Goal: Obtain resource: Download file/media

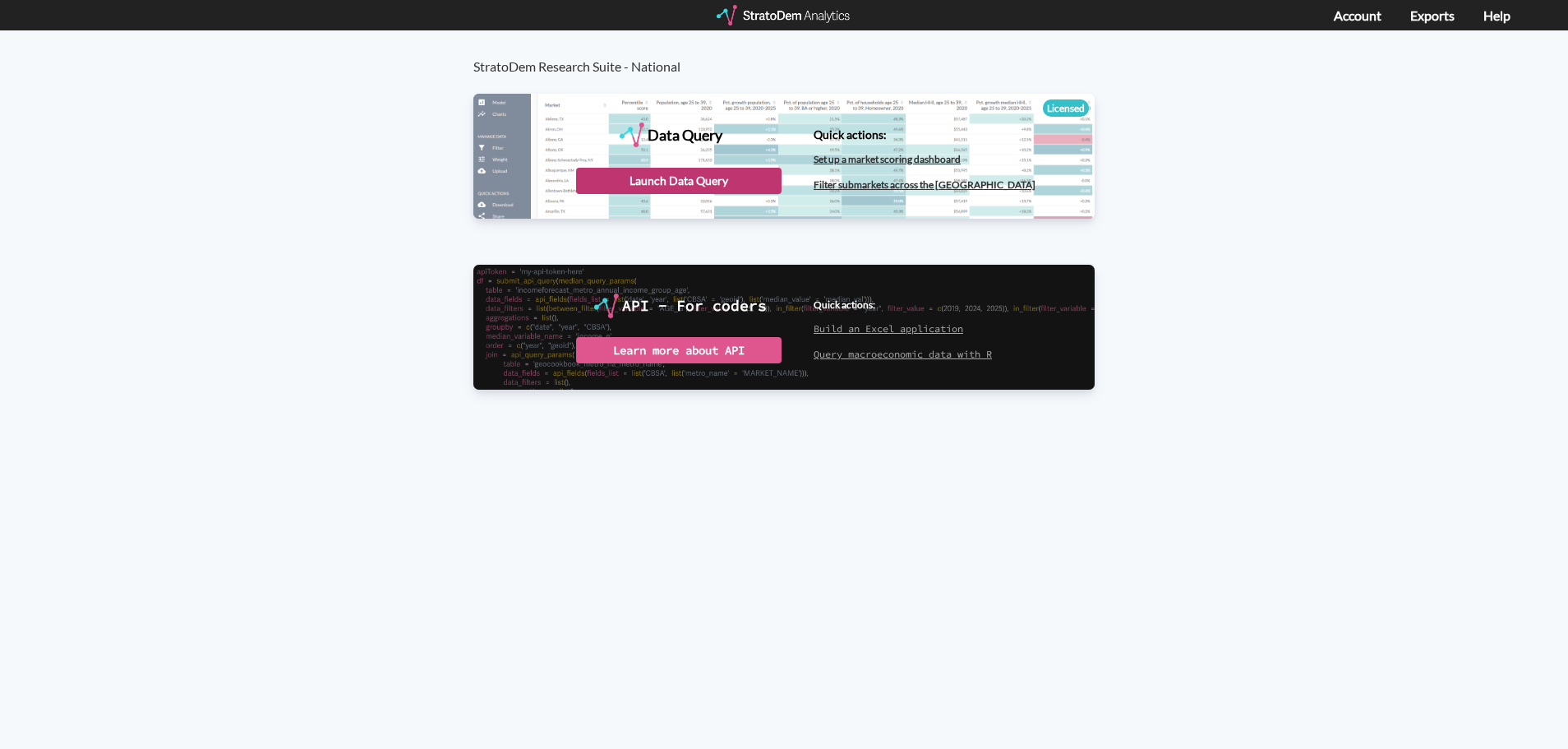
click at [644, 191] on div "Launch Data Query" at bounding box center [678, 181] width 205 height 26
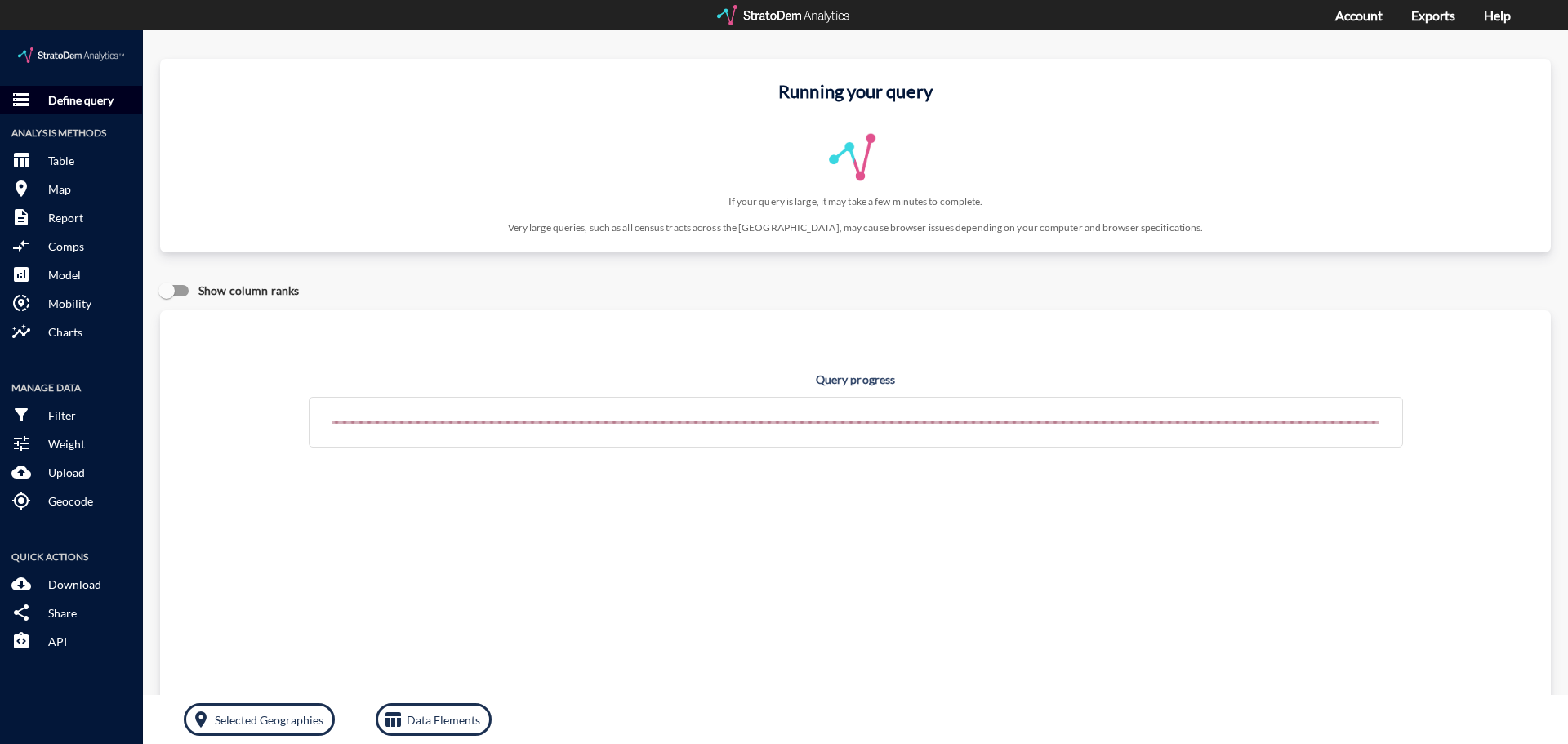
click p "Define query"
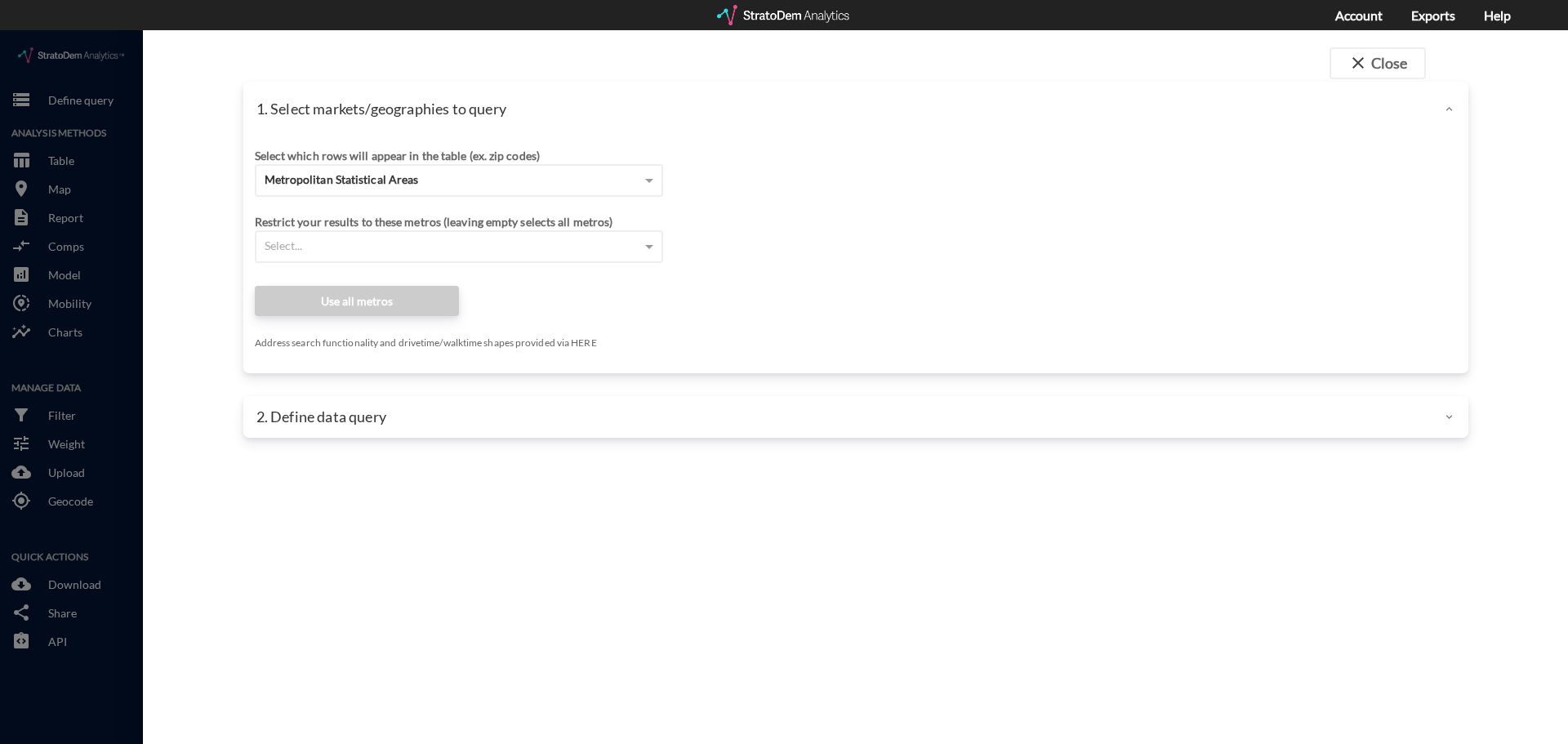
click div
click span "Metropolitan Statistical Areas"
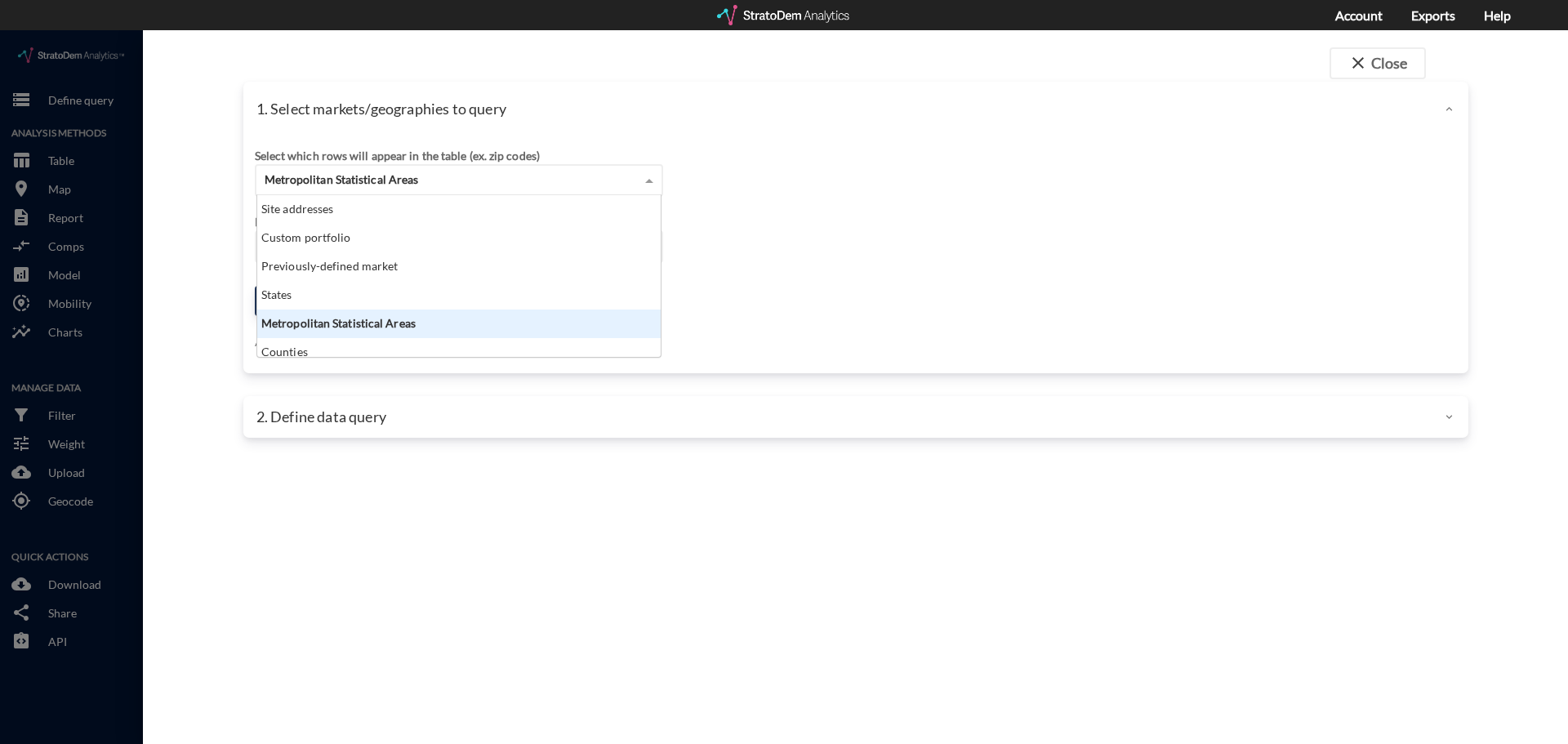
scroll to position [149, 394]
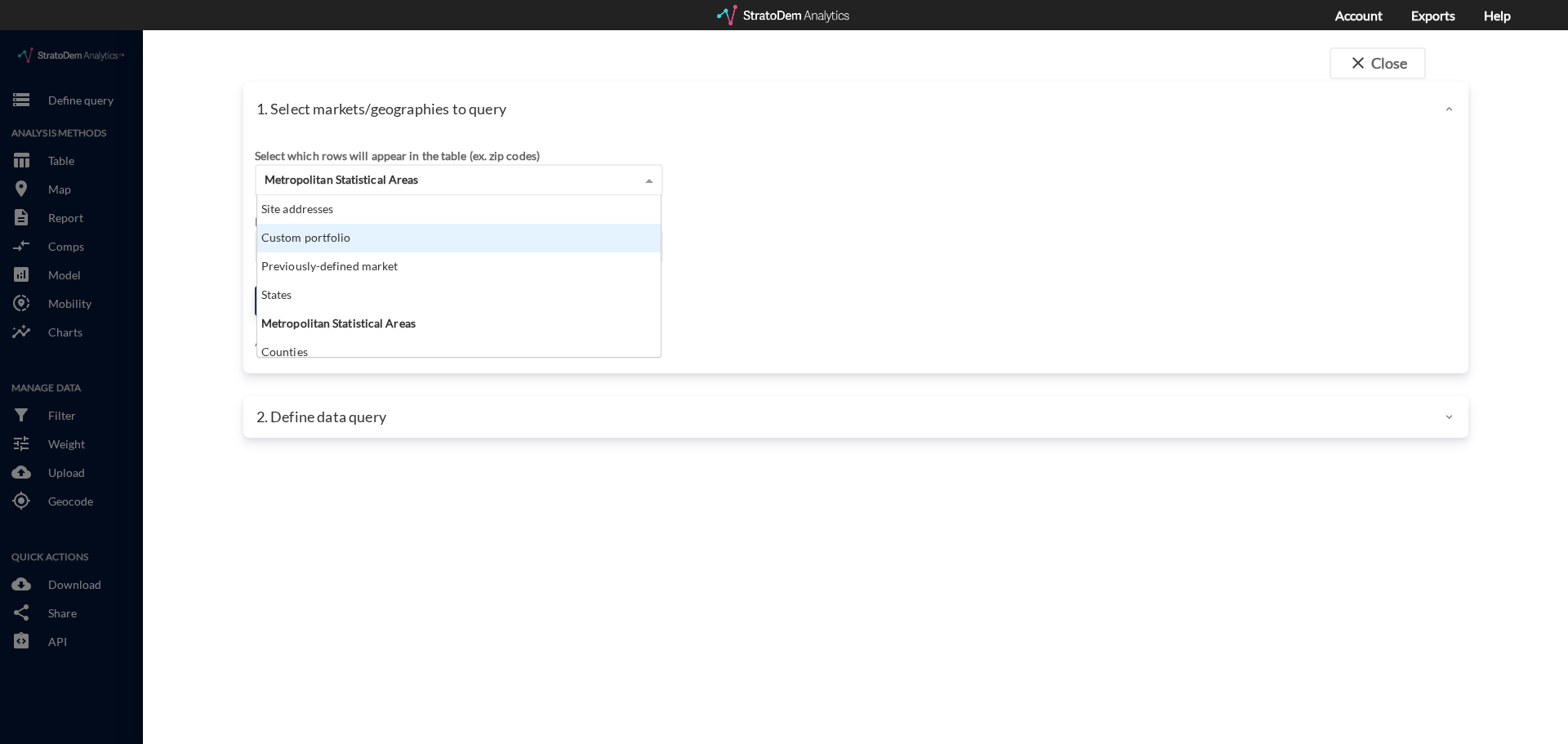
click div "Custom portfolio"
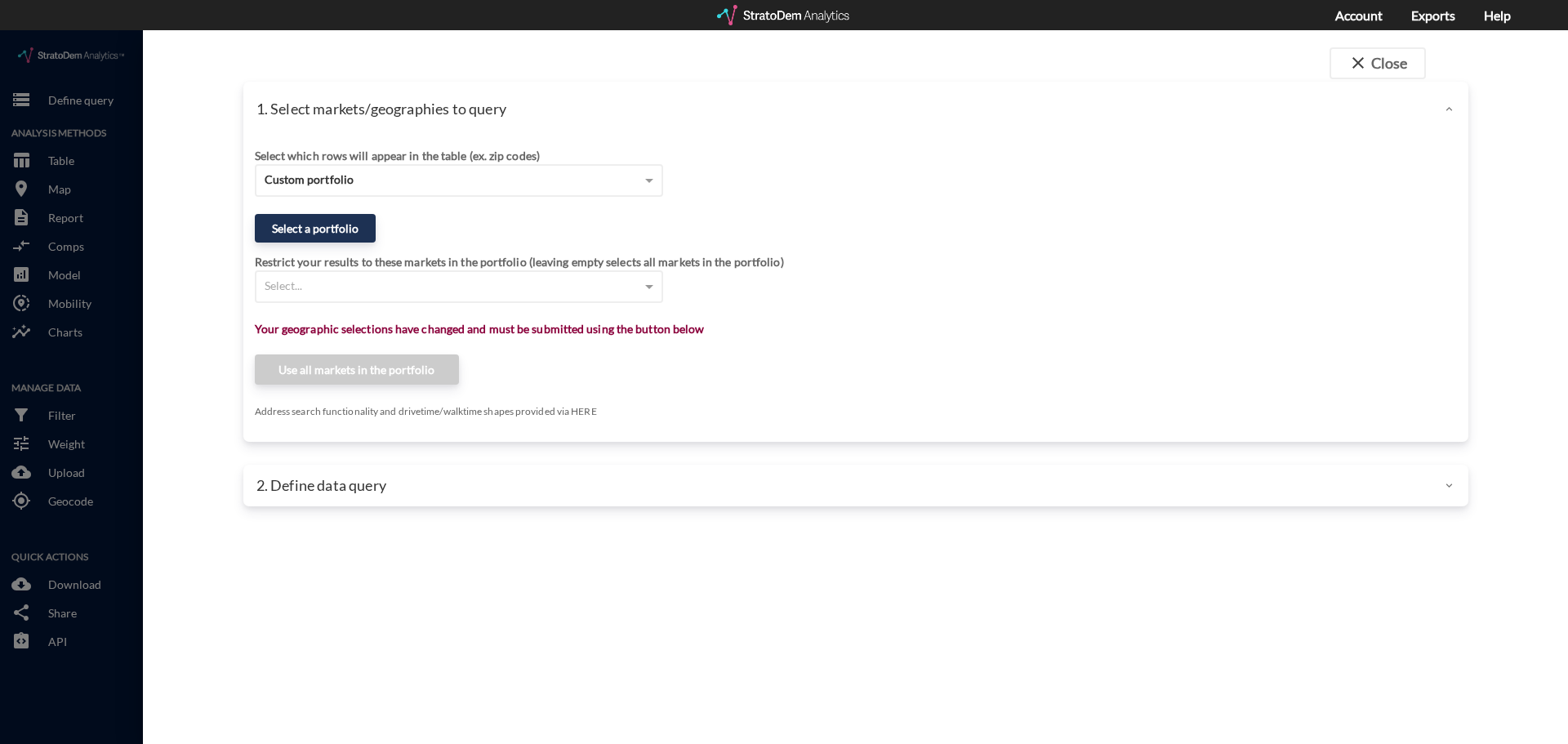
click div "close Close 1. Select markets/geographies to query Select which rows will appea…"
click span "close"
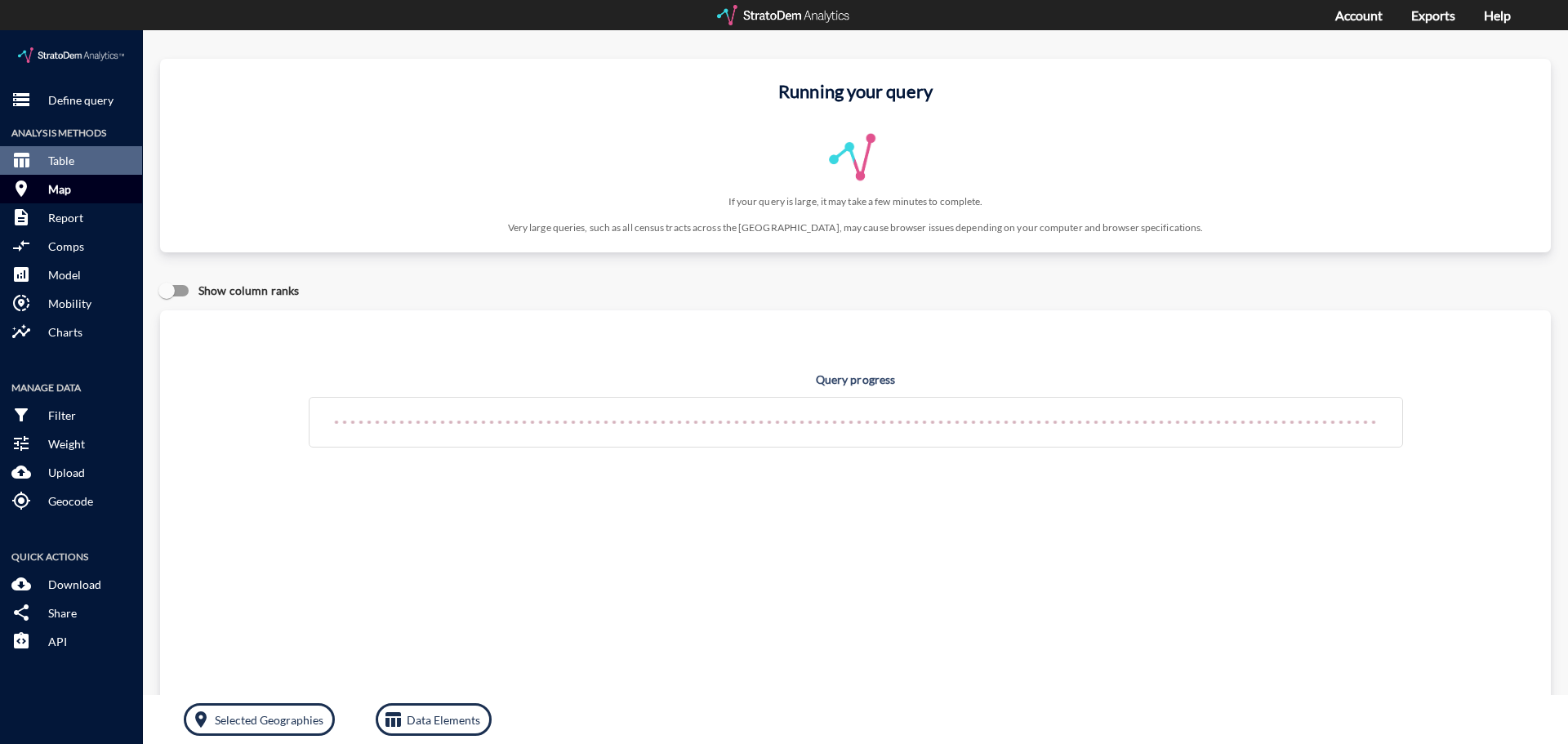
click p "Map"
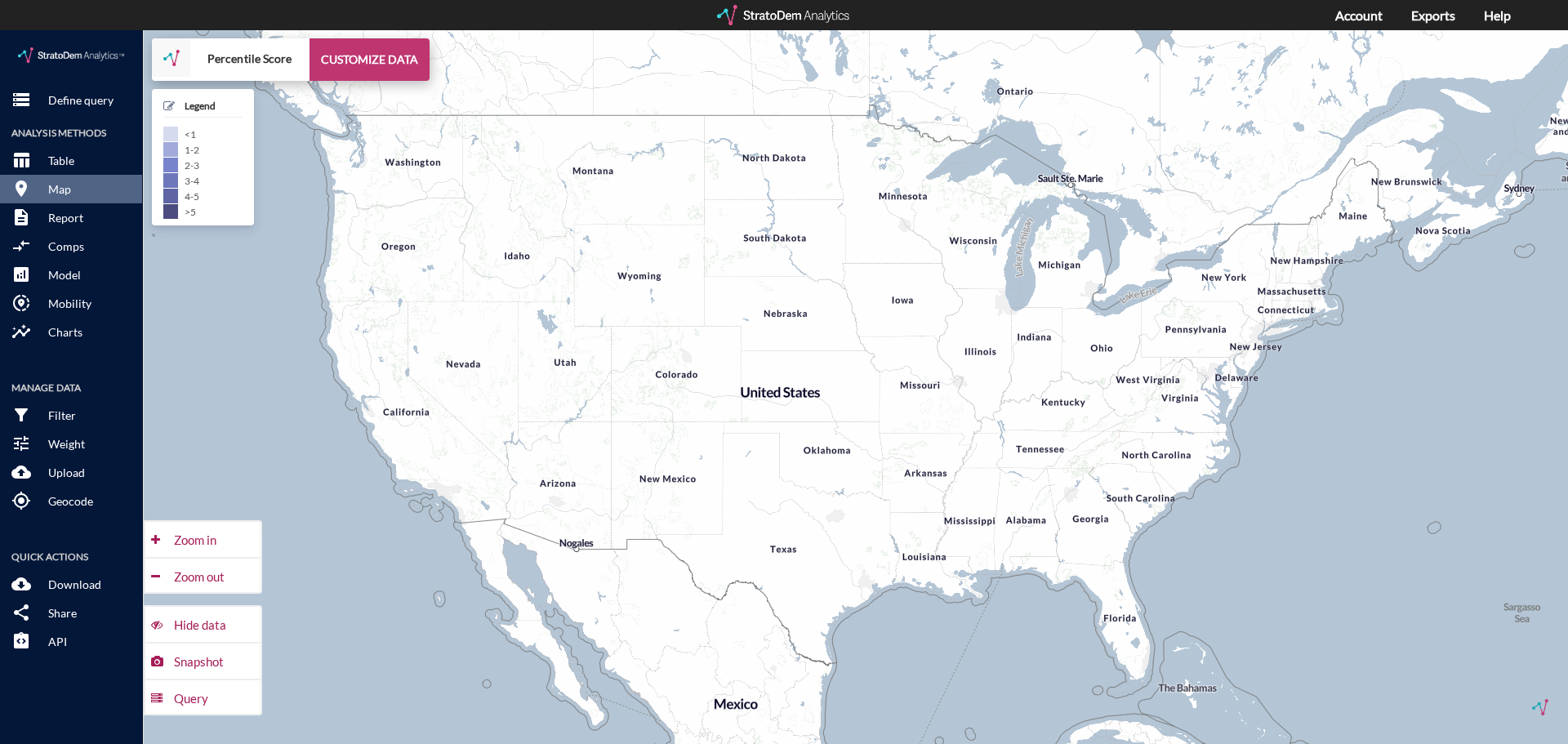
click button "CUSTOMIZE DATA"
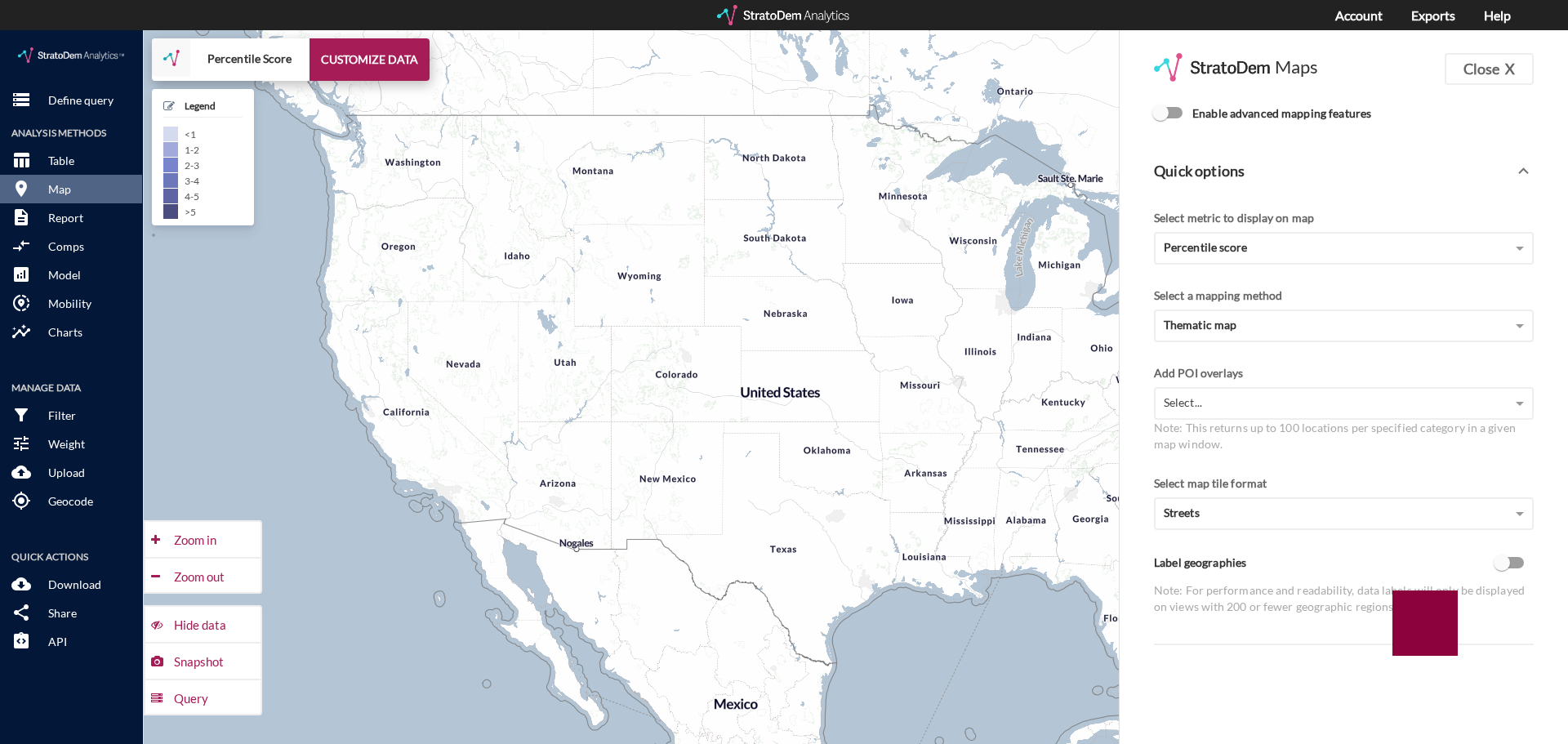
click input "Enable advanced mapping features"
checkbox input "true"
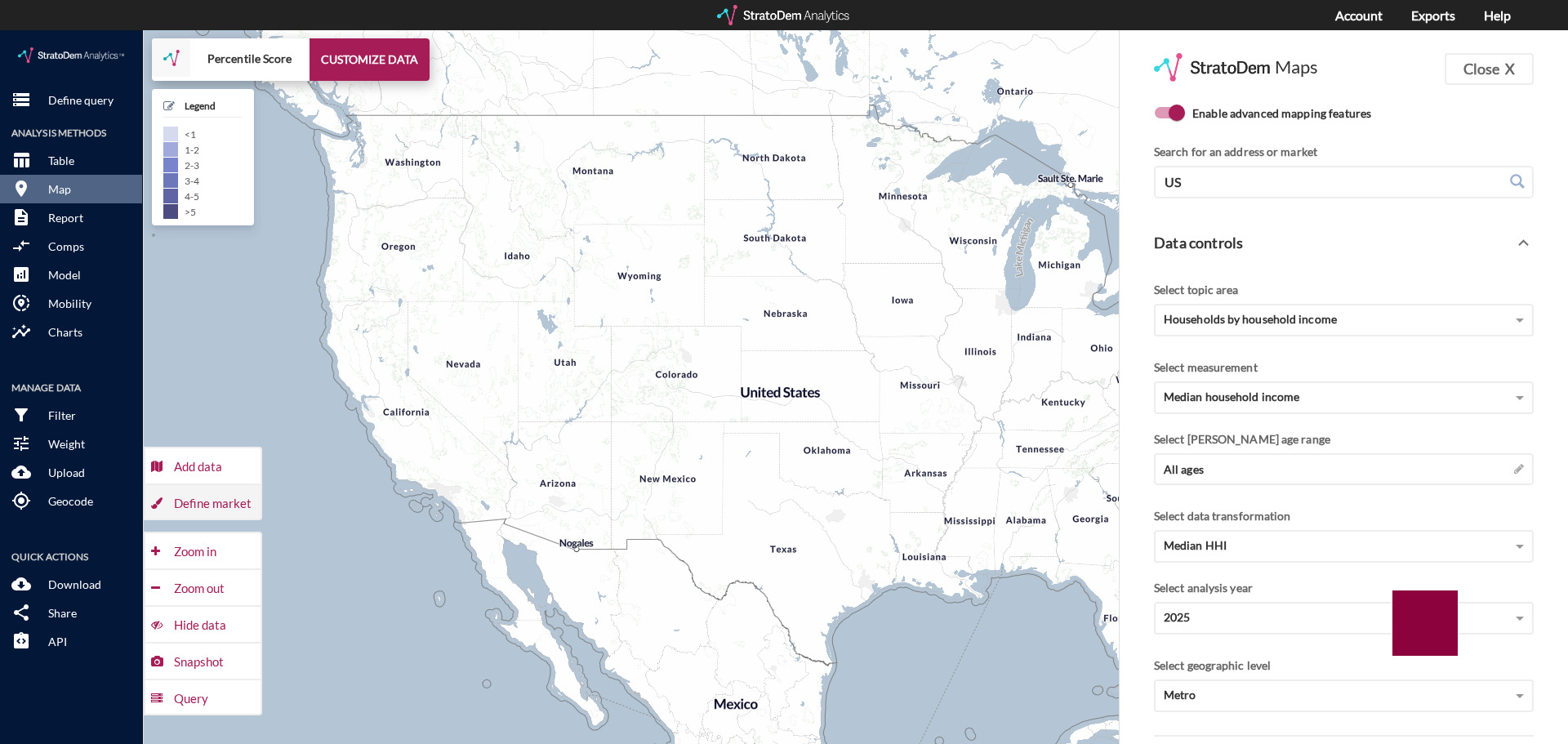
click div "Define market"
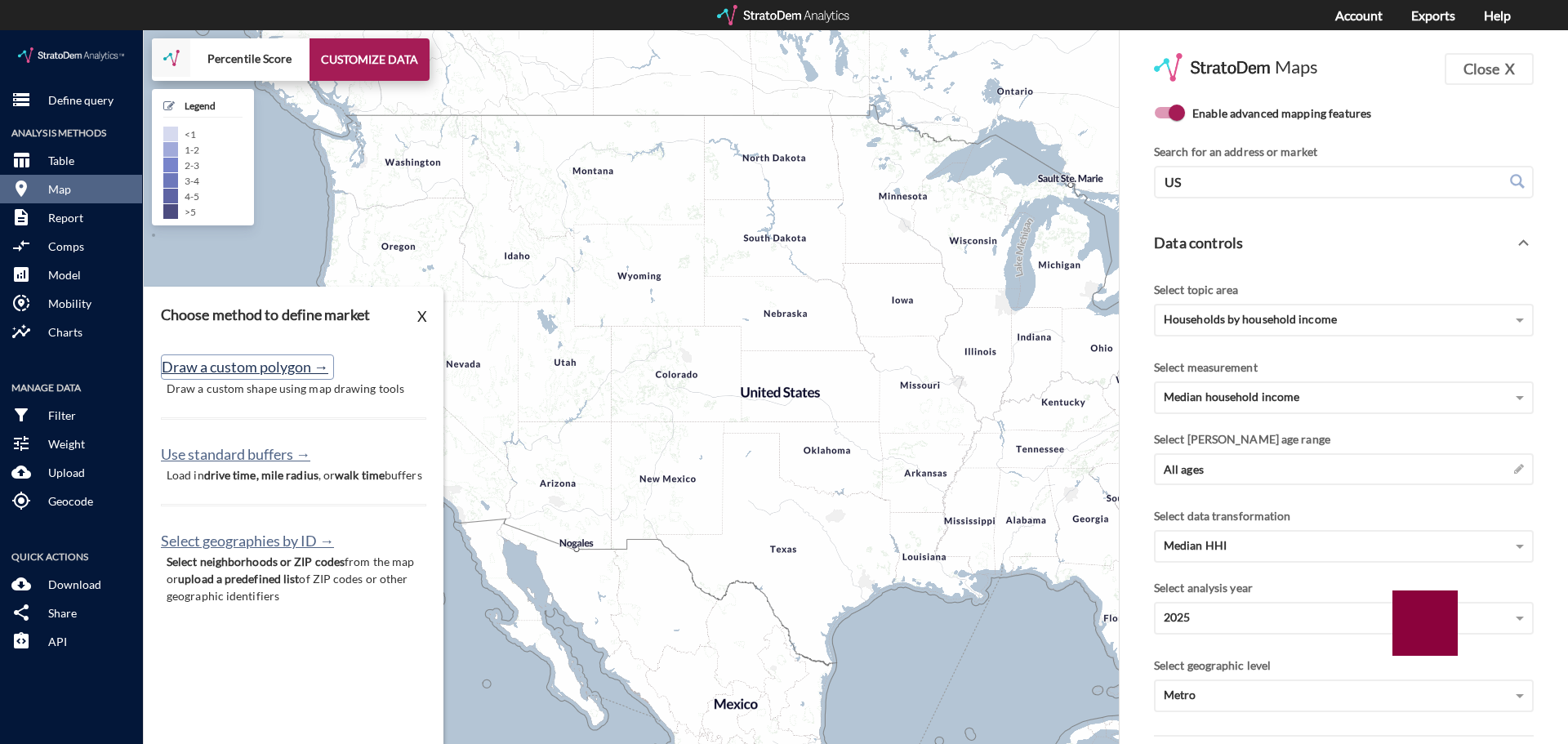
click button "Draw a custom polygon →"
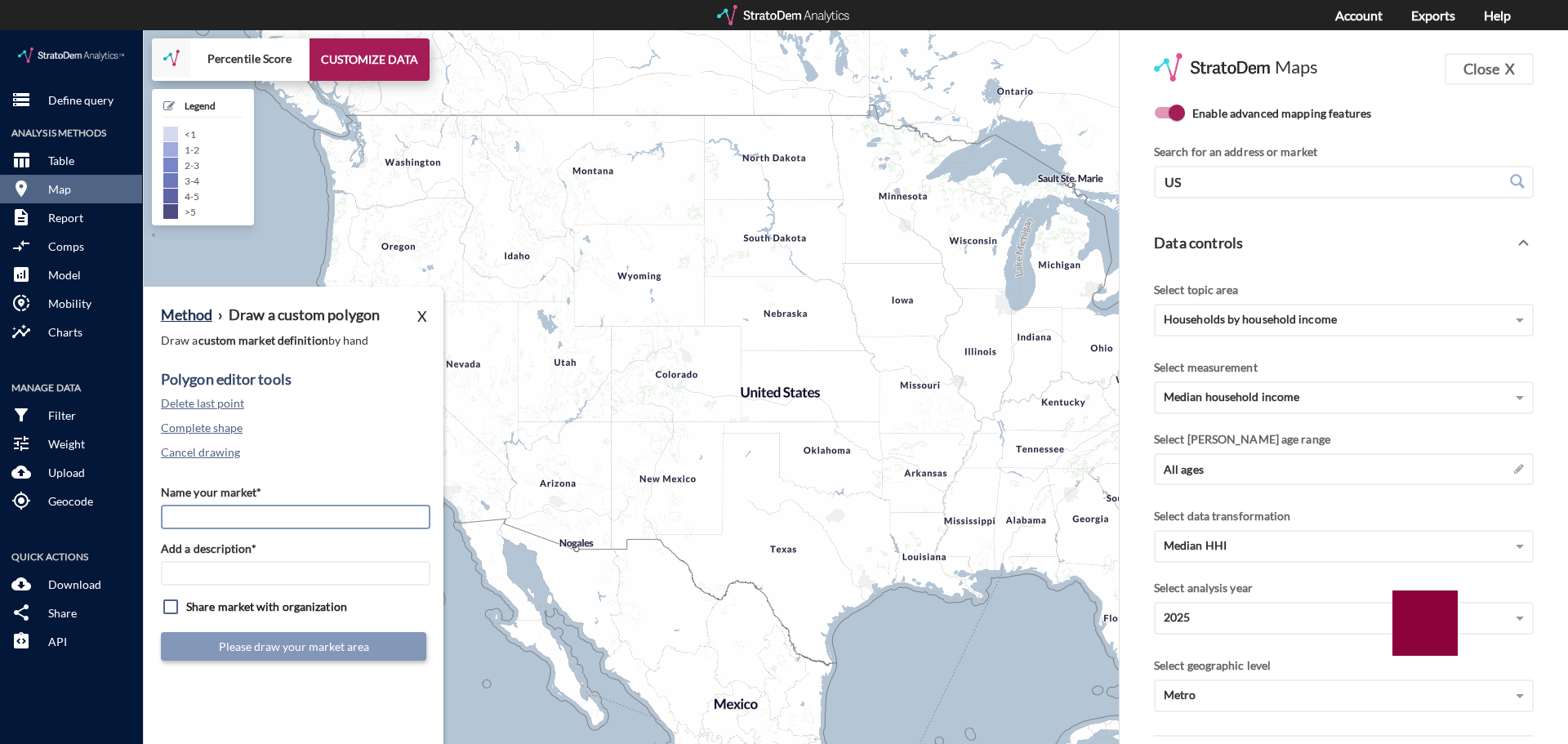
click input "Name your market*"
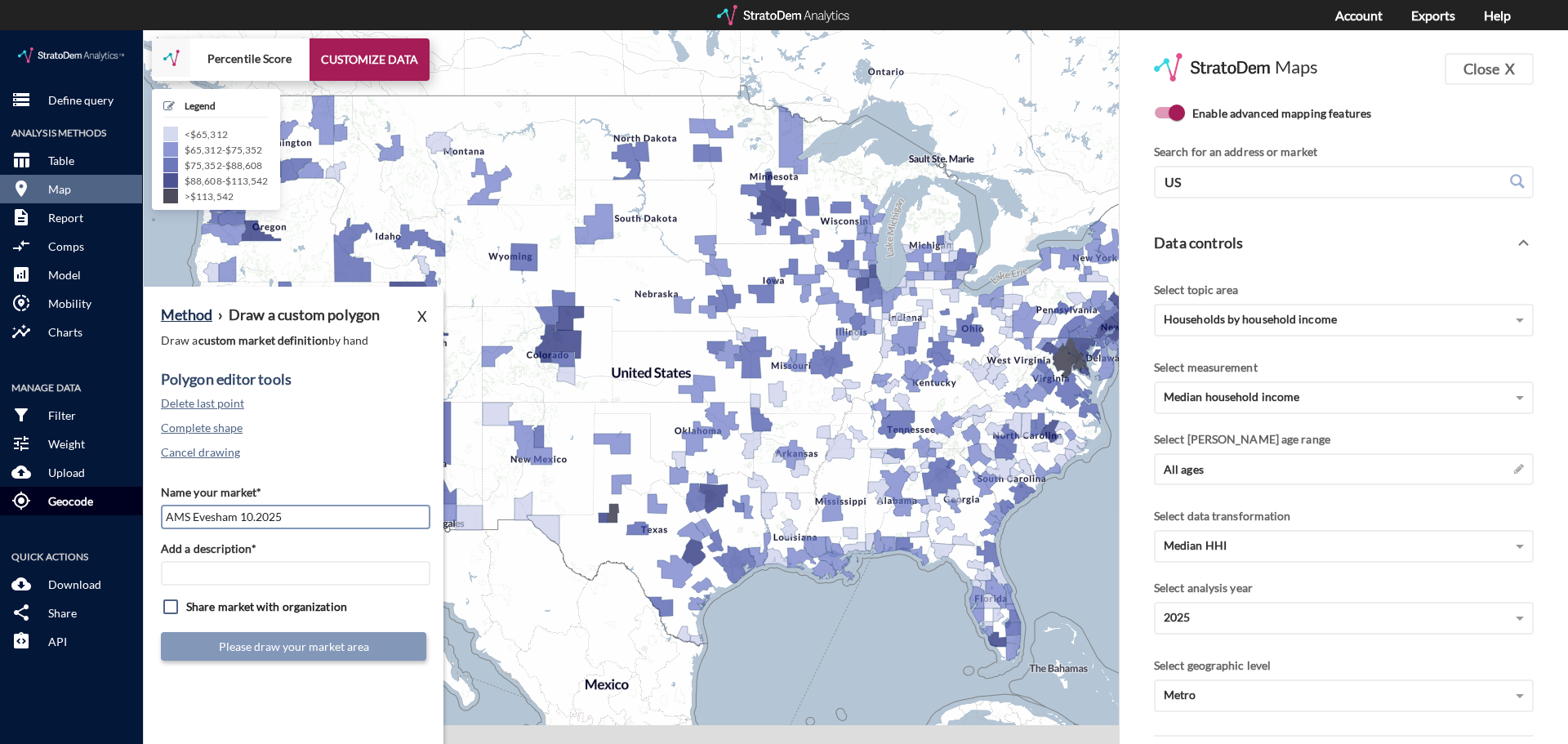
drag, startPoint x: 294, startPoint y: 486, endPoint x: 129, endPoint y: 458, distance: 167.4
click div "storage Define query Analysis Methods table_chart Table room Map description Re…"
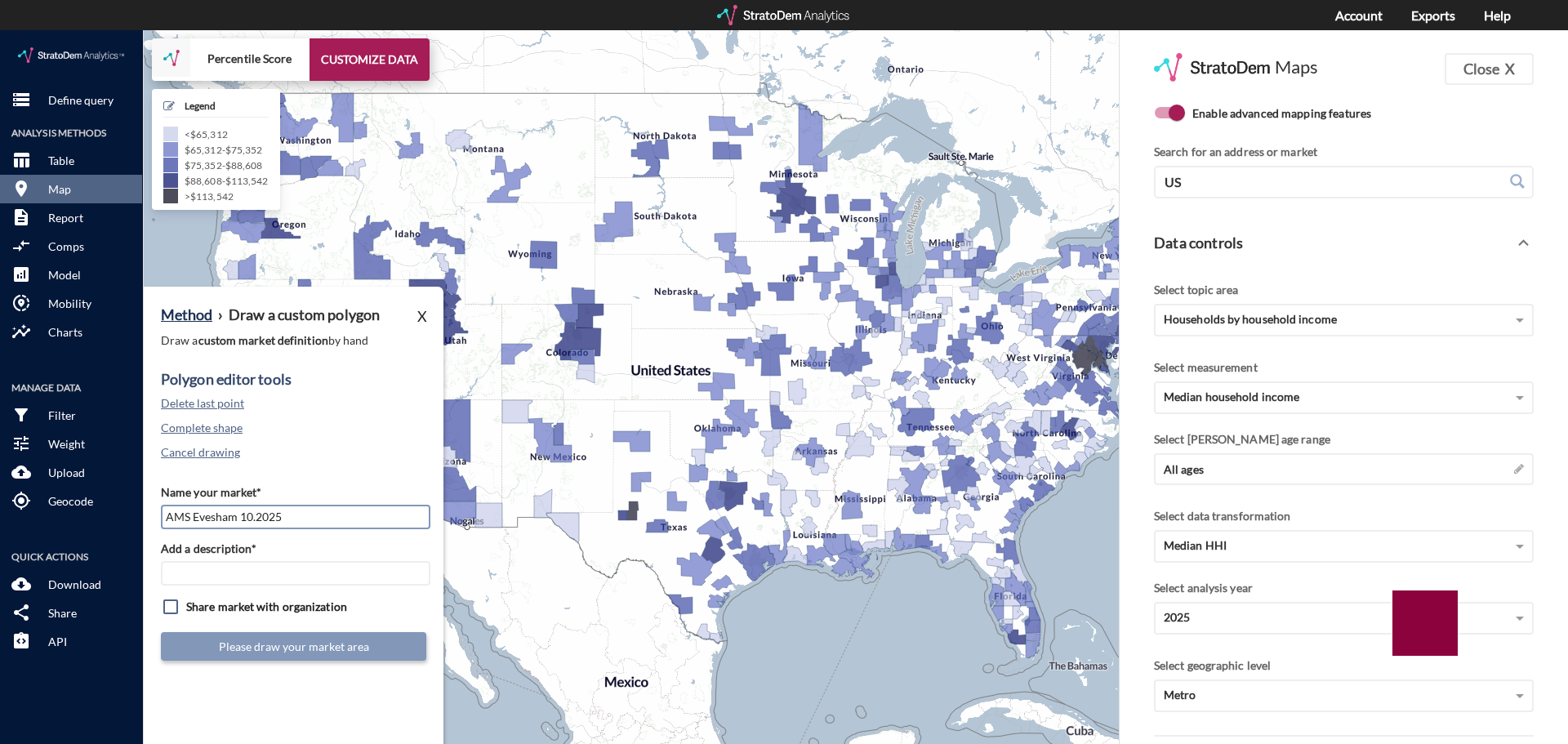
type input "AMS Evesham 10.2025"
click div "Name your market* AMS Evesham 10.2025 Add a description* Share market with orga…"
click input "Add a description*"
paste input "AMS Evesham 10.2025"
type input "AMS Evesham 10.2025"
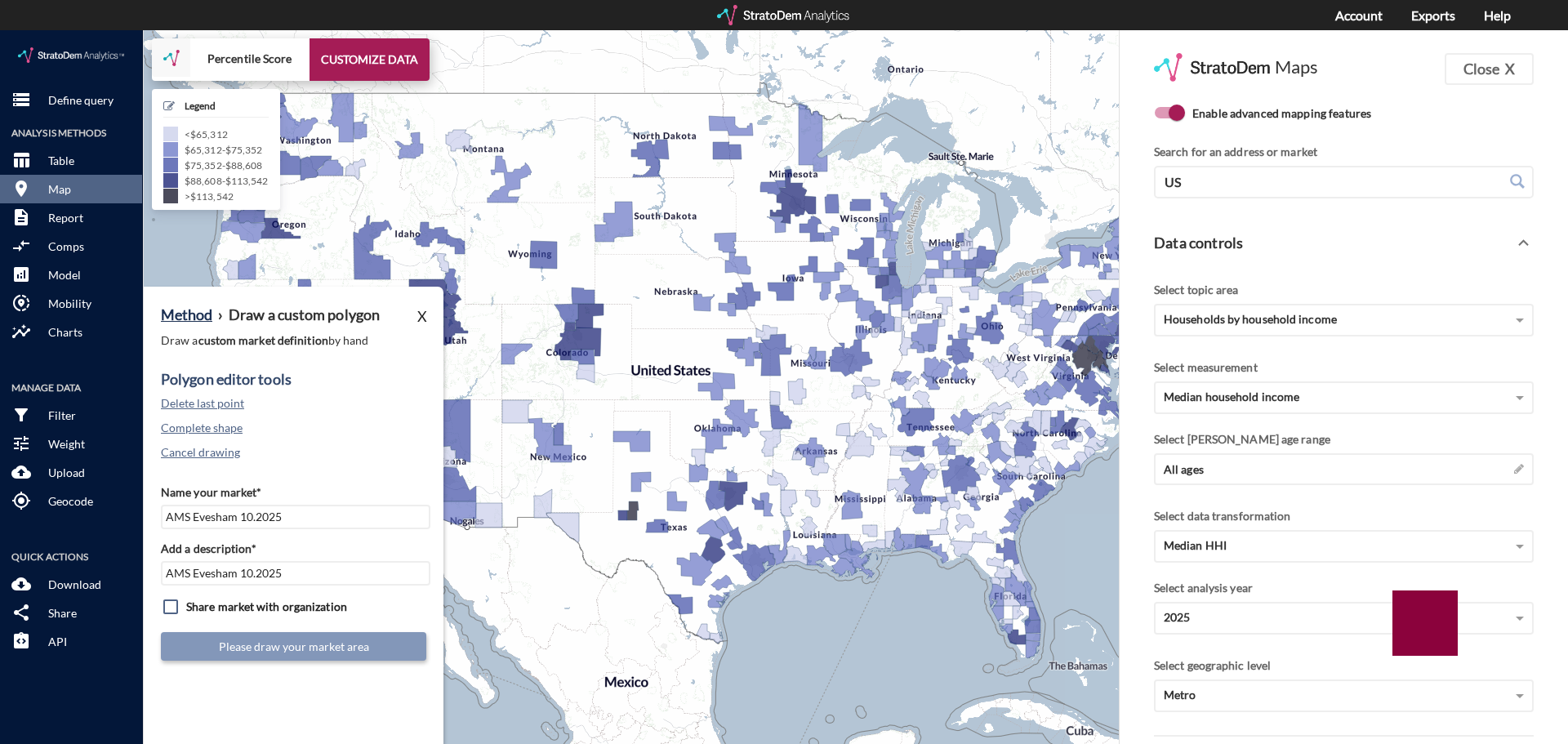
click input "checkbox"
checkbox input "true"
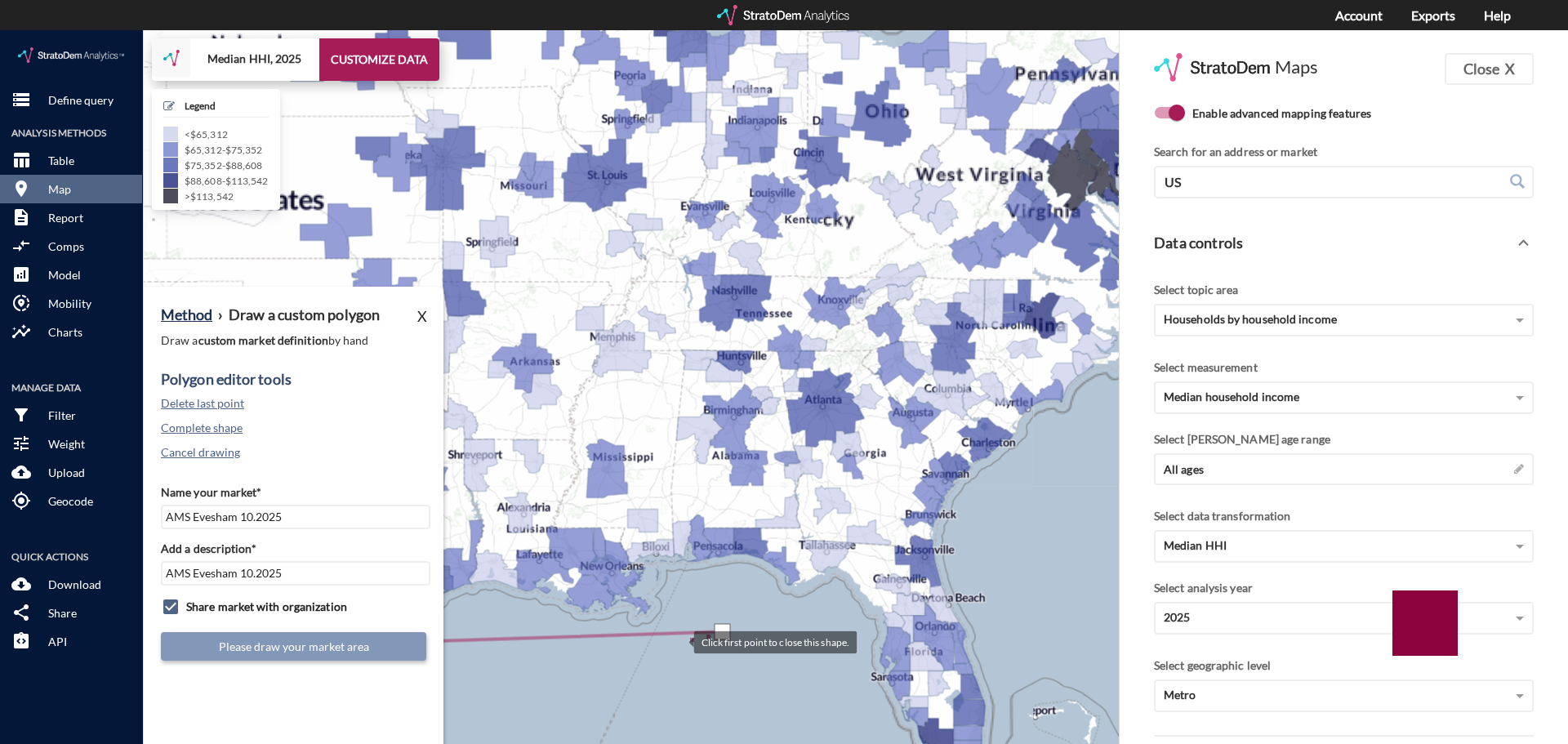
drag, startPoint x: 976, startPoint y: 568, endPoint x: 676, endPoint y: 609, distance: 302.8
click div
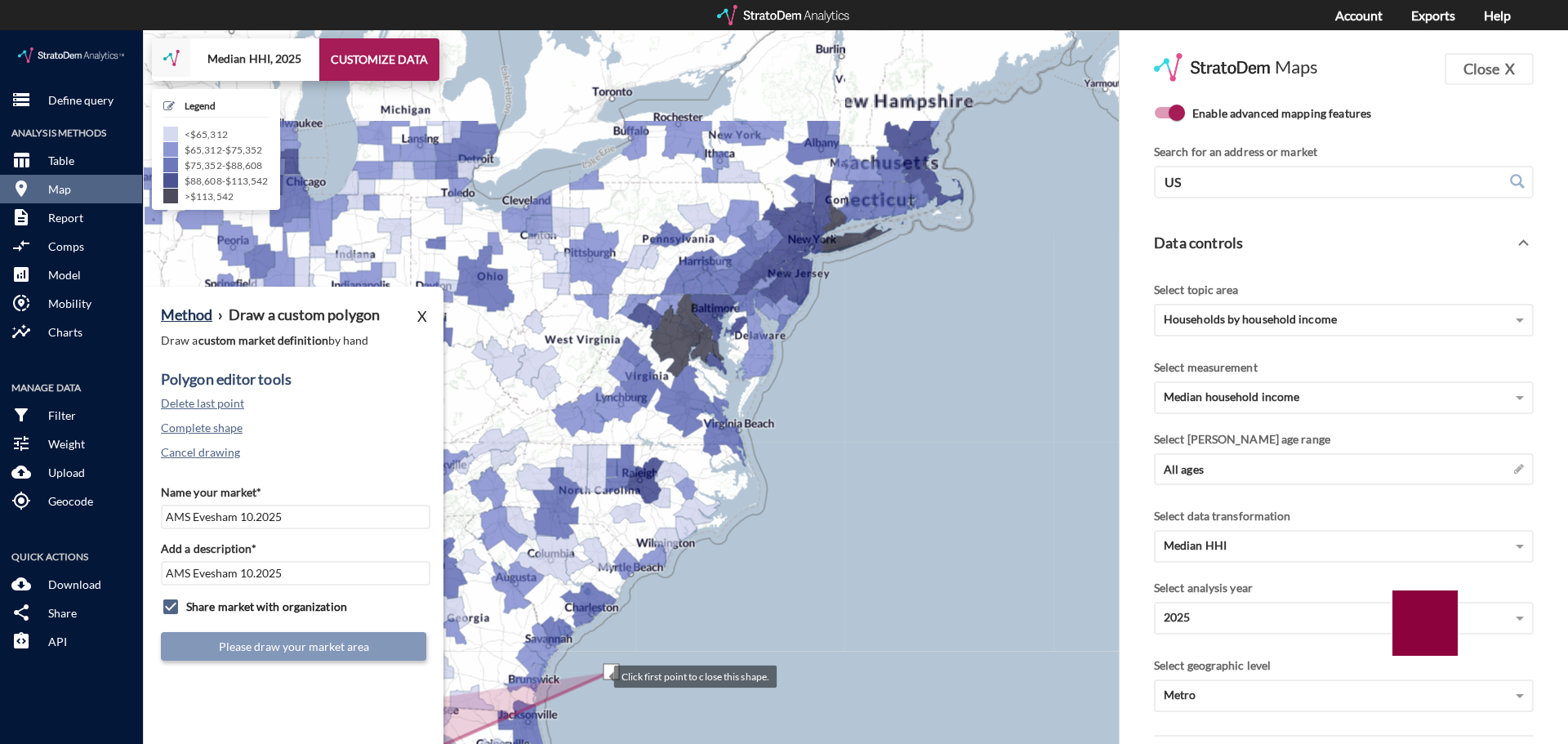
drag, startPoint x: 976, startPoint y: 482, endPoint x: 651, endPoint y: 532, distance: 328.8
click div
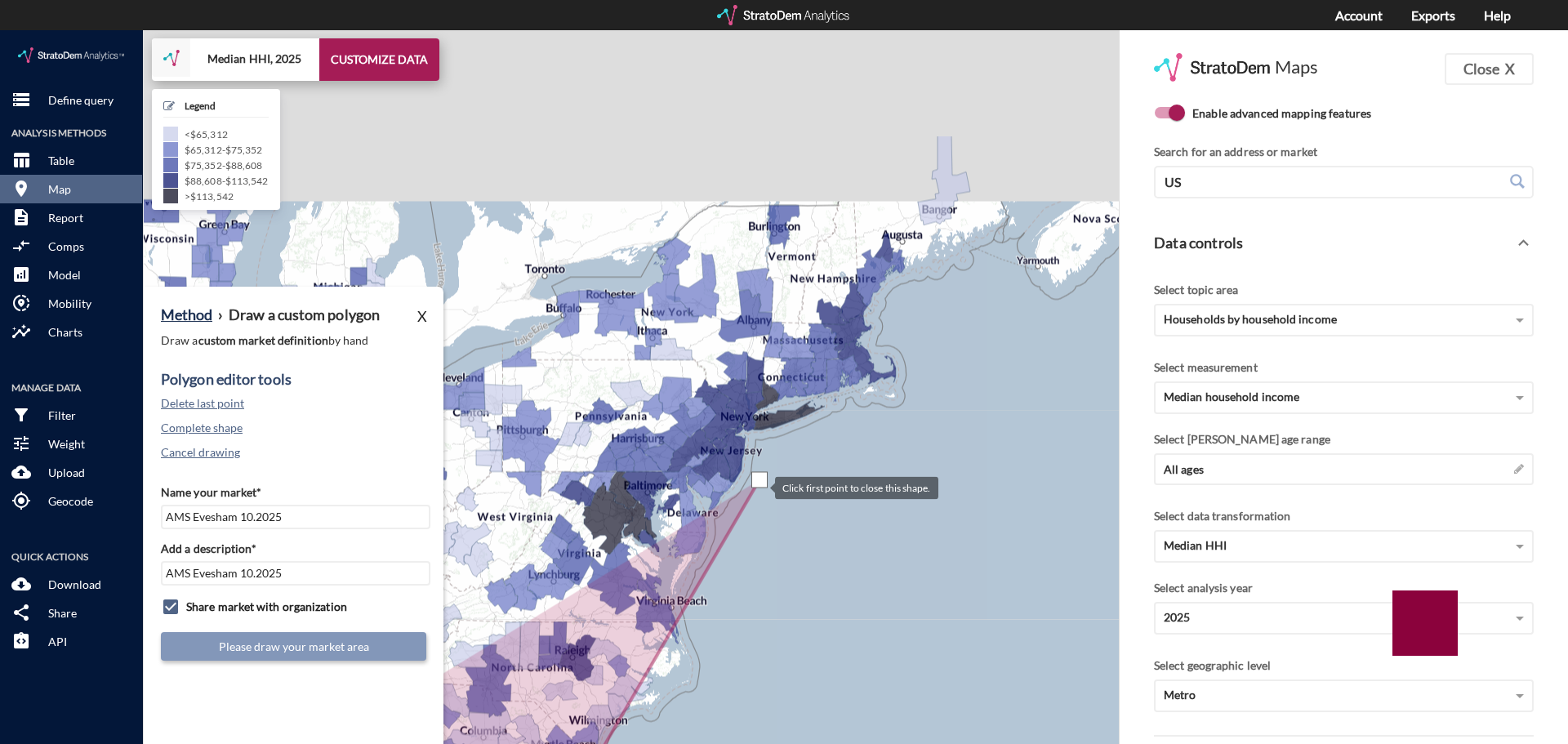
drag, startPoint x: 820, startPoint y: 299, endPoint x: 759, endPoint y: 452, distance: 164.7
click div
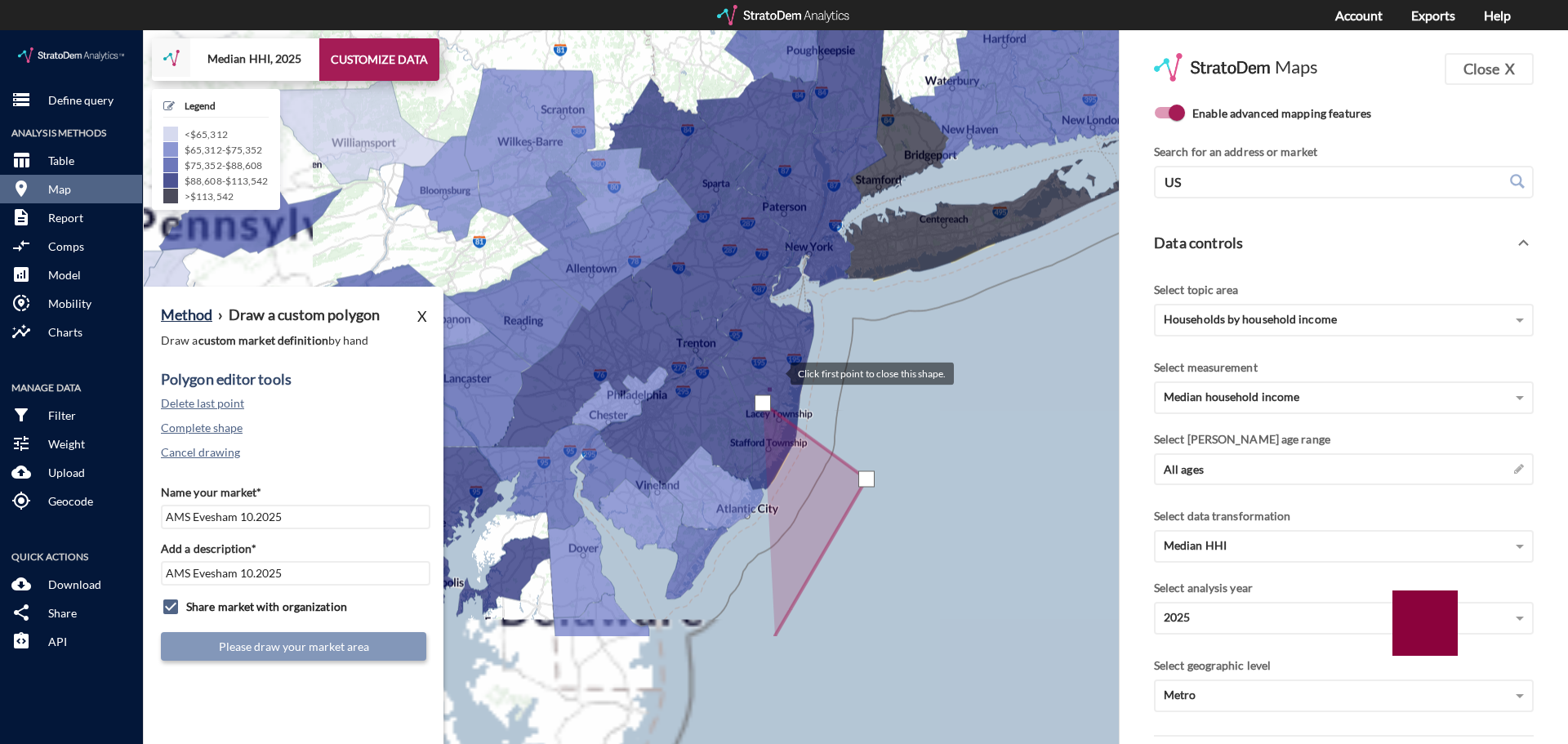
drag, startPoint x: 711, startPoint y: 553, endPoint x: 773, endPoint y: 342, distance: 219.9
click div
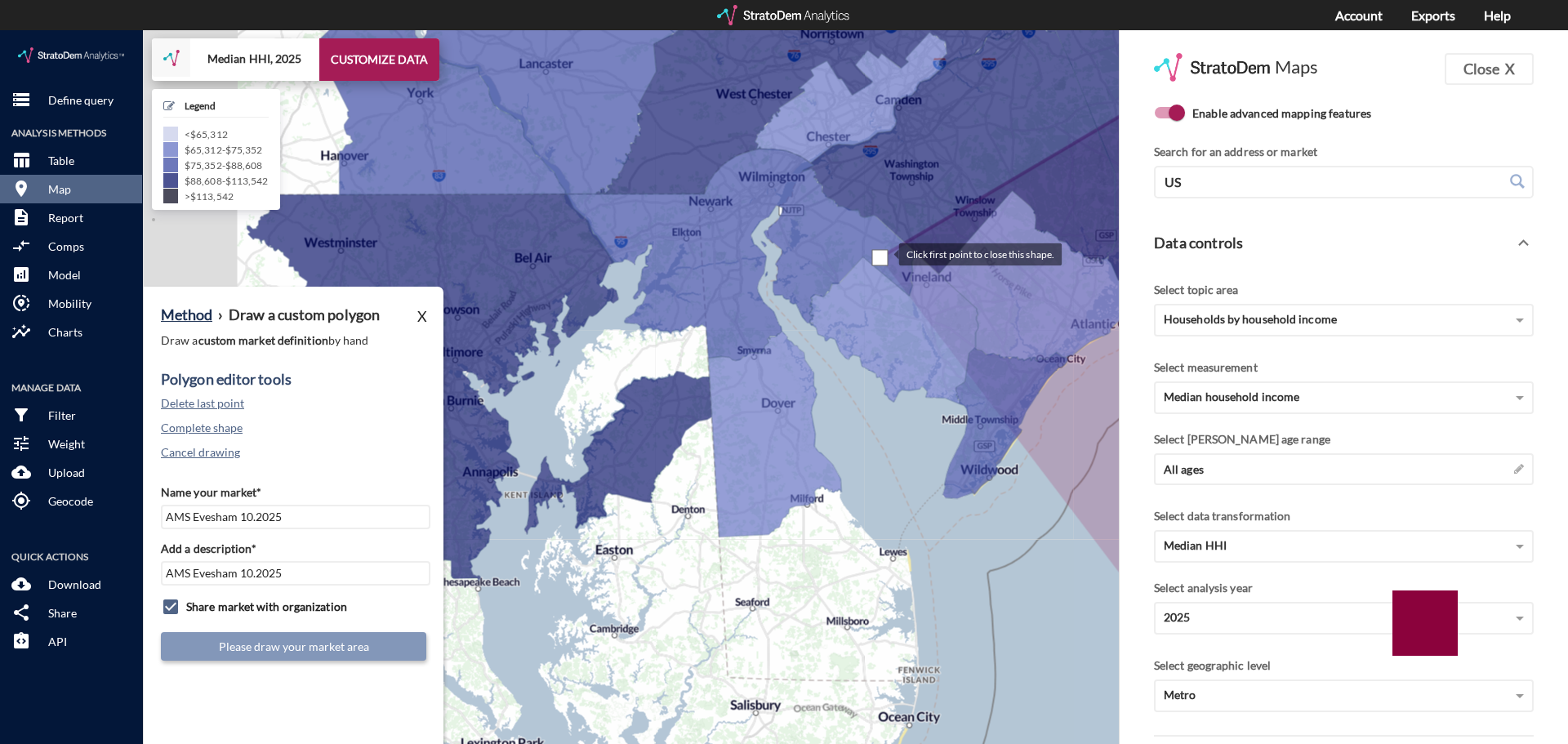
drag, startPoint x: 764, startPoint y: 425, endPoint x: 883, endPoint y: 226, distance: 231.9
click div
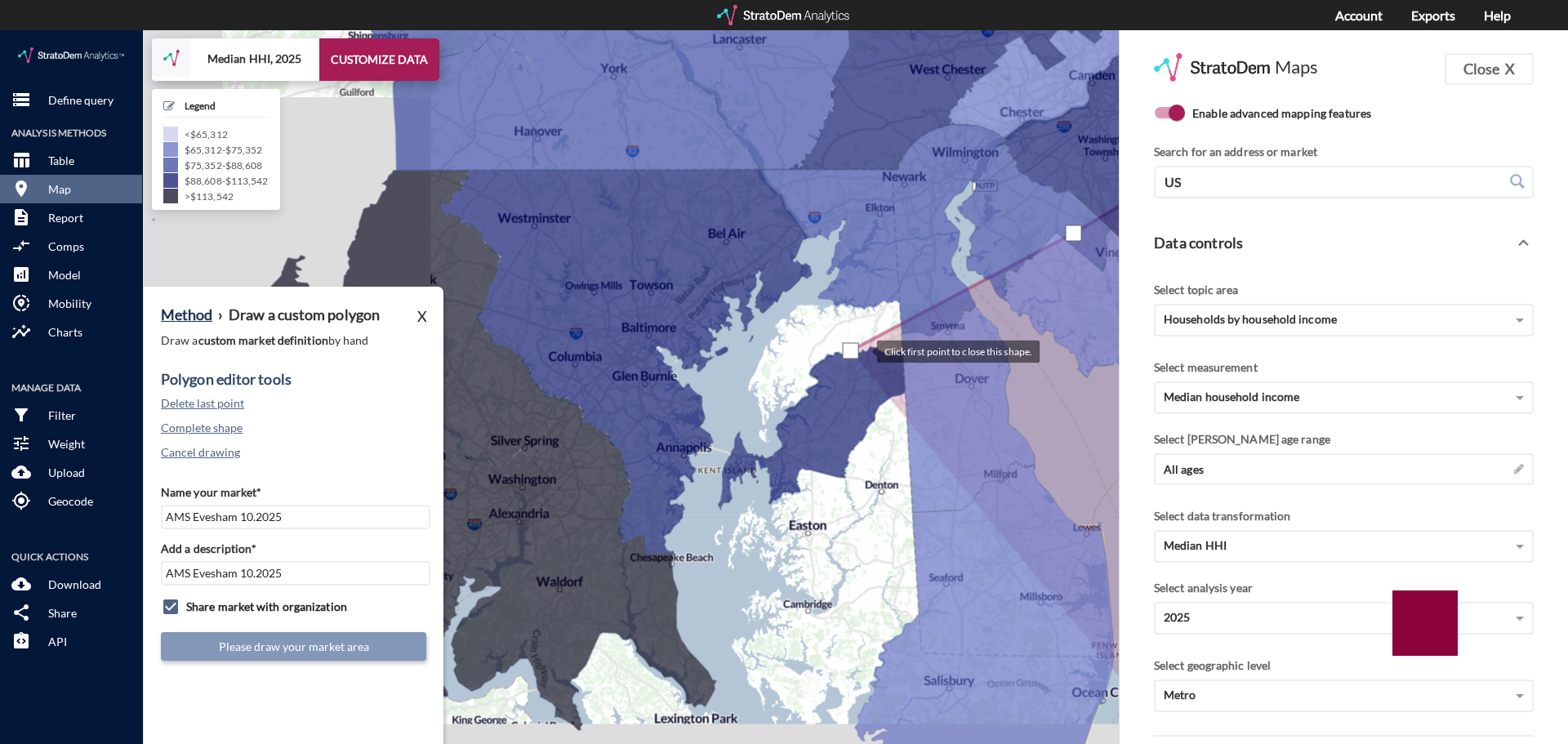
drag, startPoint x: 657, startPoint y: 345, endPoint x: 860, endPoint y: 320, distance: 204.5
click div
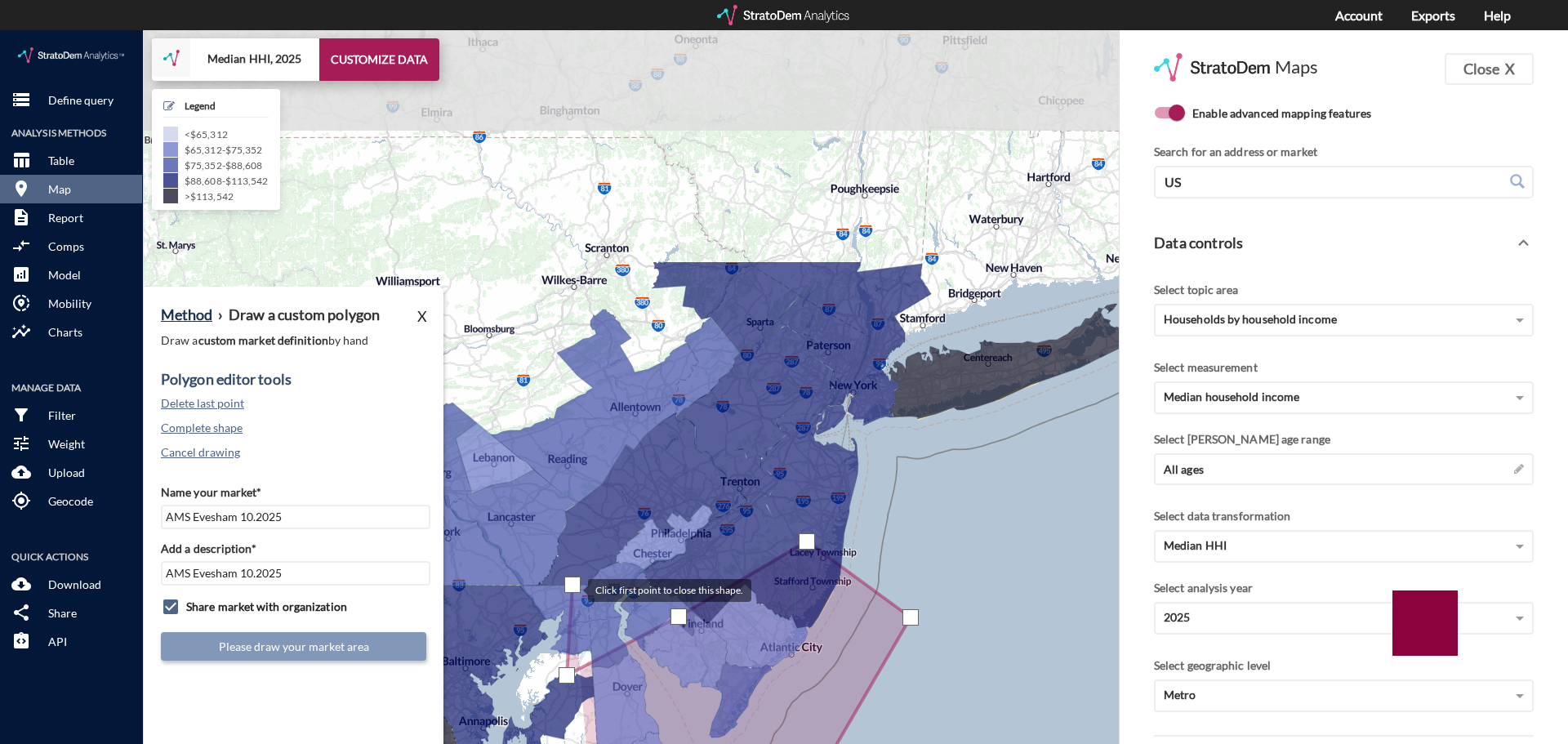
drag, startPoint x: 781, startPoint y: 251, endPoint x: 572, endPoint y: 557, distance: 370.6
click div
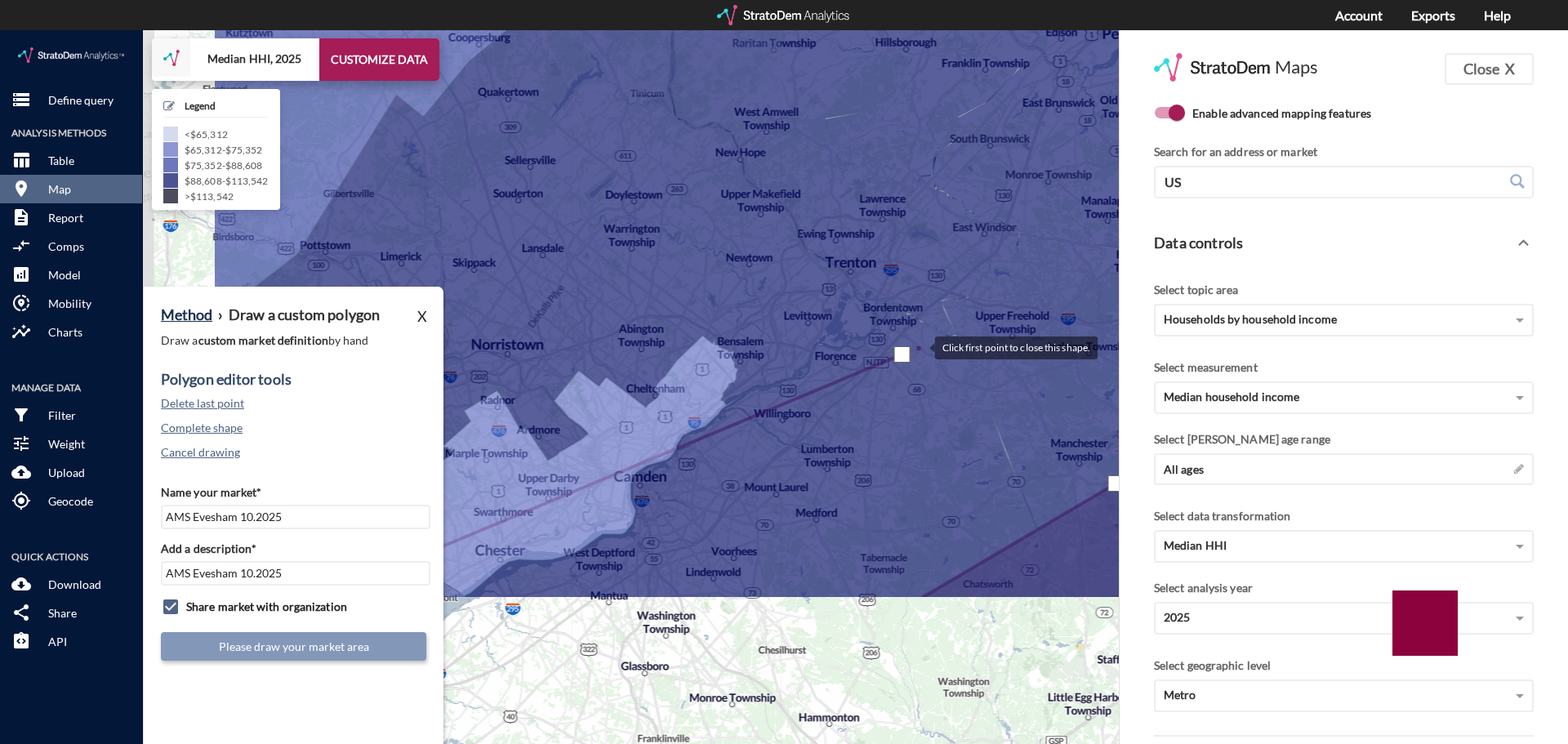
drag, startPoint x: 691, startPoint y: 543, endPoint x: 918, endPoint y: 317, distance: 320.3
click div
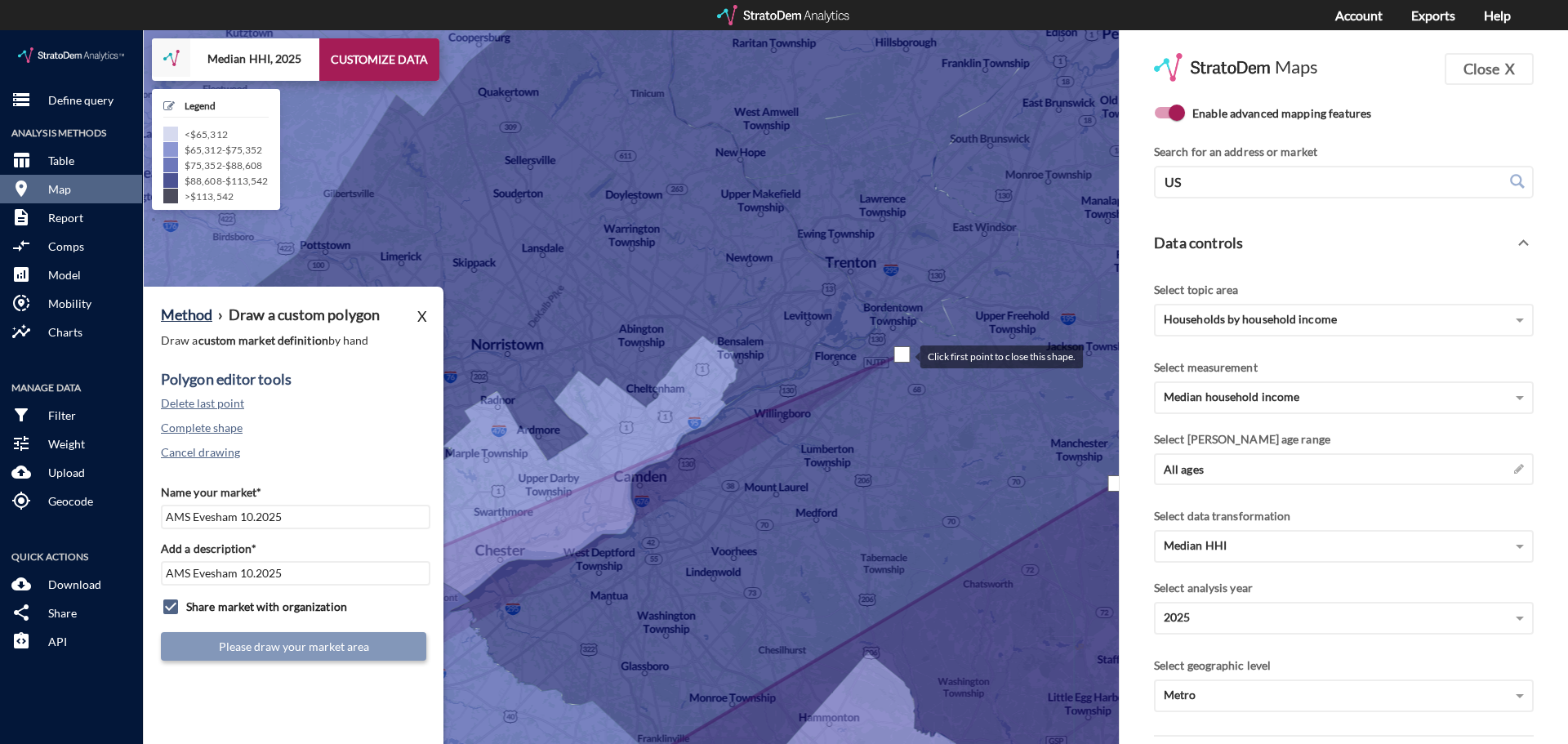
click div
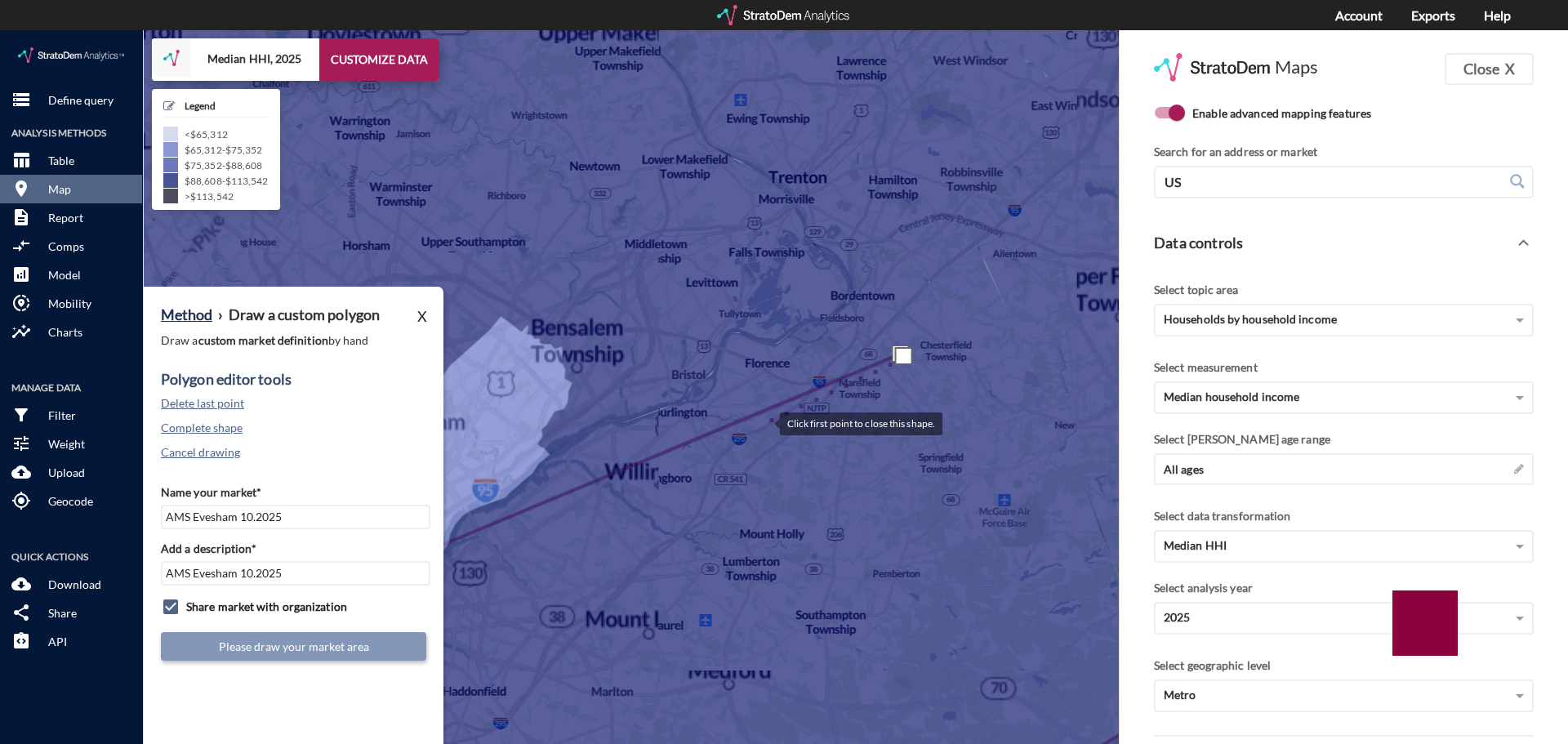
click div
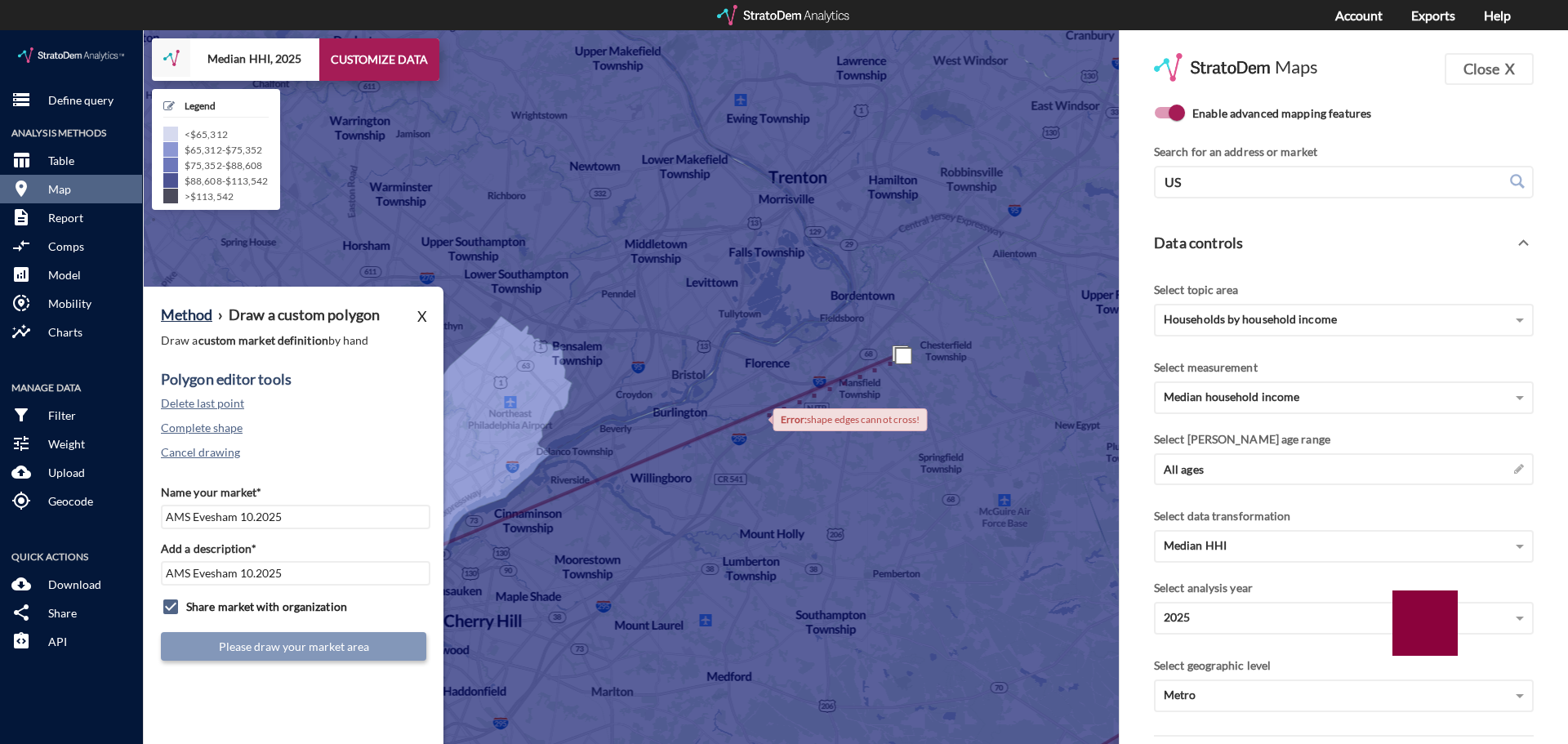
click div
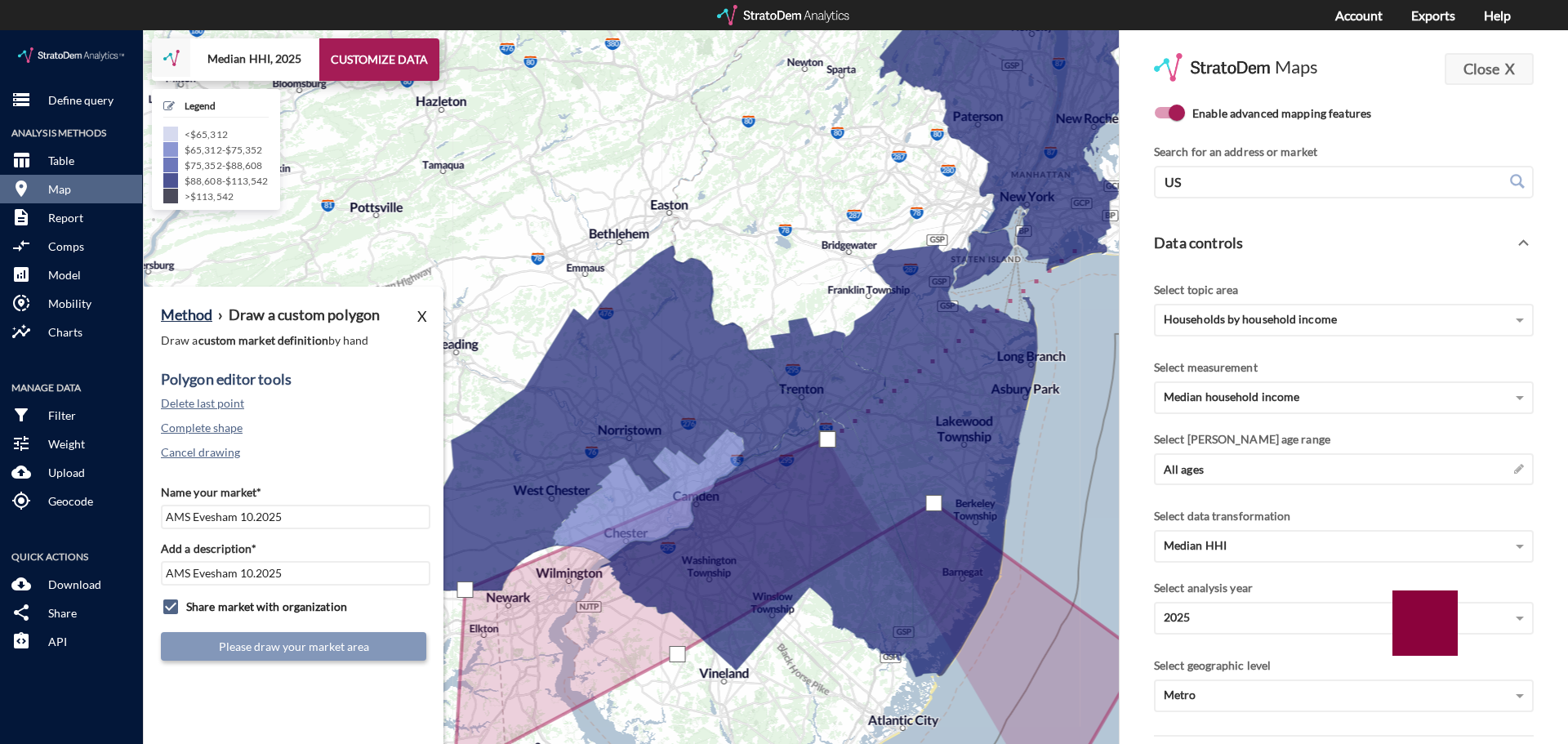
click button "Close X"
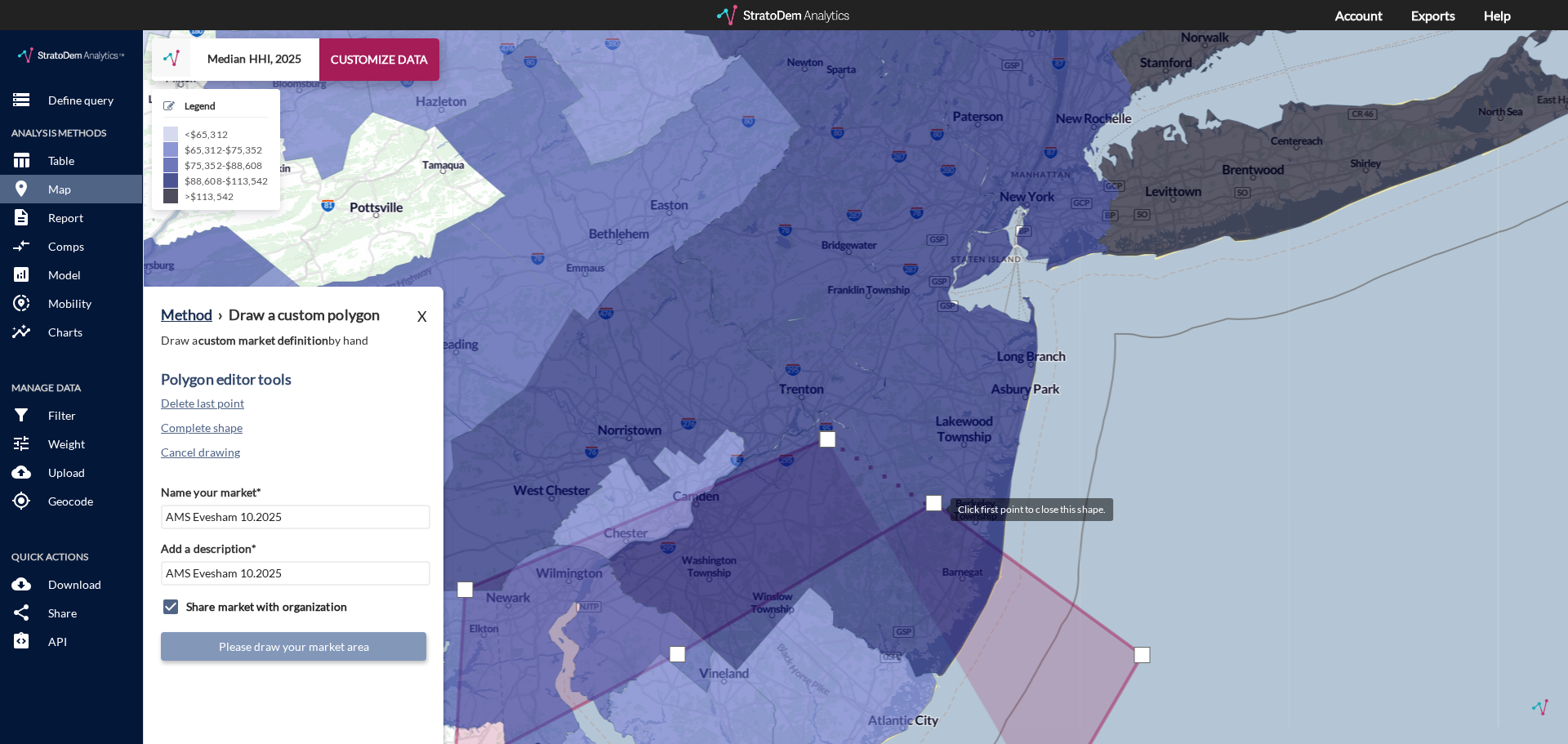
click div
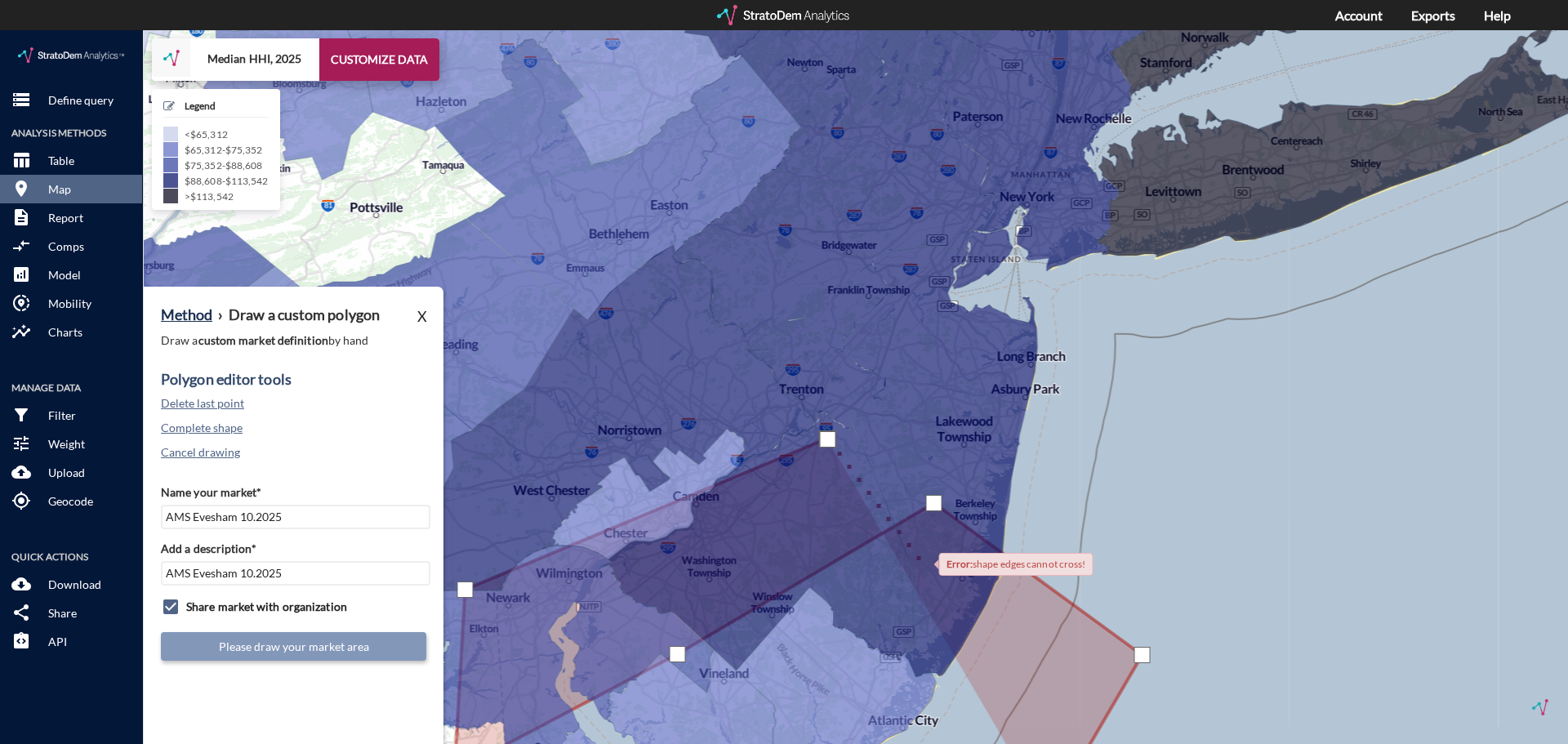
click div
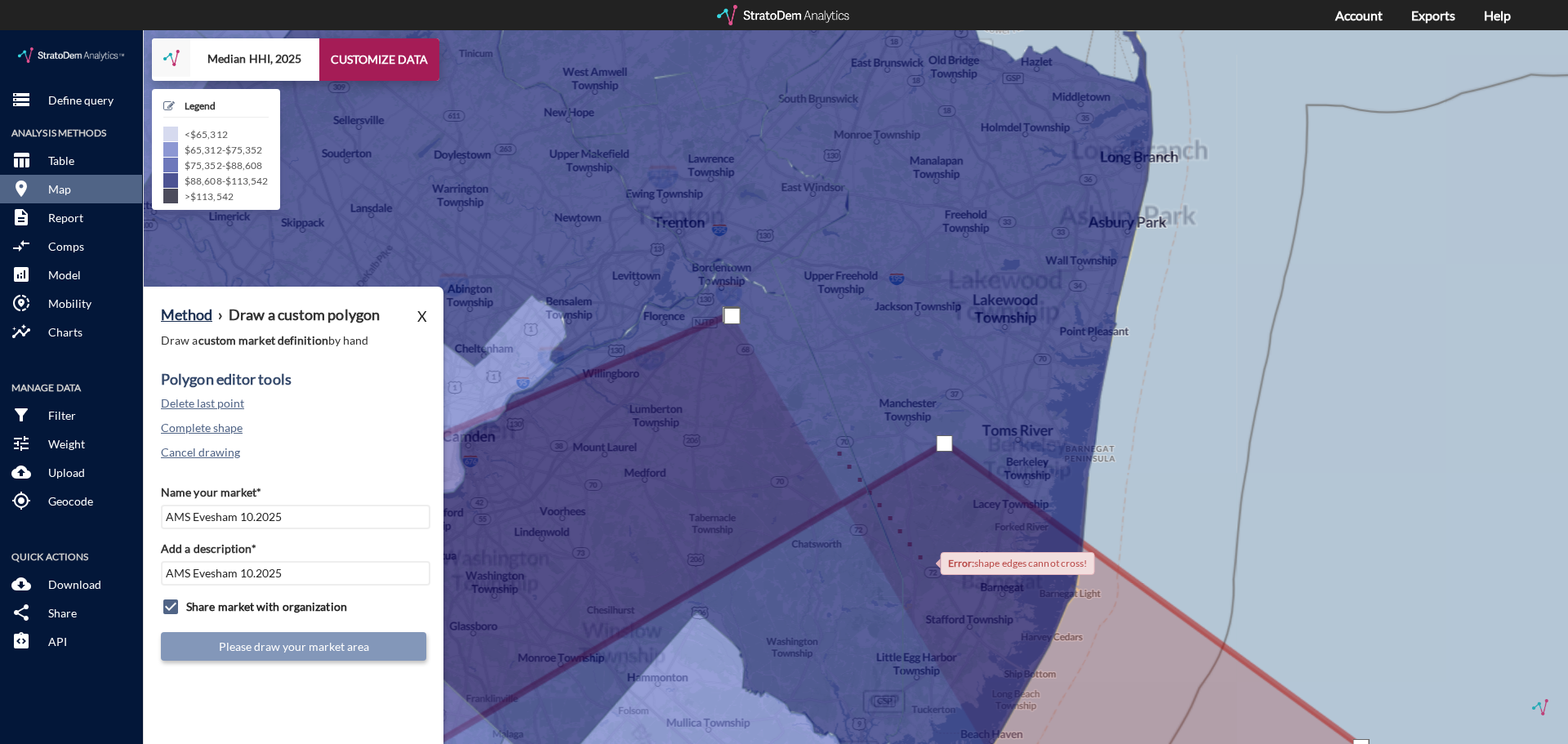
click div
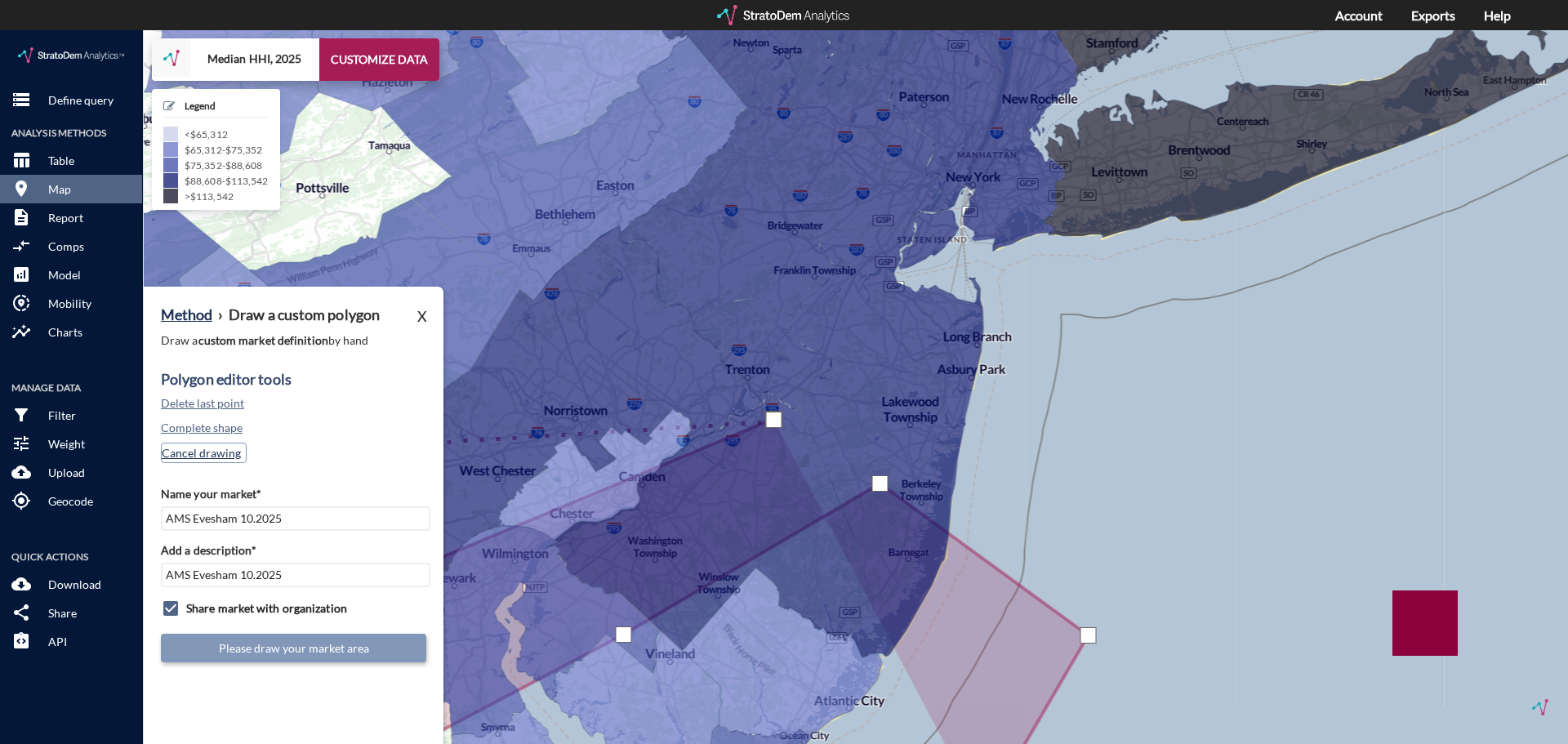
click button "Cancel drawing"
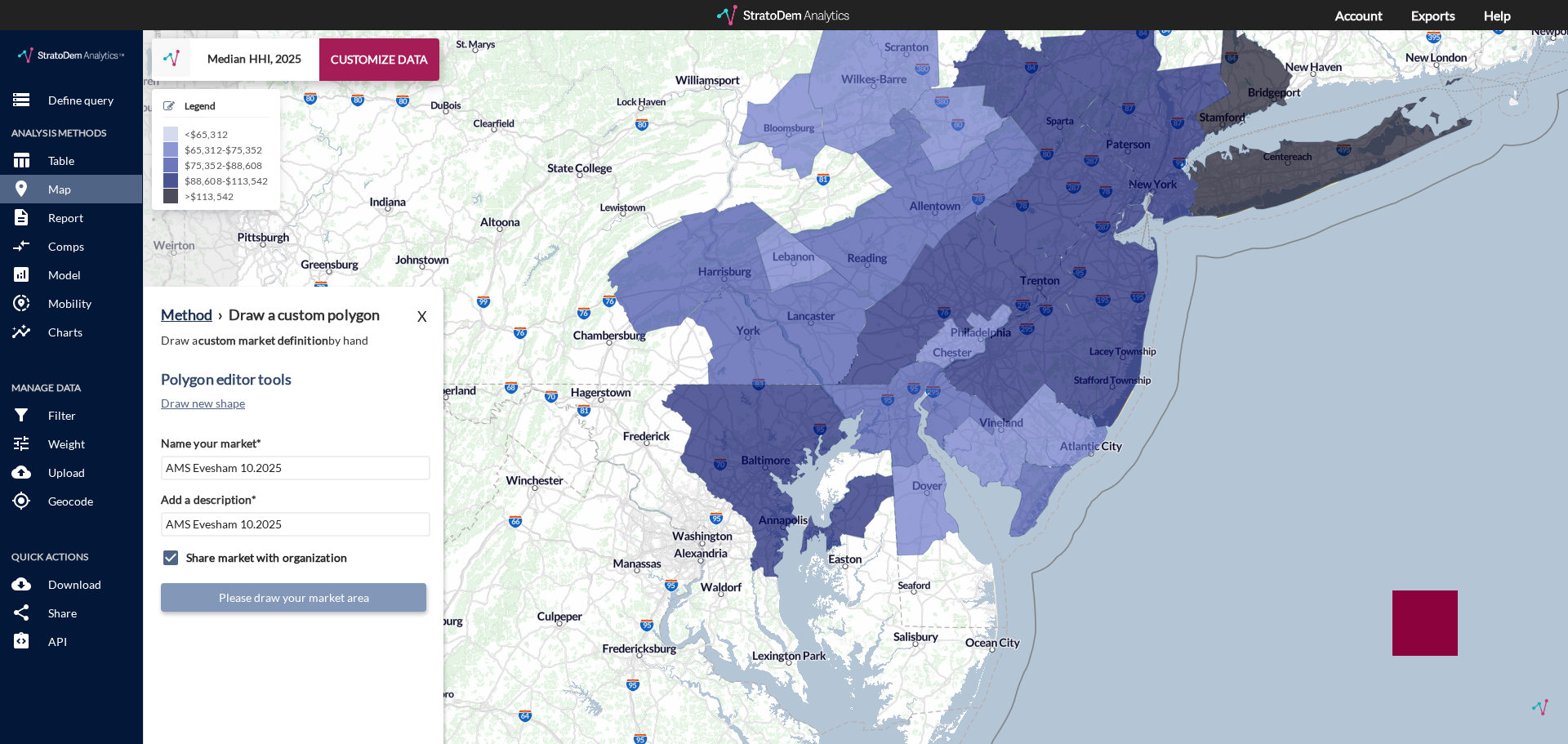
drag, startPoint x: 960, startPoint y: 544, endPoint x: 1295, endPoint y: 401, distance: 364.2
click div "+ − Median HHI, 2025 CUSTOMIZE DATA Legend < $65,312 $65,312 - $75,352 $75,352 …"
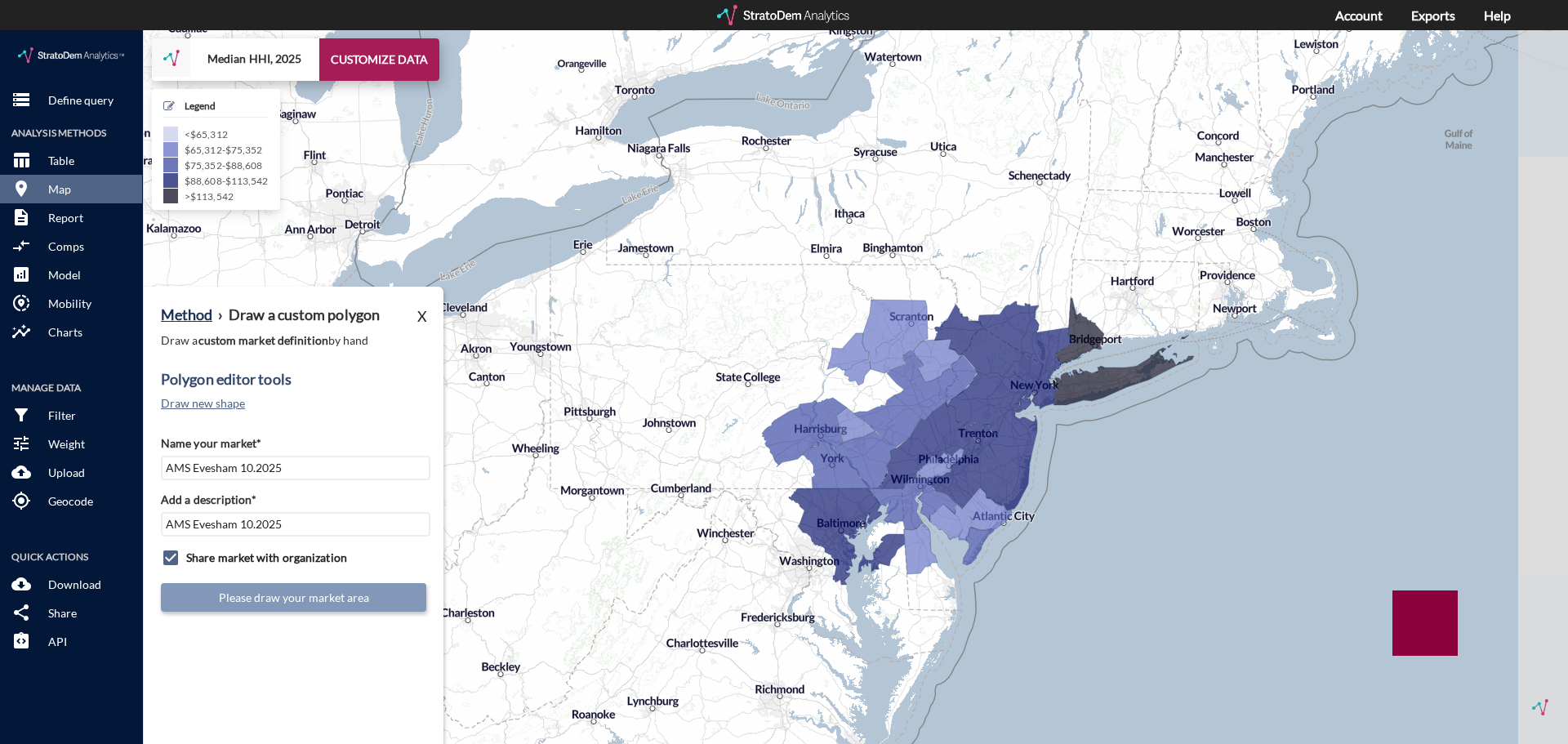
drag, startPoint x: 1245, startPoint y: 315, endPoint x: 1093, endPoint y: 422, distance: 185.9
click div "+ − Median HHI, 2025 CUSTOMIZE DATA Legend < $65,312 $65,312 - $75,352 $75,352 …"
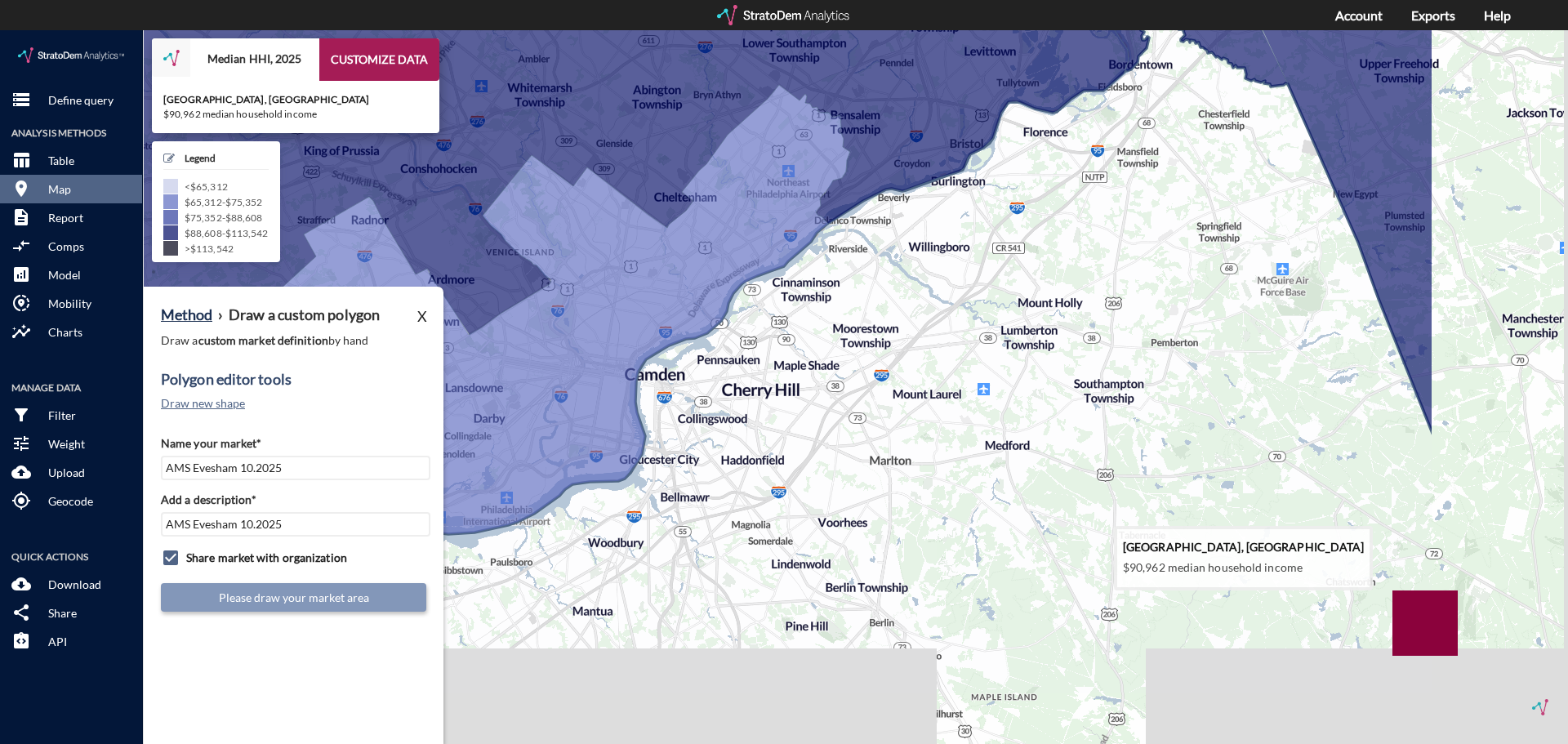
drag, startPoint x: 1025, startPoint y: 427, endPoint x: 821, endPoint y: 348, distance: 218.8
click icon
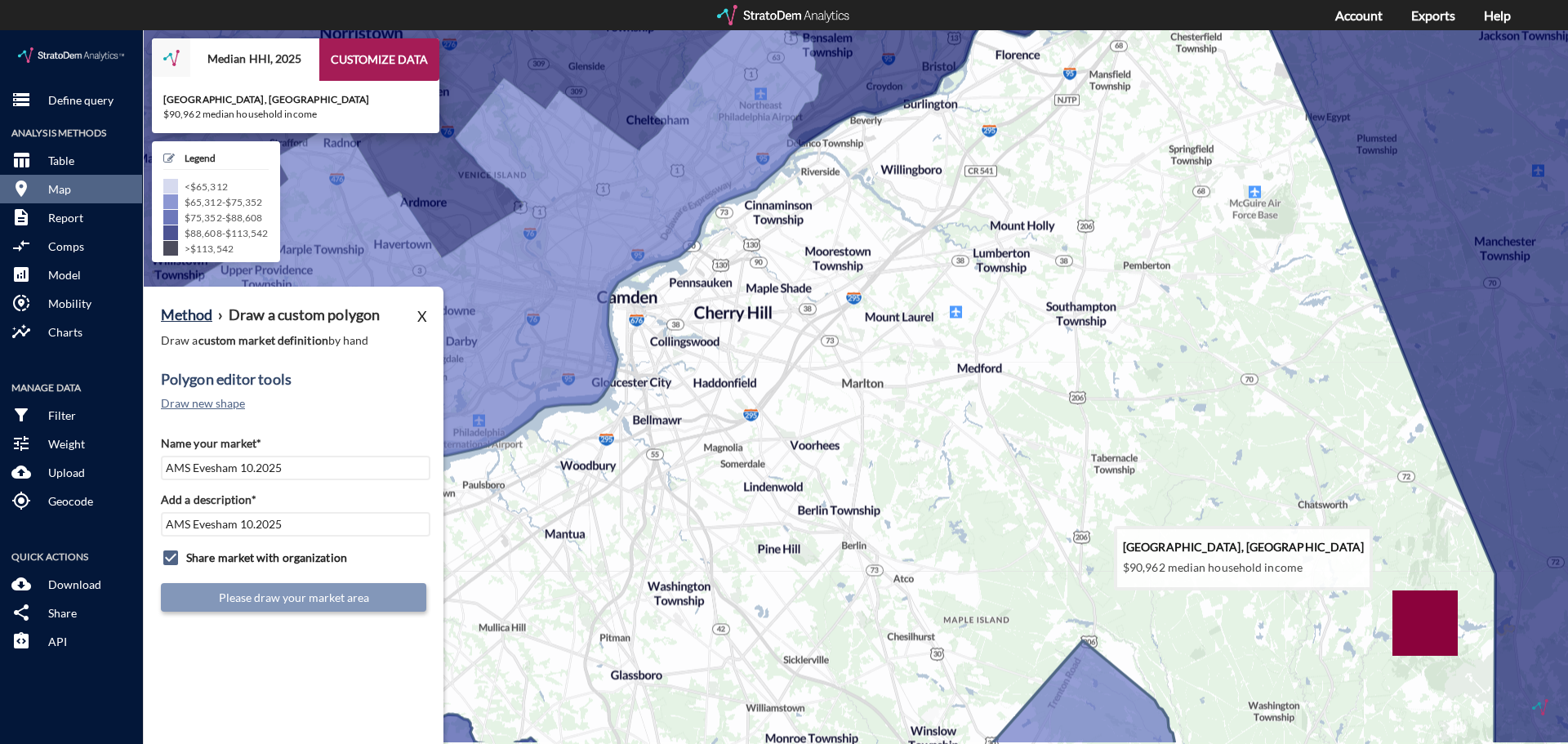
drag, startPoint x: 808, startPoint y: 426, endPoint x: 787, endPoint y: 346, distance: 82.7
click icon
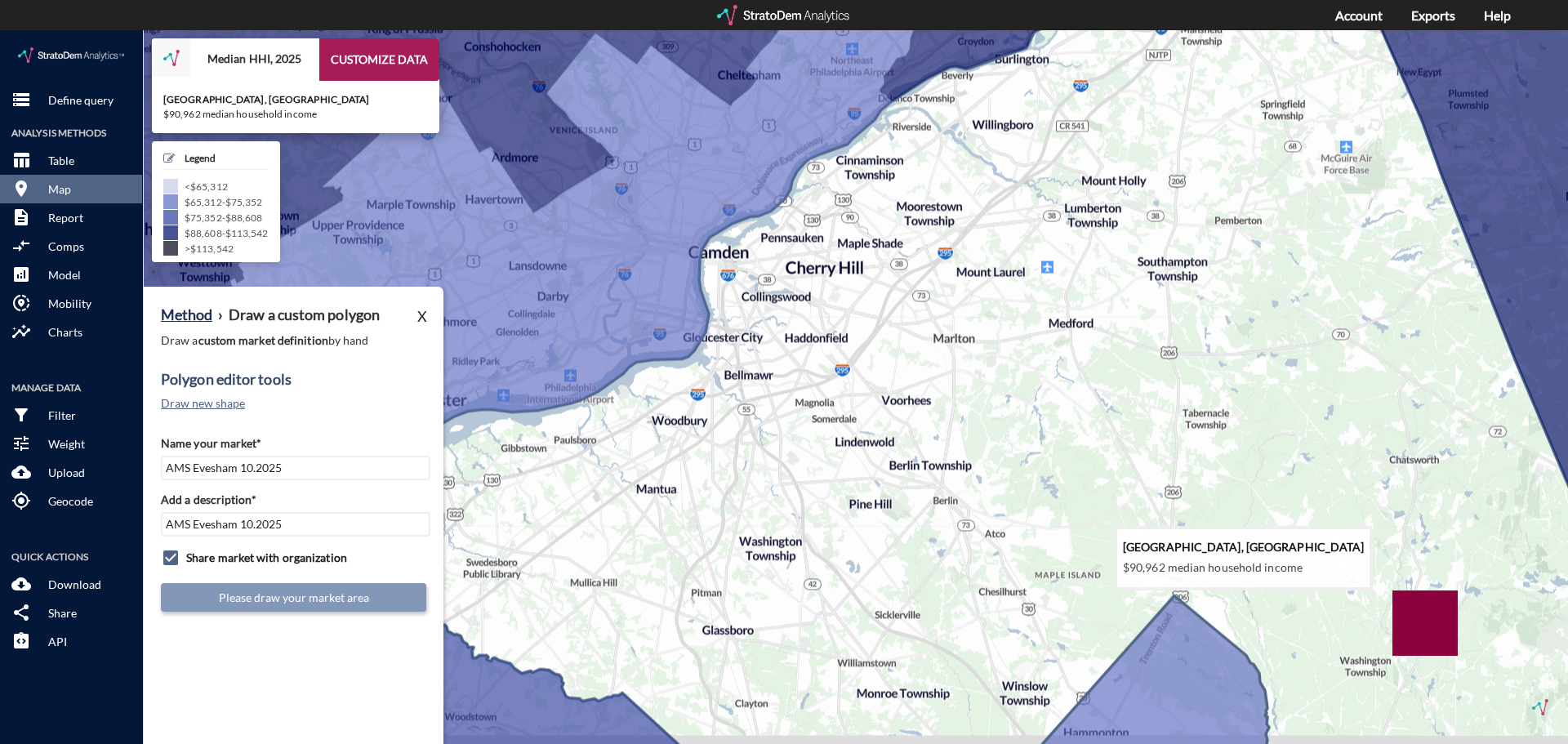
drag, startPoint x: 865, startPoint y: 569, endPoint x: 956, endPoint y: 524, distance: 101.5
click icon
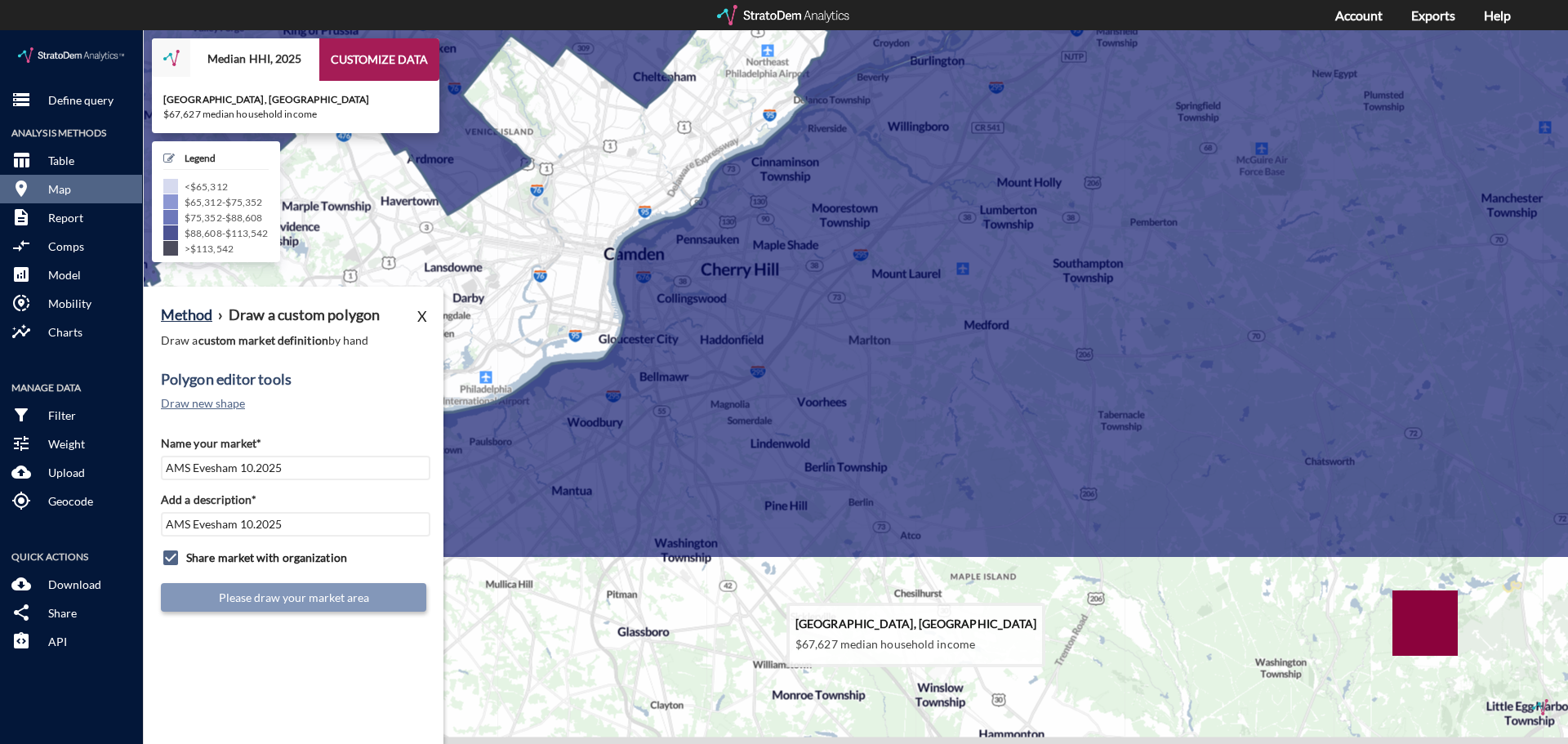
drag, startPoint x: 639, startPoint y: 485, endPoint x: 559, endPoint y: 288, distance: 212.6
click icon
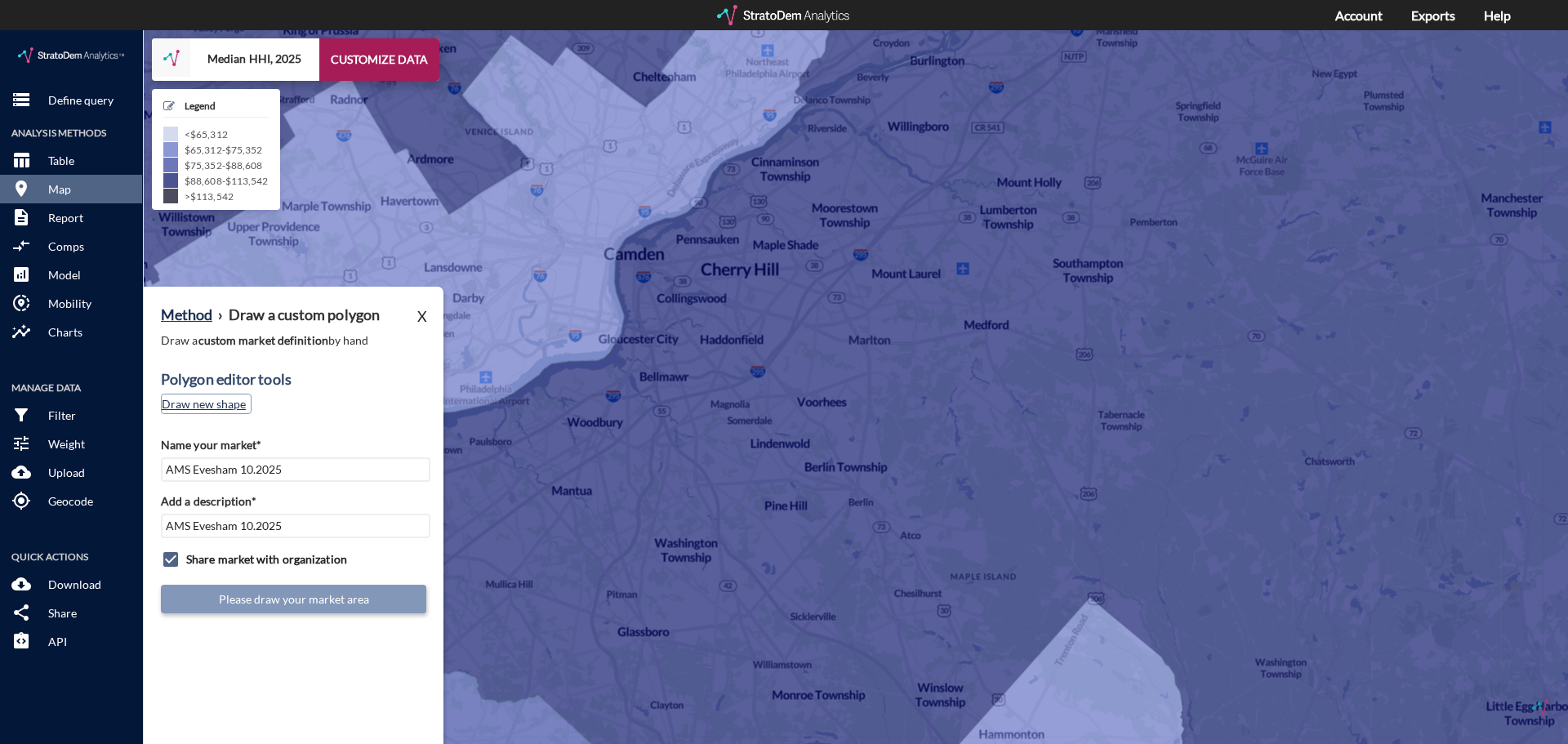
click button "Draw new shape"
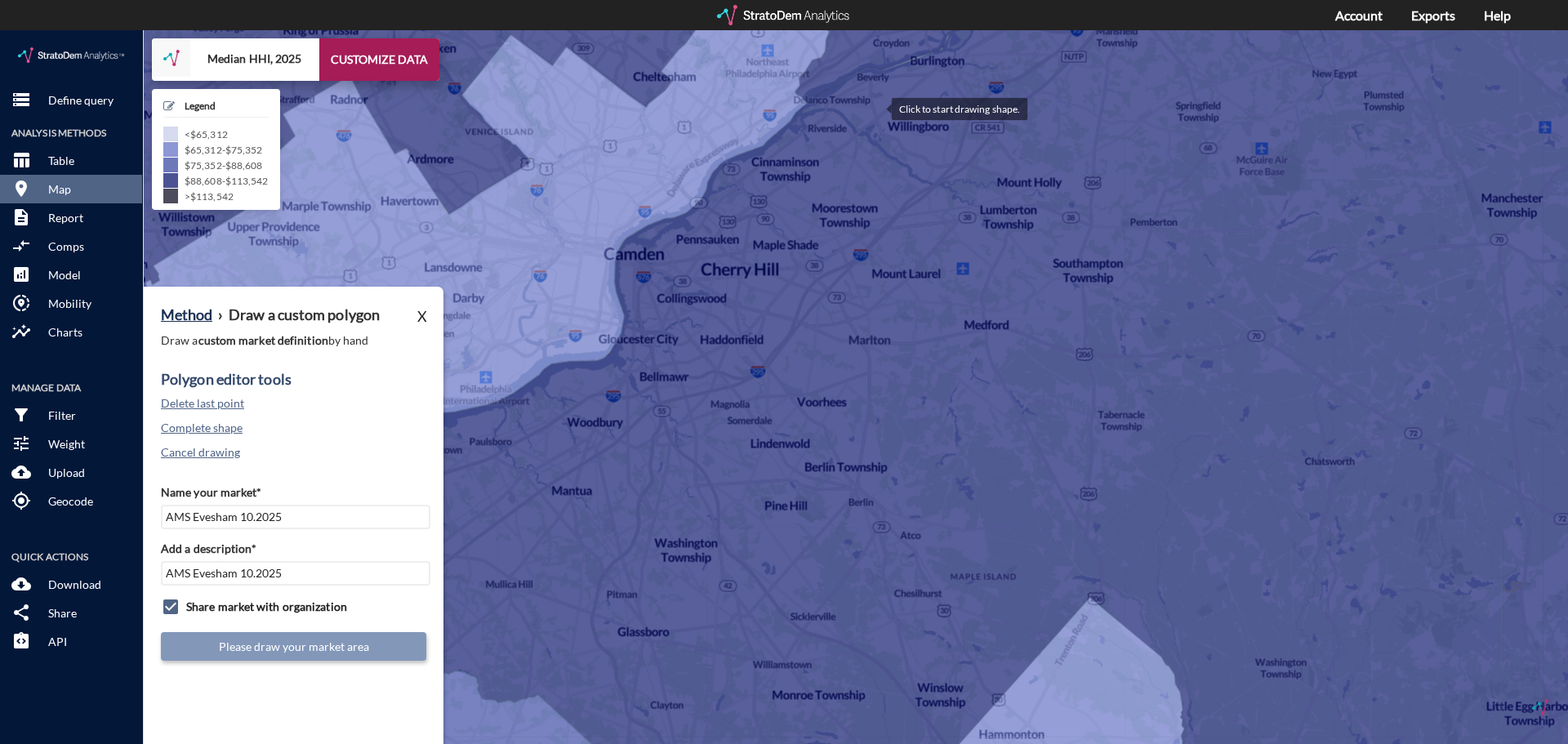
click div
click button "Cancel drawing"
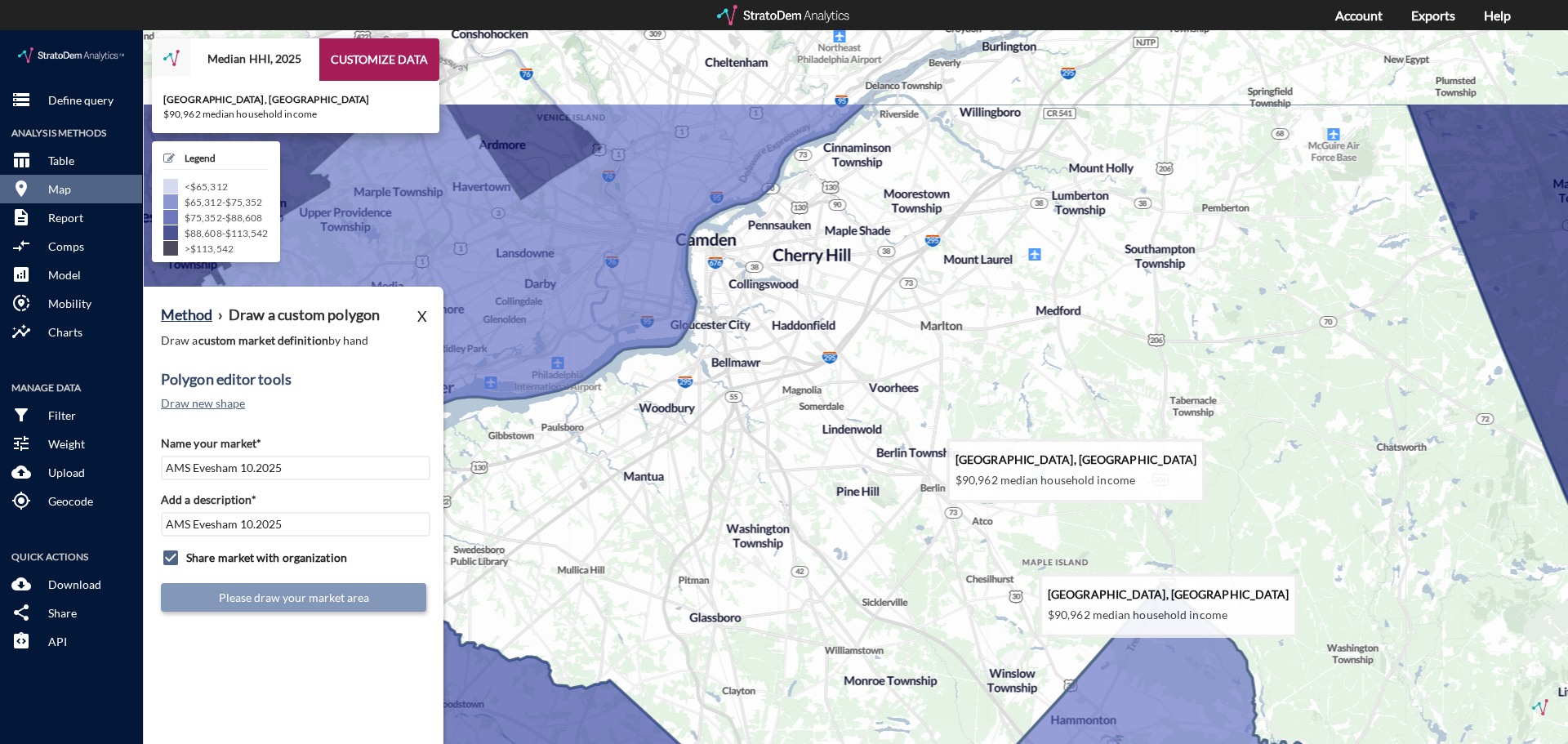
drag, startPoint x: 787, startPoint y: 353, endPoint x: 882, endPoint y: 504, distance: 178.4
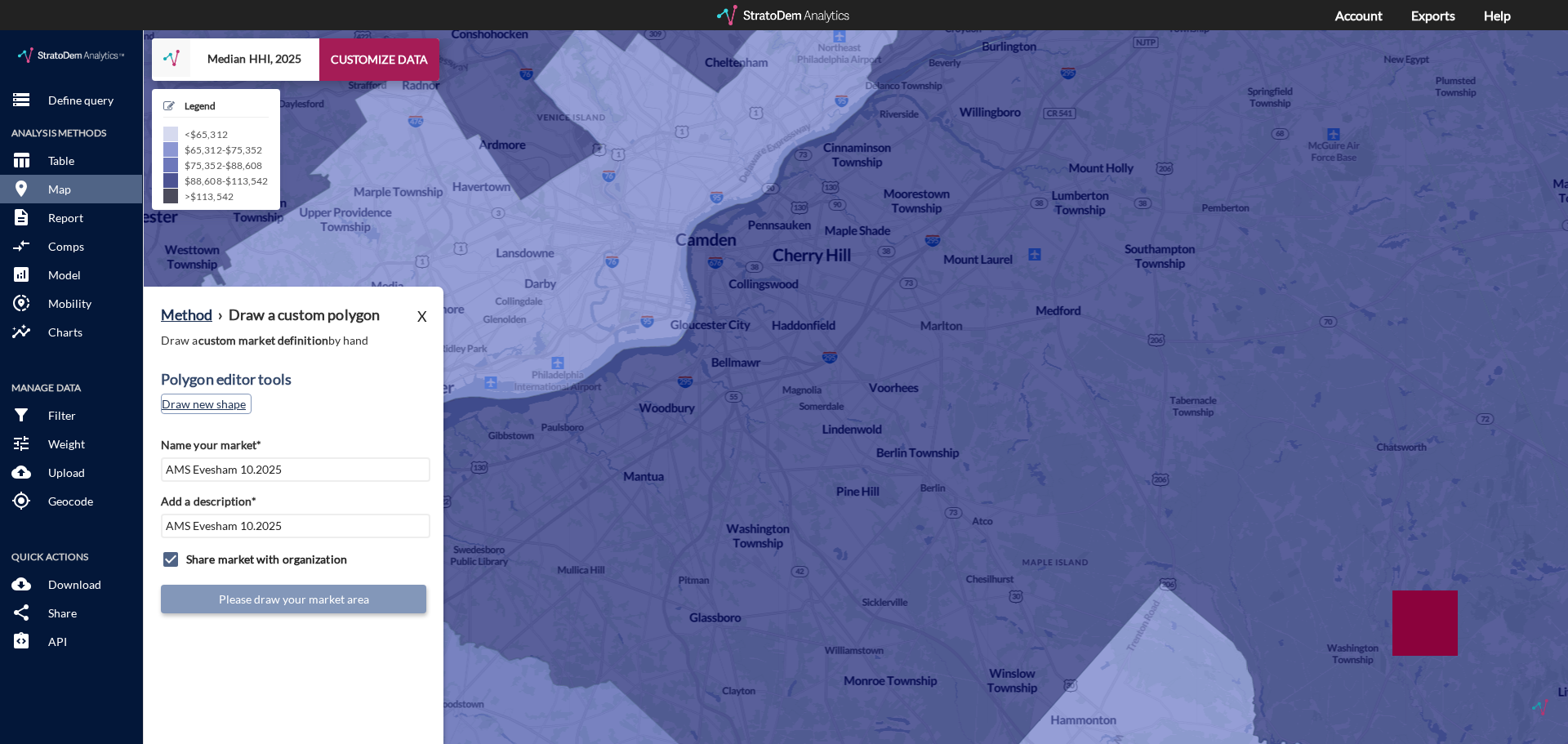
click button "Draw new shape"
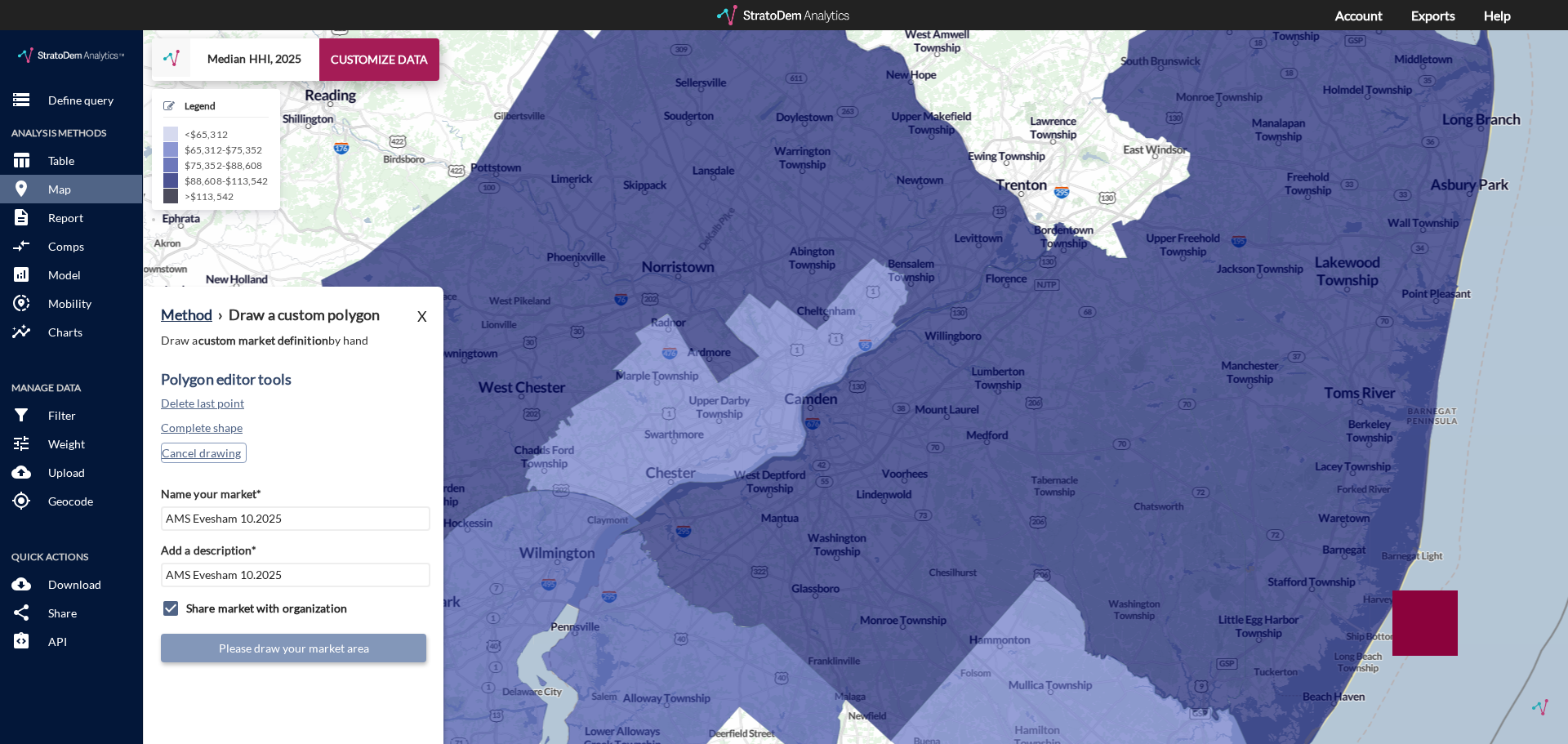
click button "Cancel drawing"
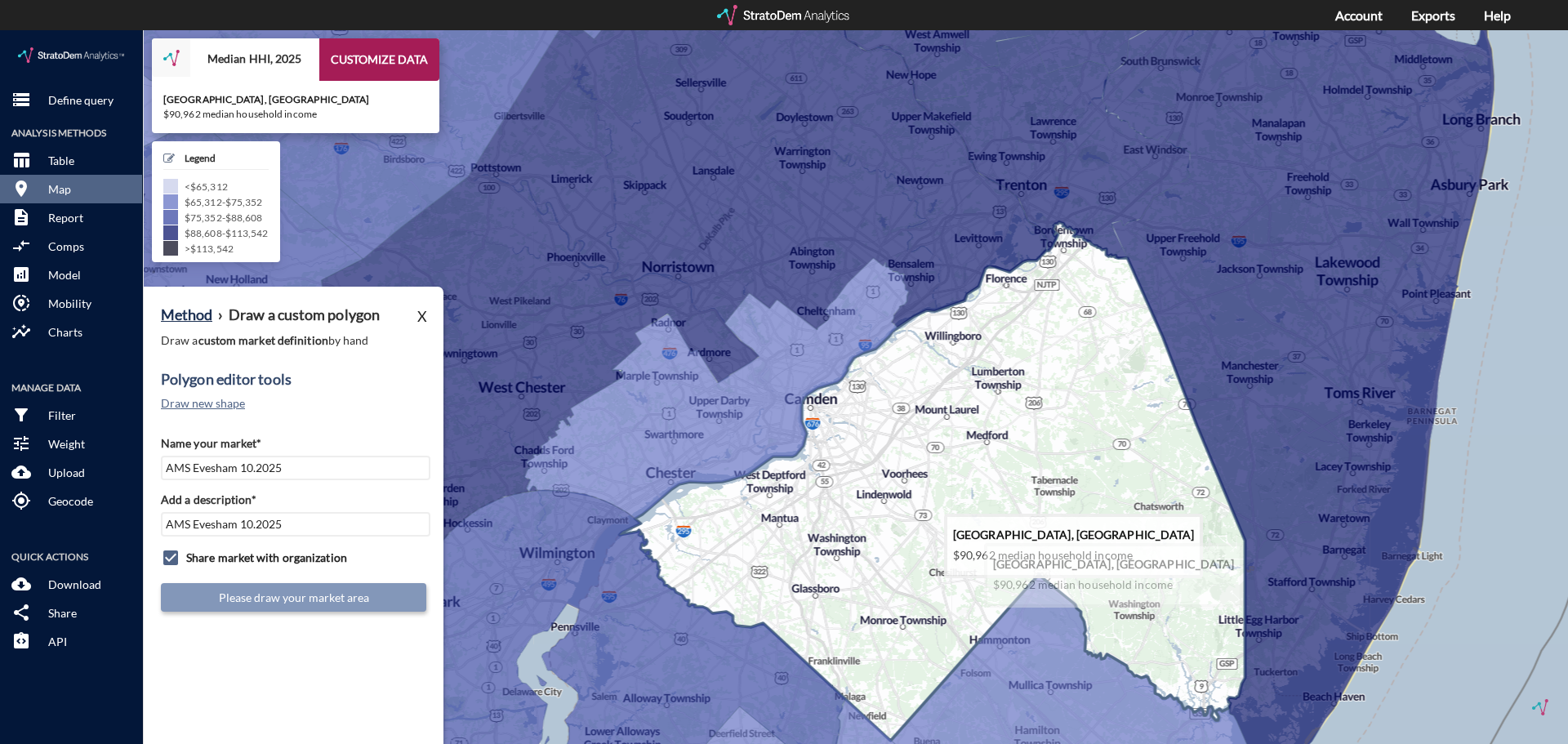
click icon
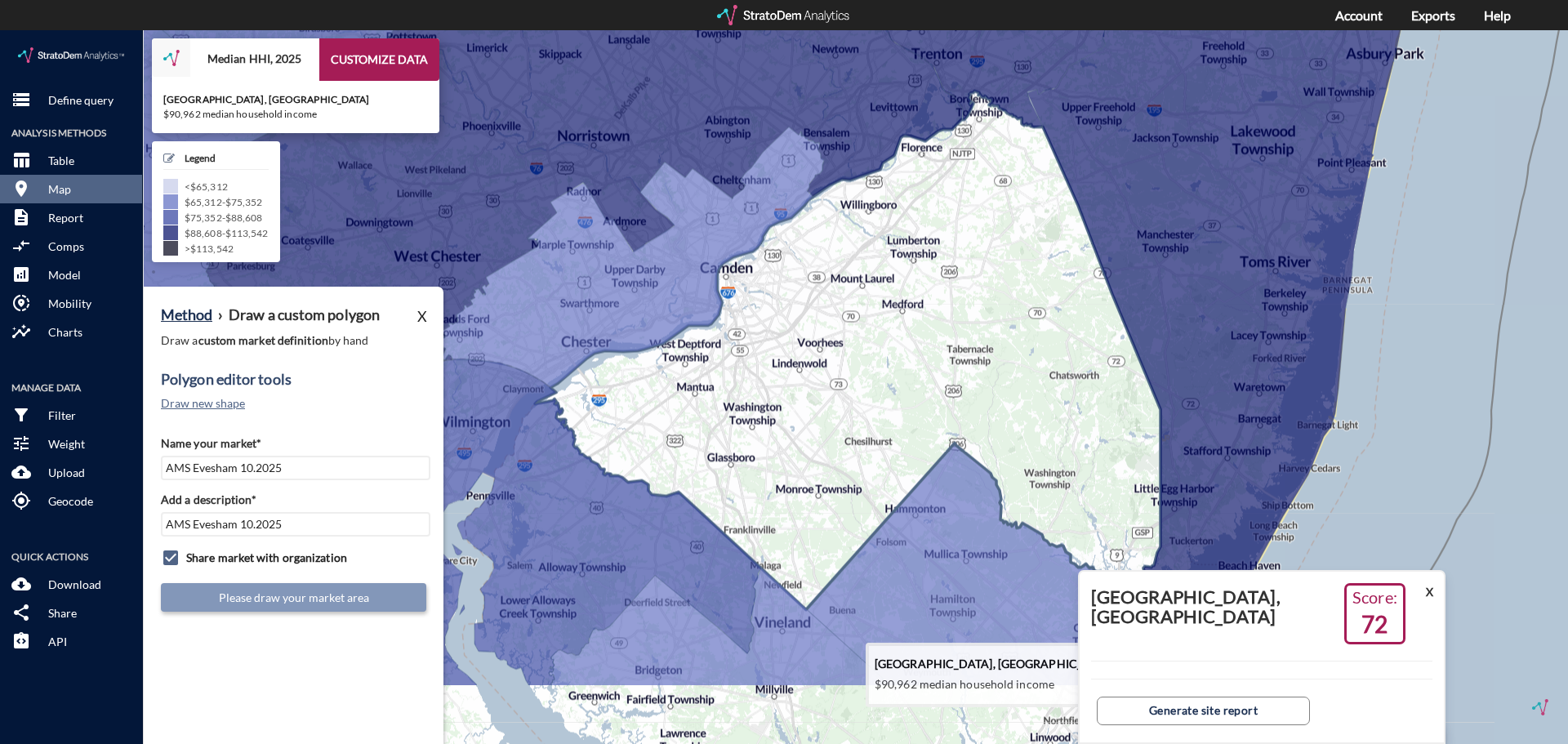
drag, startPoint x: 884, startPoint y: 518, endPoint x: 791, endPoint y: 373, distance: 172.3
click icon
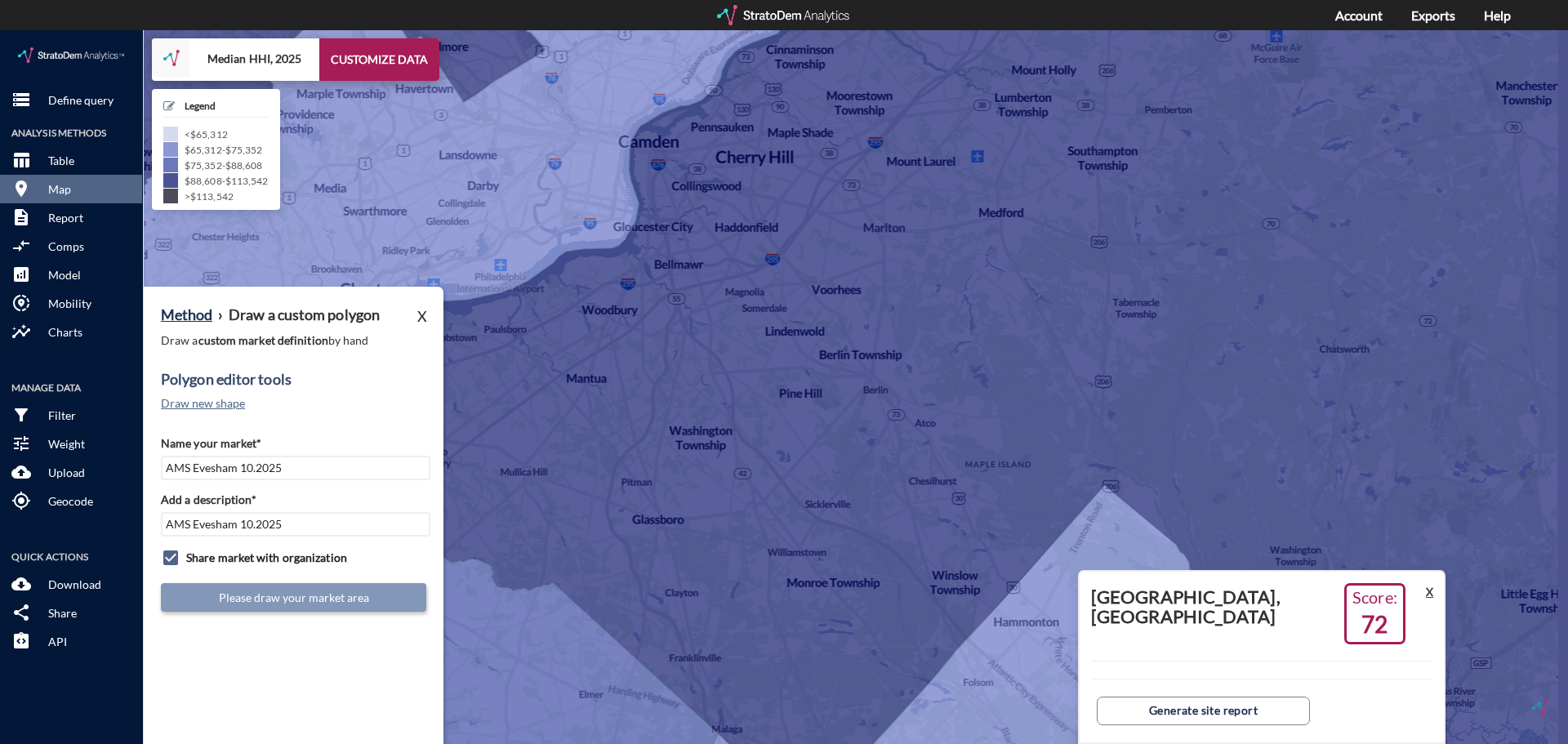
click button "X"
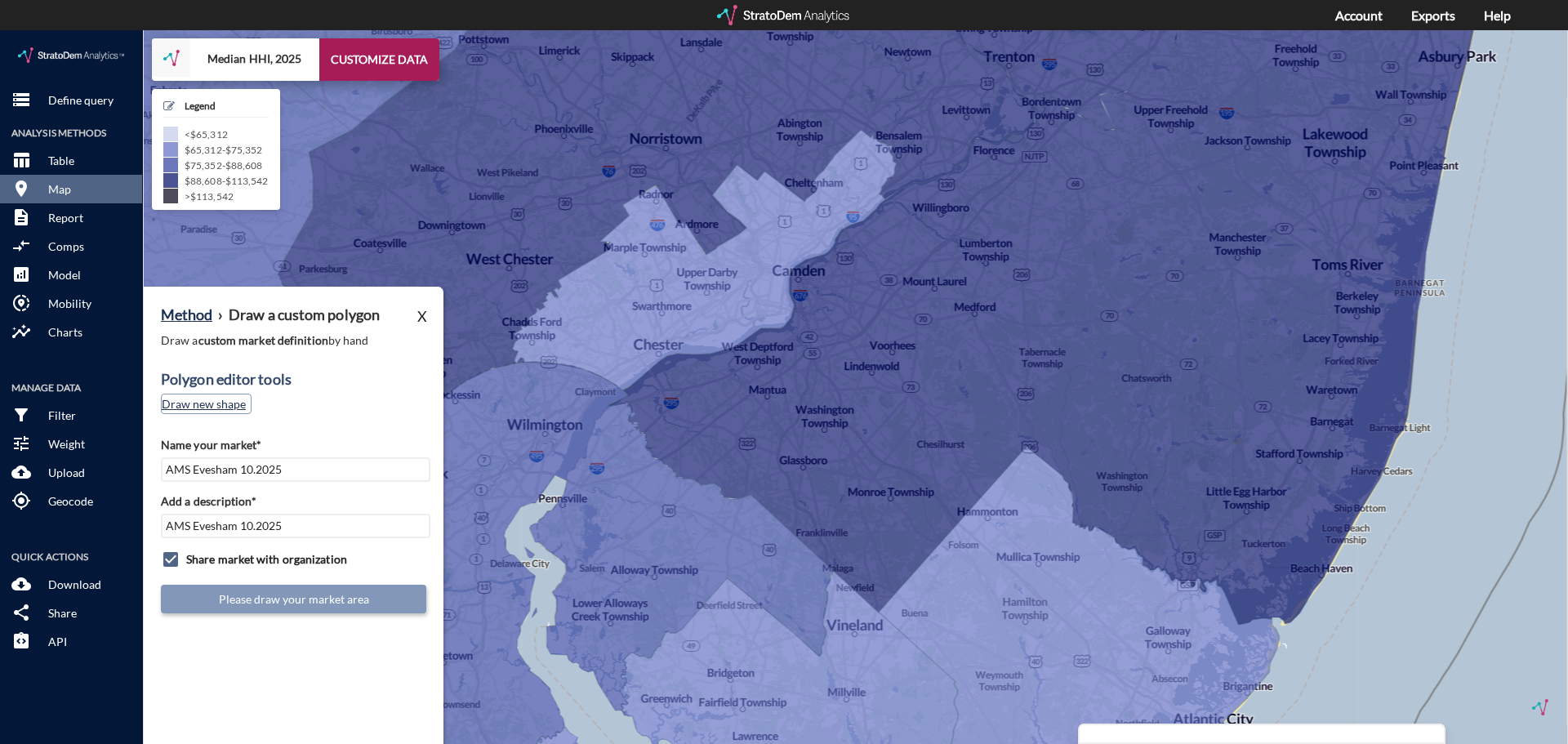
click button "Draw new shape"
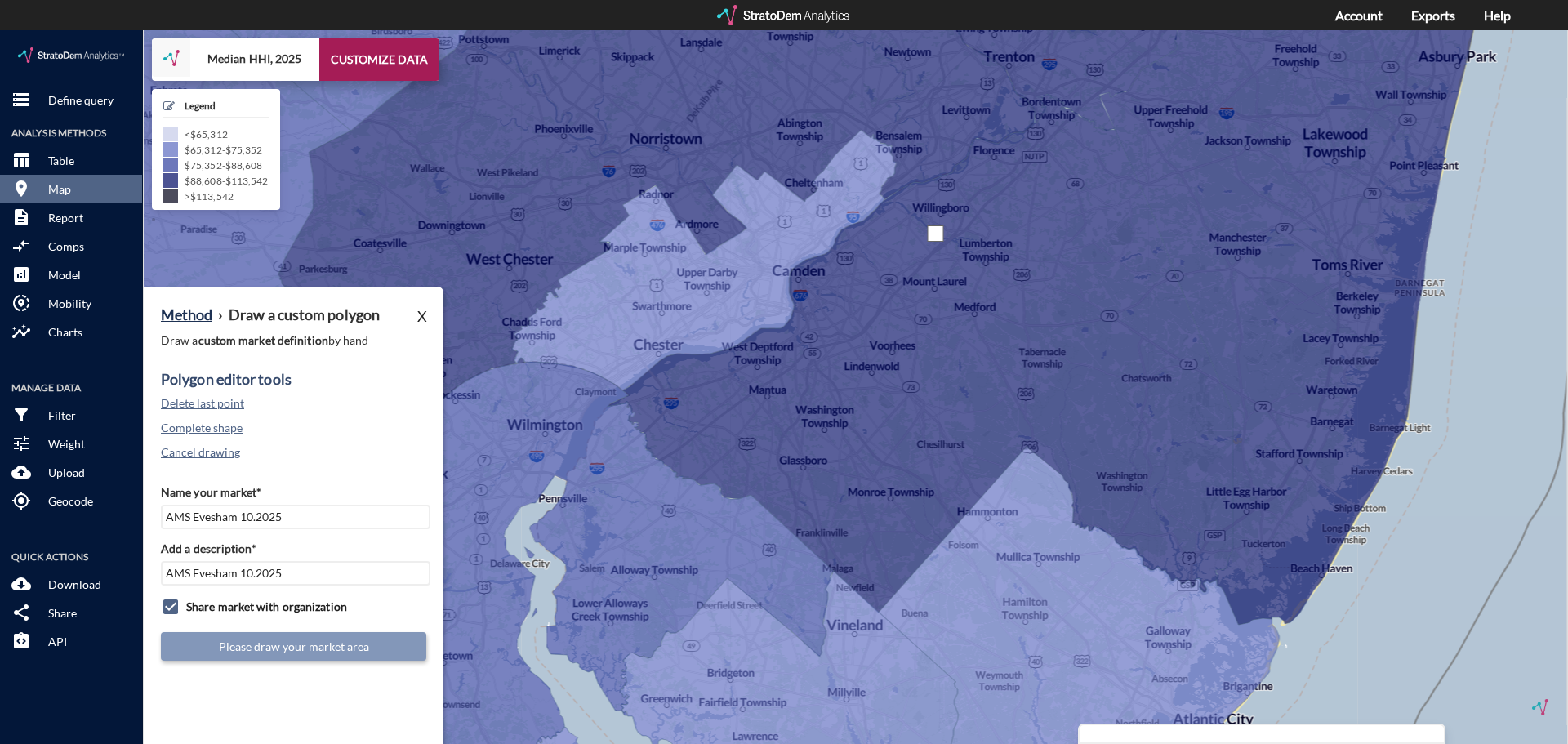
click div
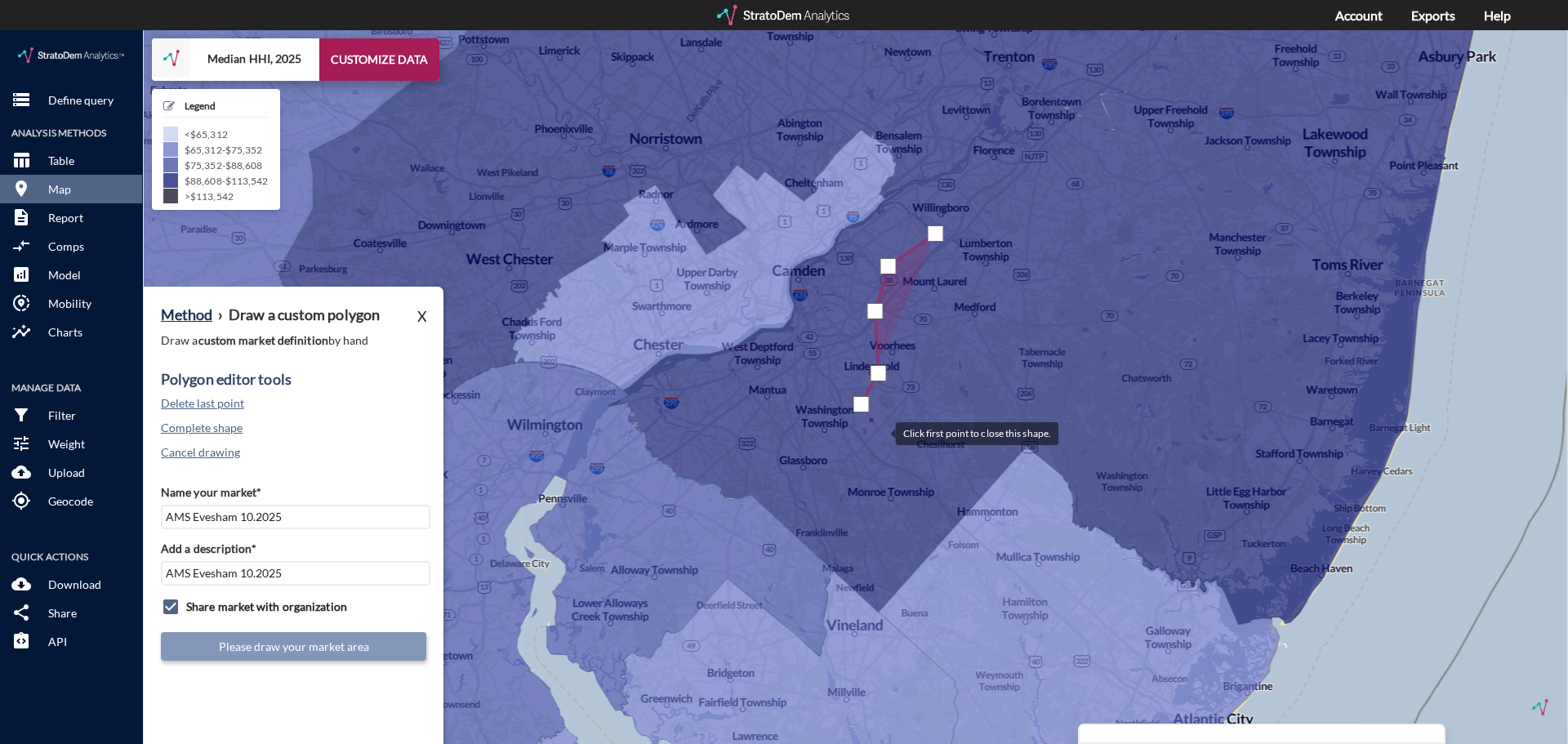
click div
drag, startPoint x: 940, startPoint y: 440, endPoint x: 953, endPoint y: 458, distance: 22.2
click div
click button "Cancel drawing"
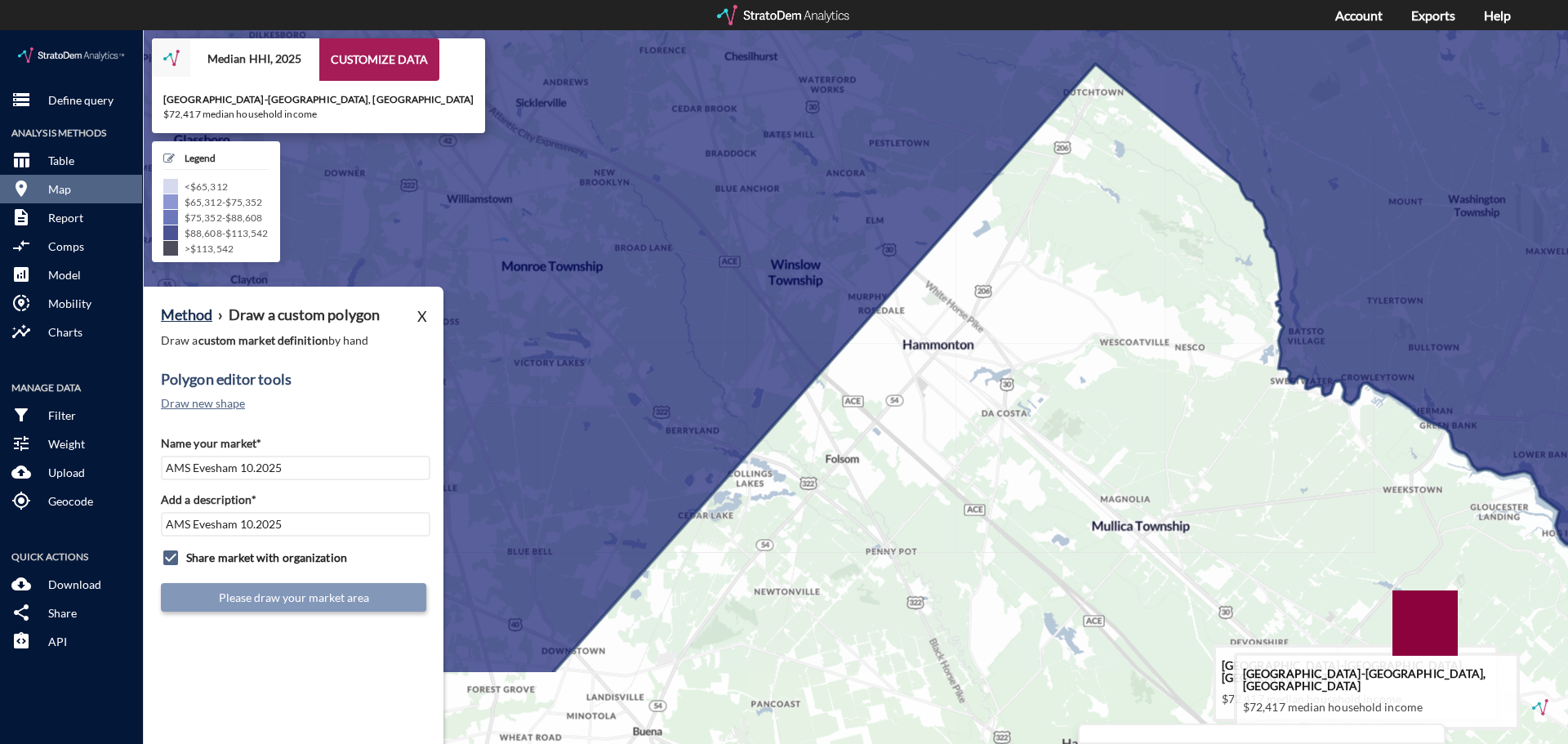
drag, startPoint x: 896, startPoint y: 525, endPoint x: 915, endPoint y: 374, distance: 152.2
click icon
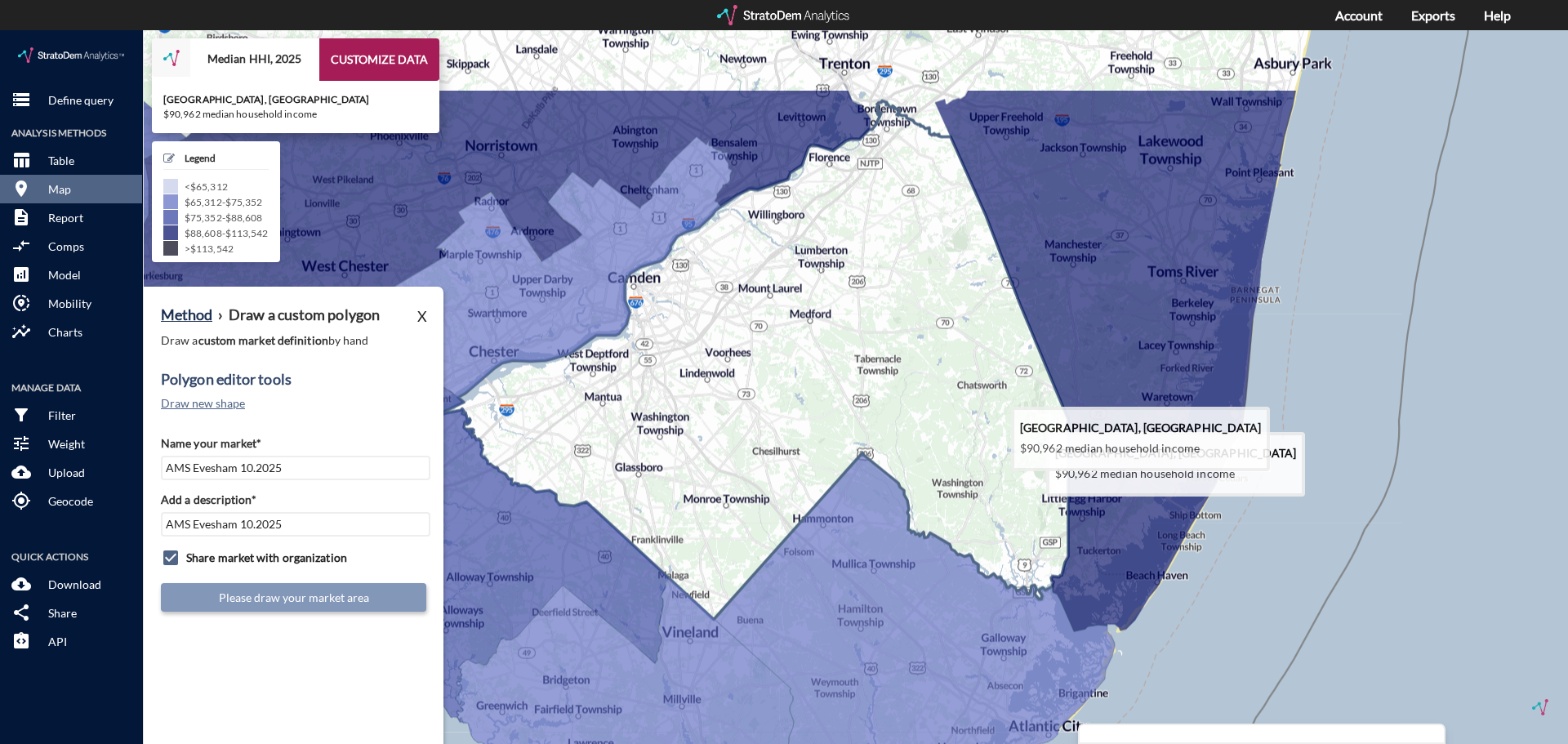
drag, startPoint x: 857, startPoint y: 327, endPoint x: 759, endPoint y: 458, distance: 163.6
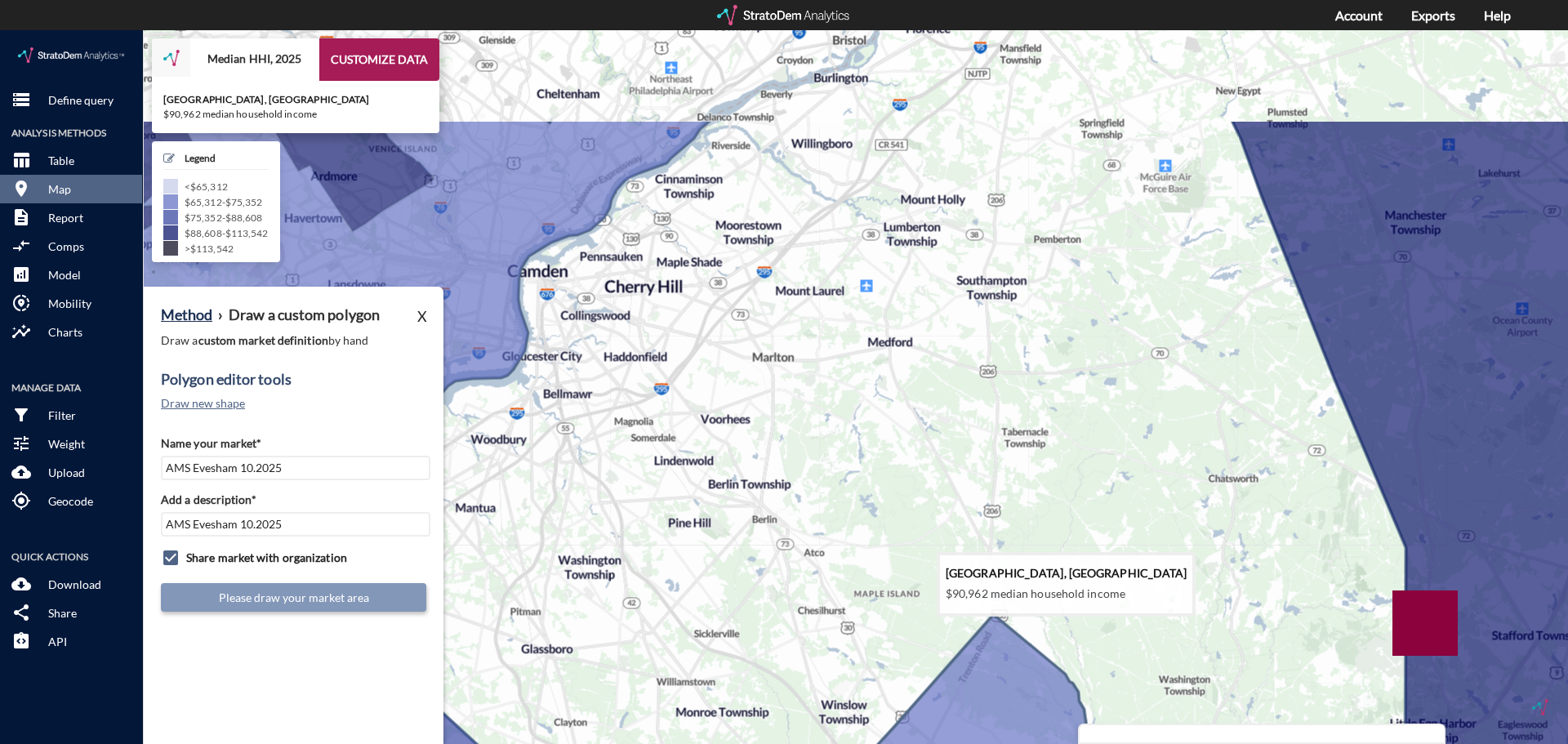
drag, startPoint x: 738, startPoint y: 417, endPoint x: 735, endPoint y: 583, distance: 166.0
click icon
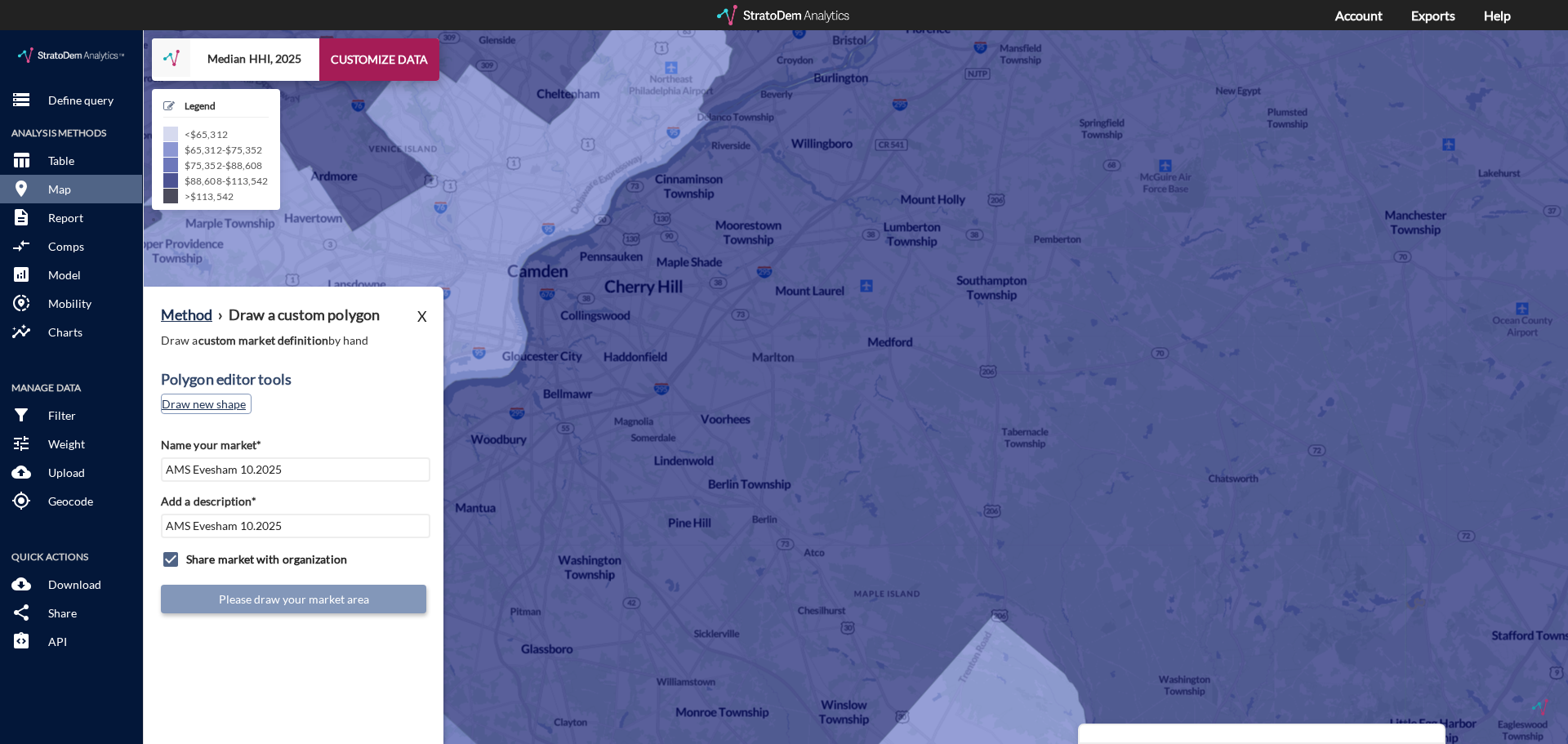
click button "Draw new shape"
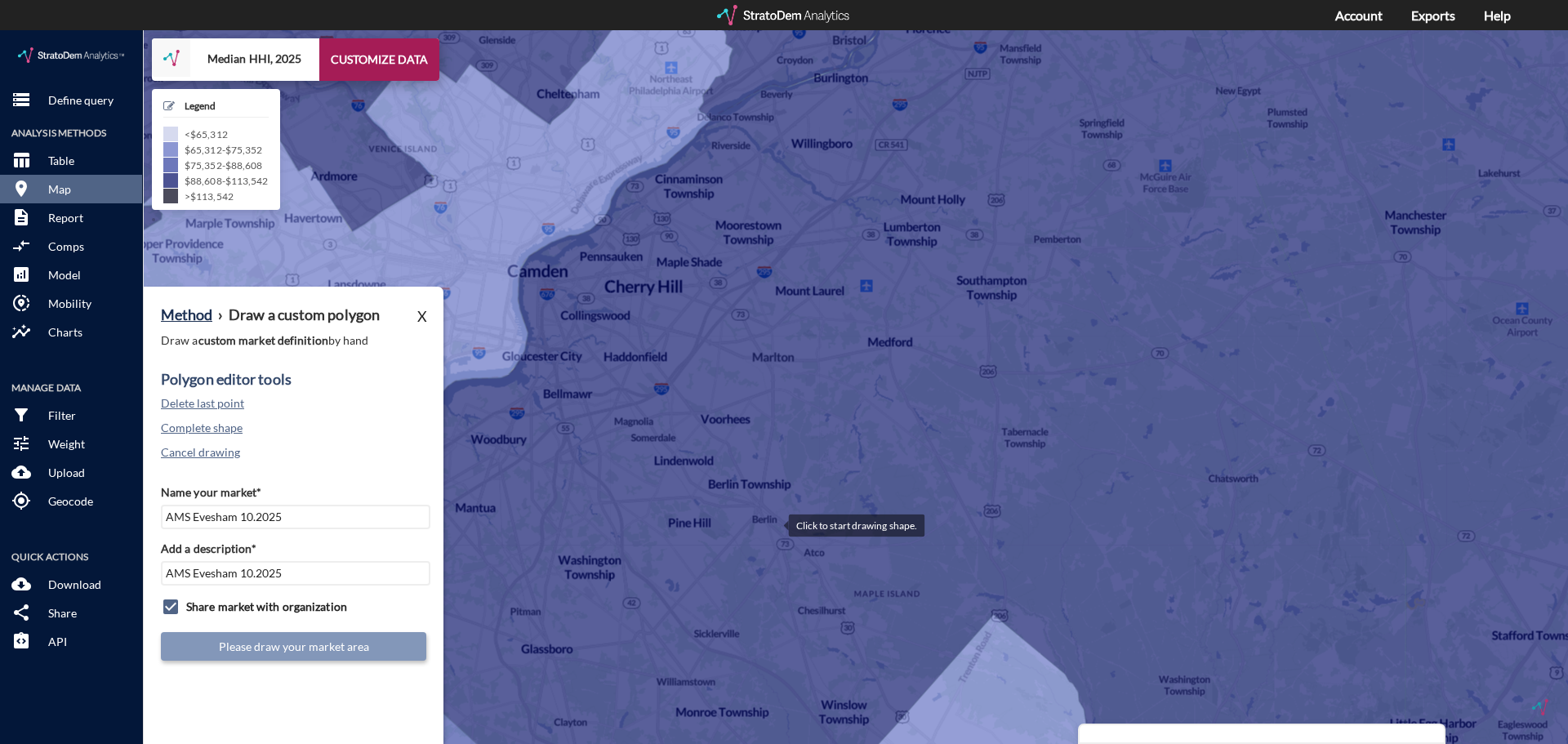
click div
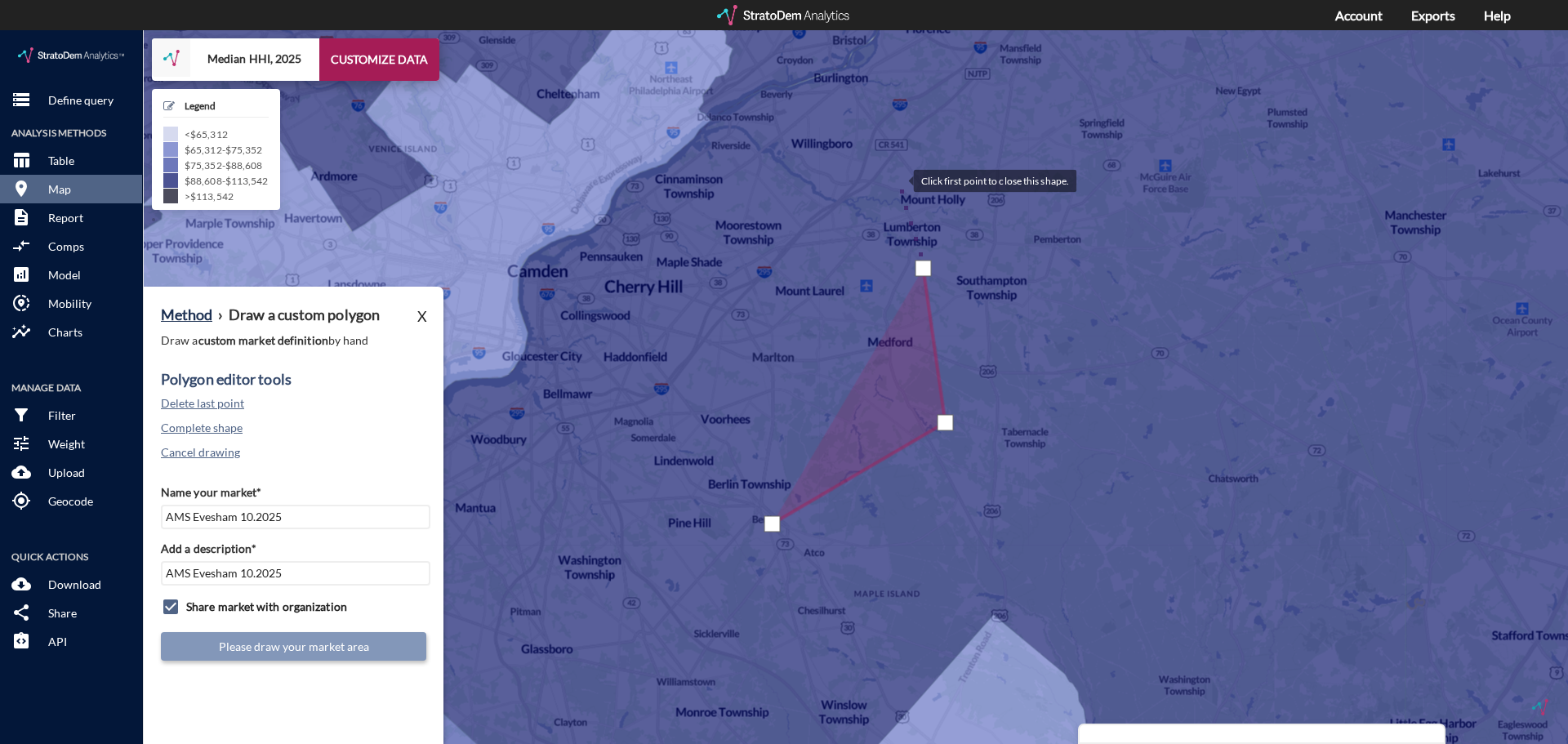
click div
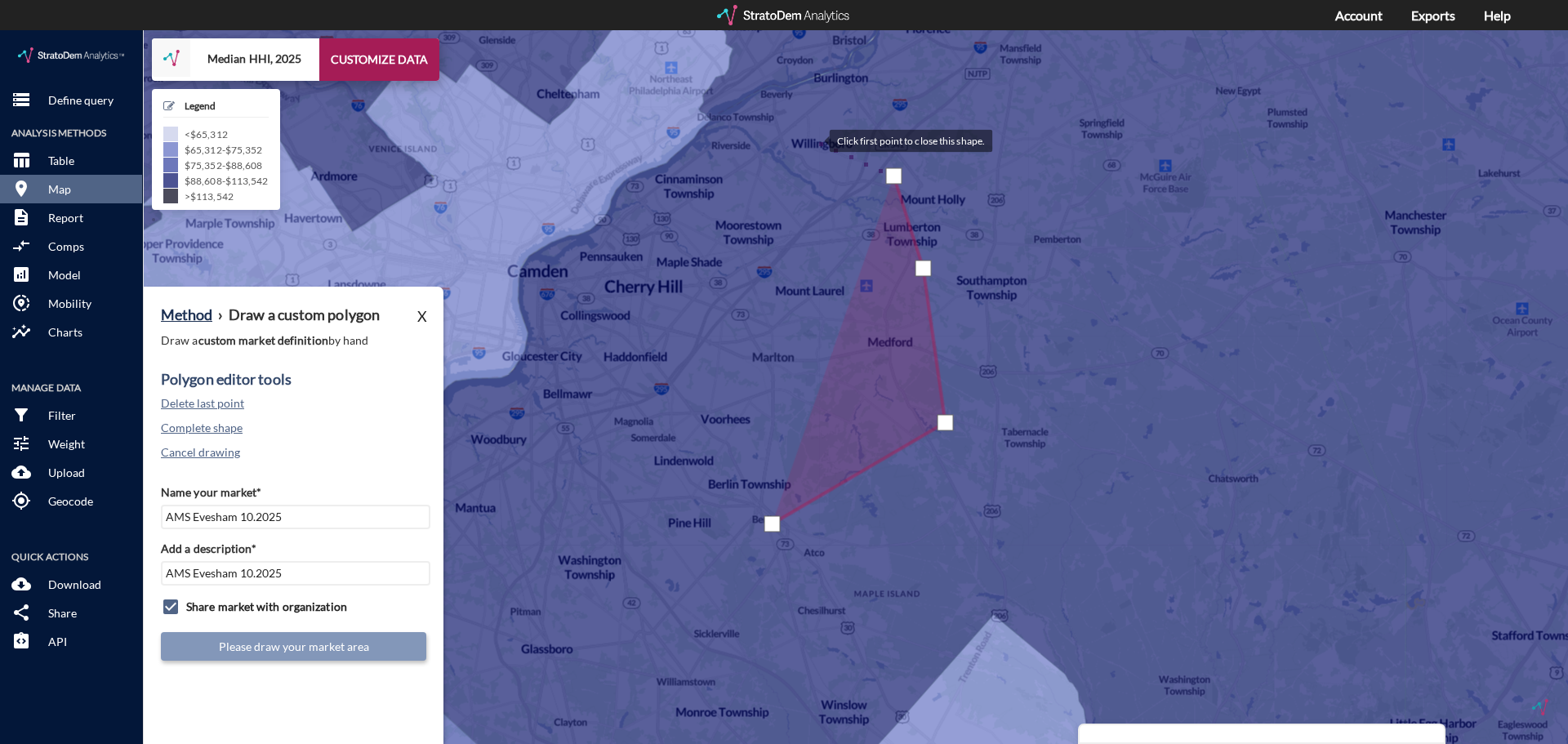
click div
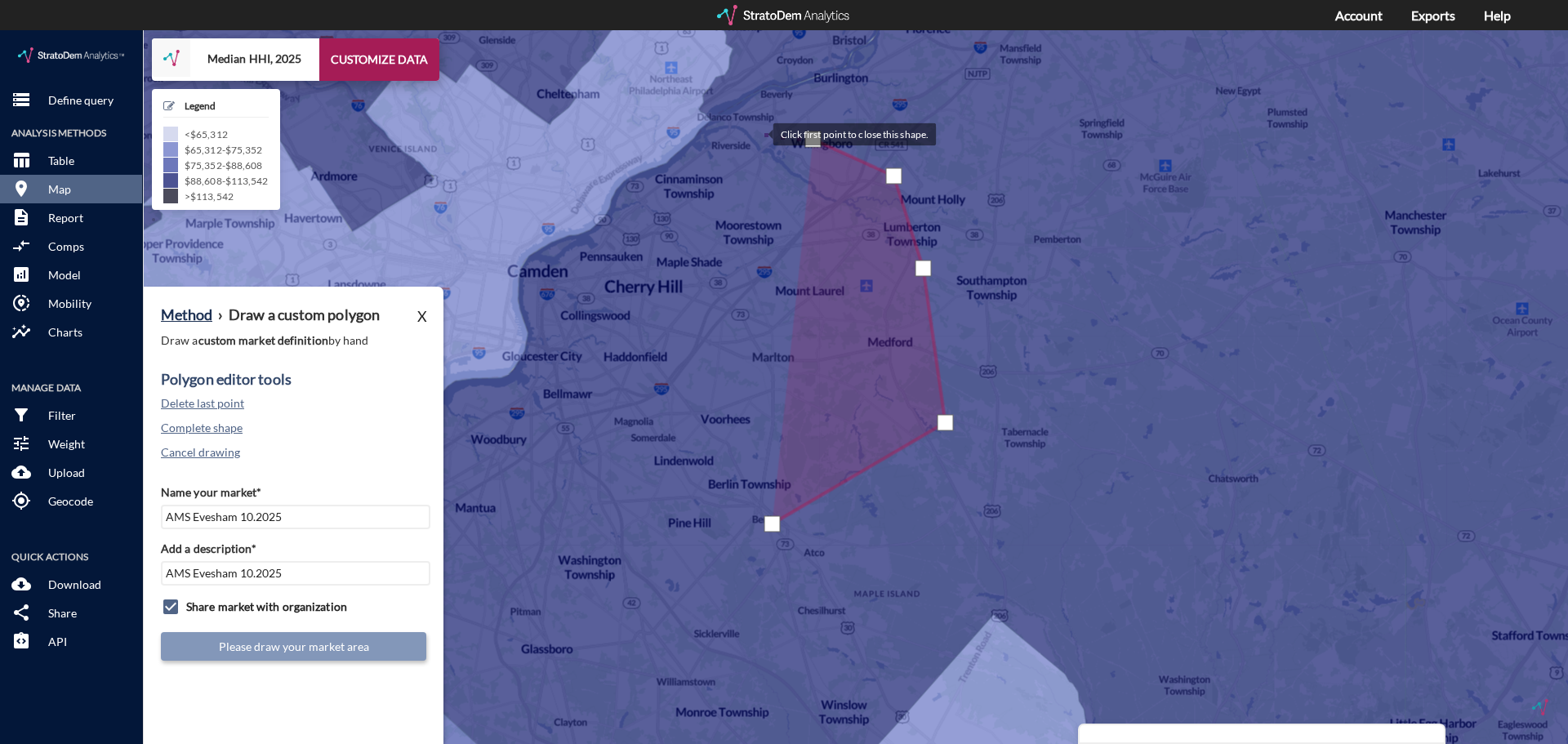
click div
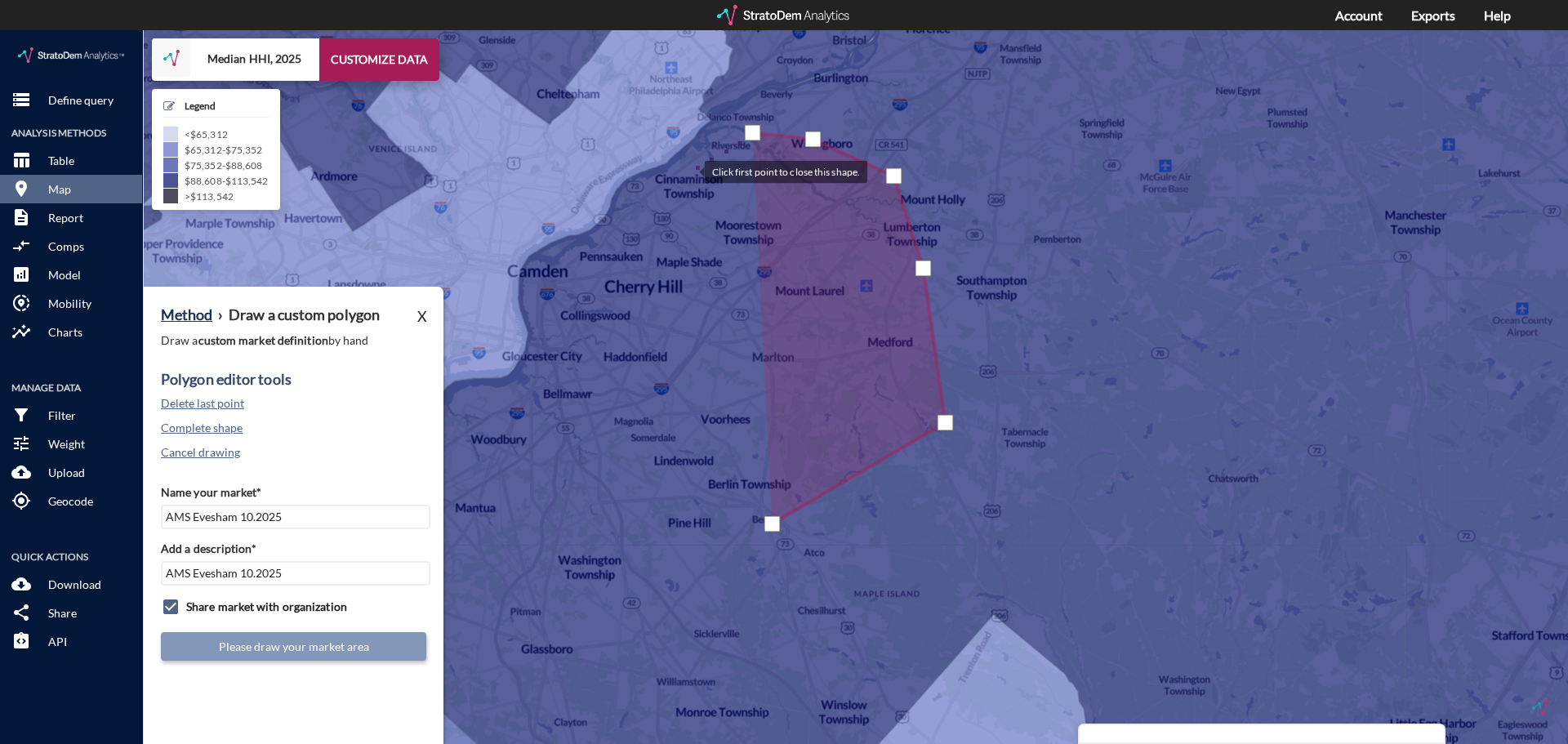
click div
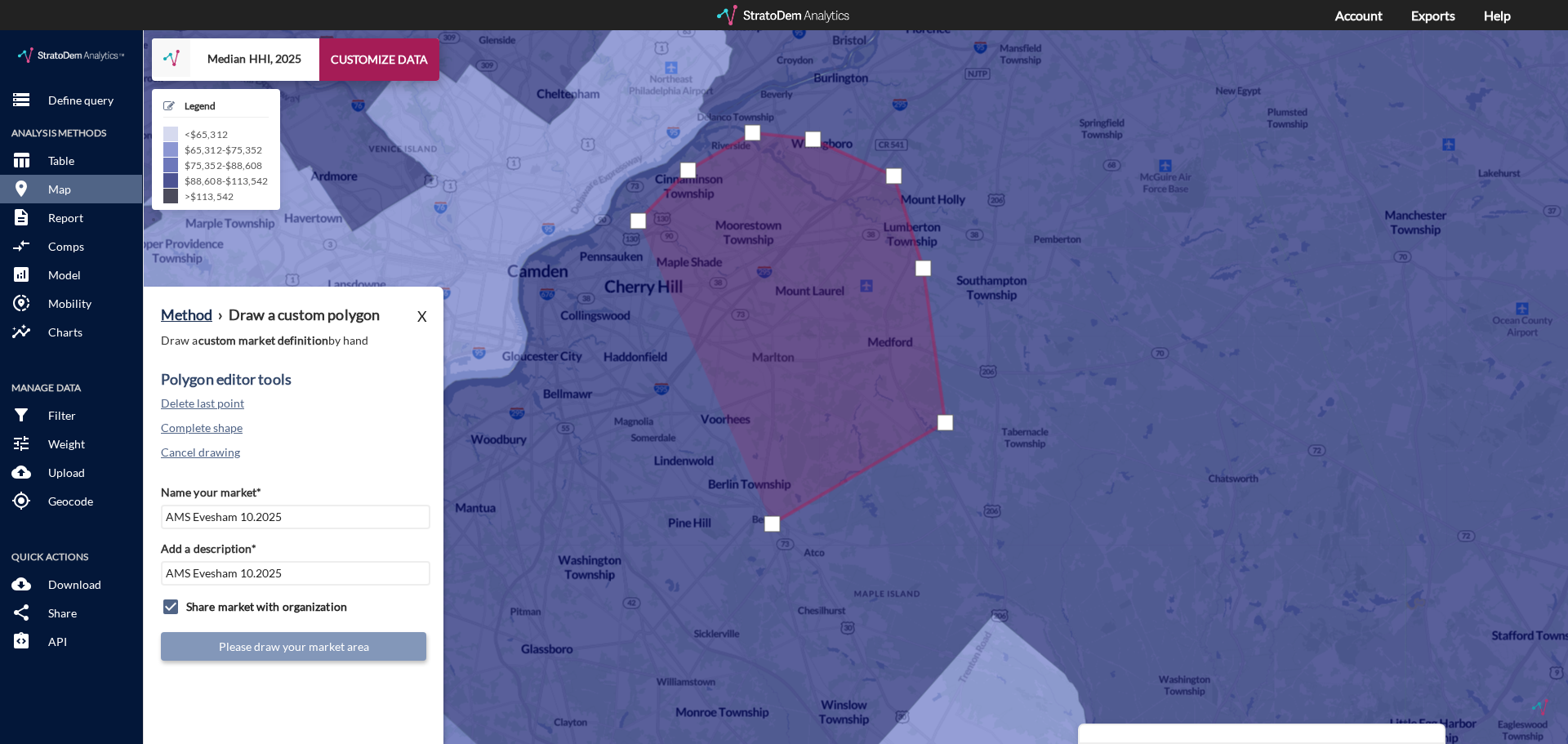
drag, startPoint x: 638, startPoint y: 191, endPoint x: 600, endPoint y: 219, distance: 47.2
click div
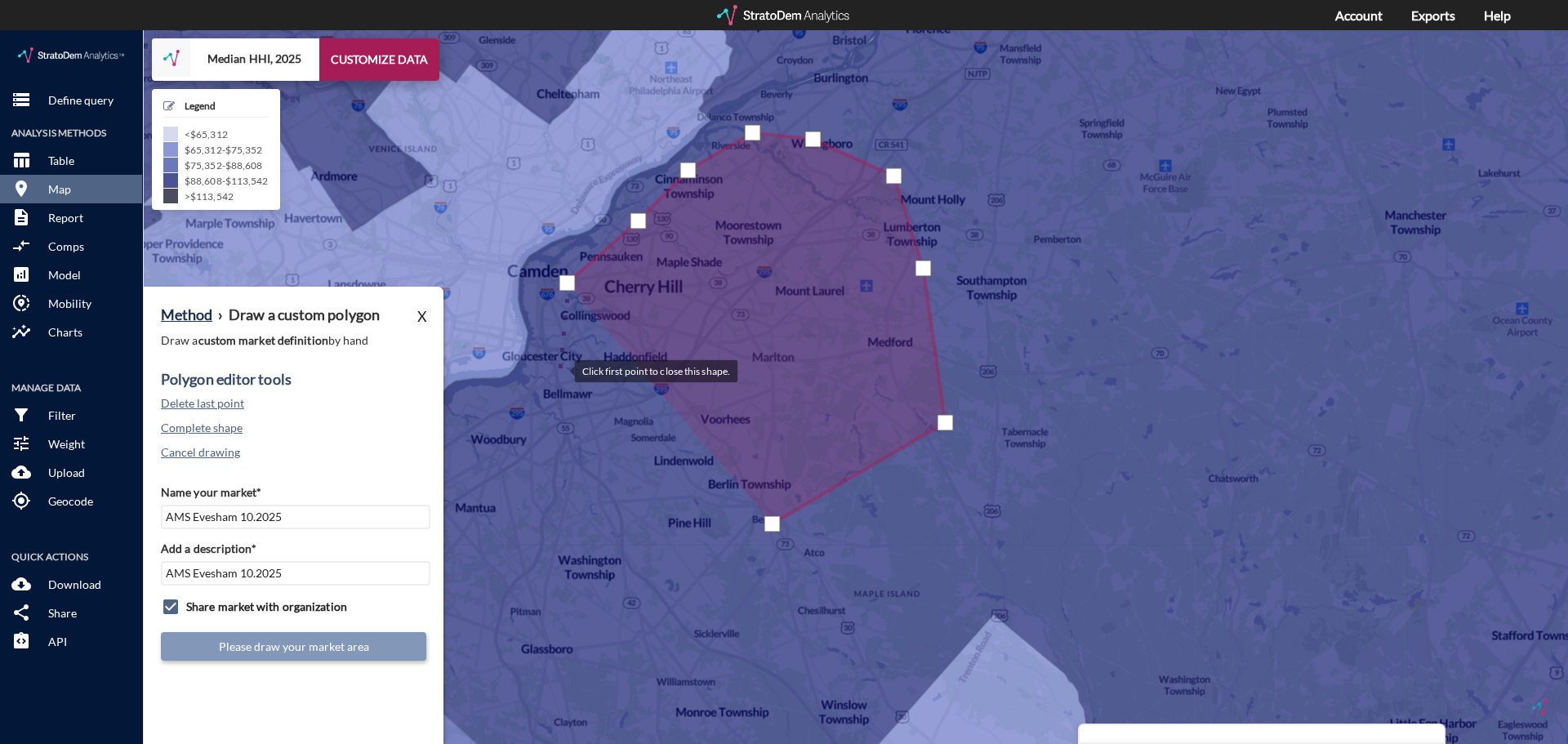
click div
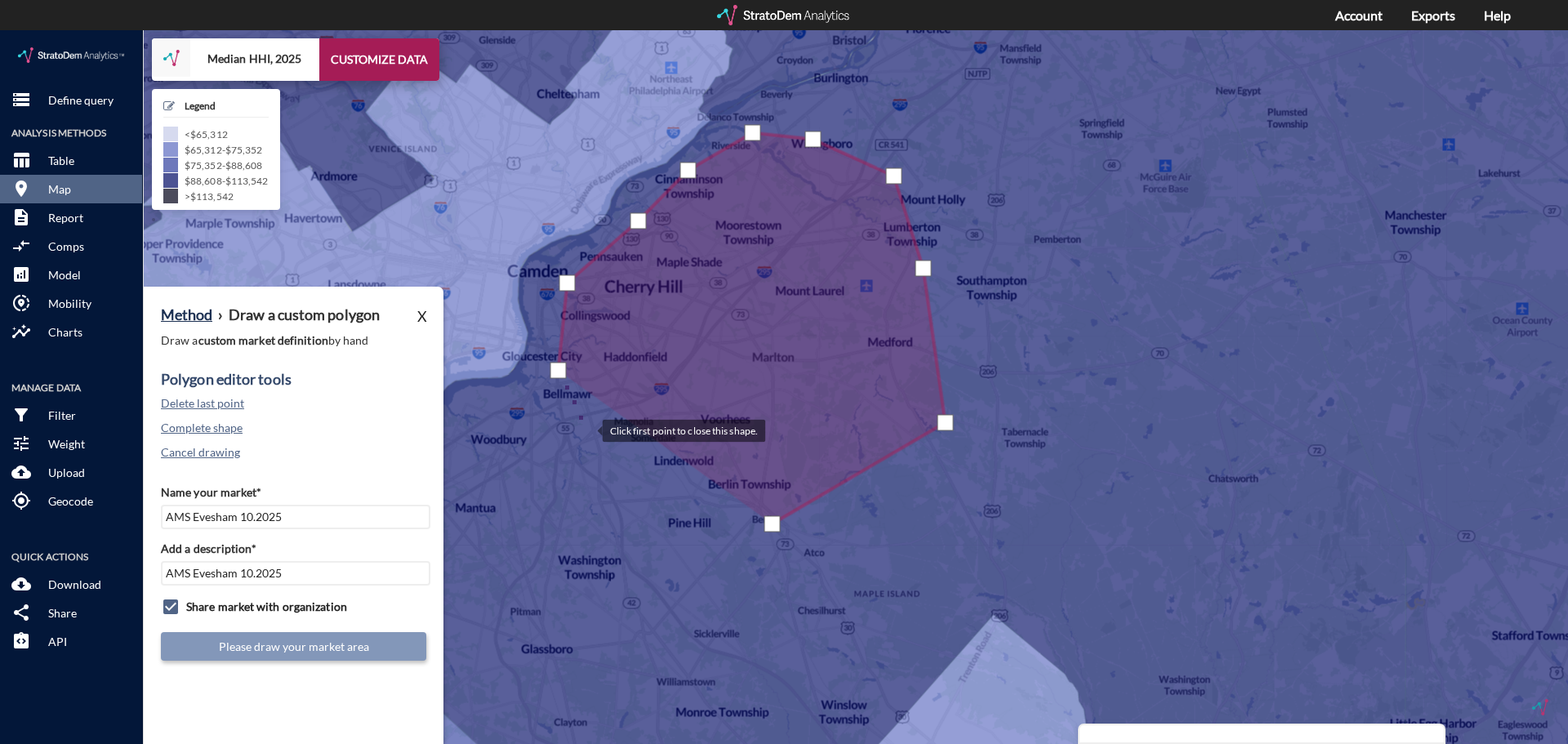
click div
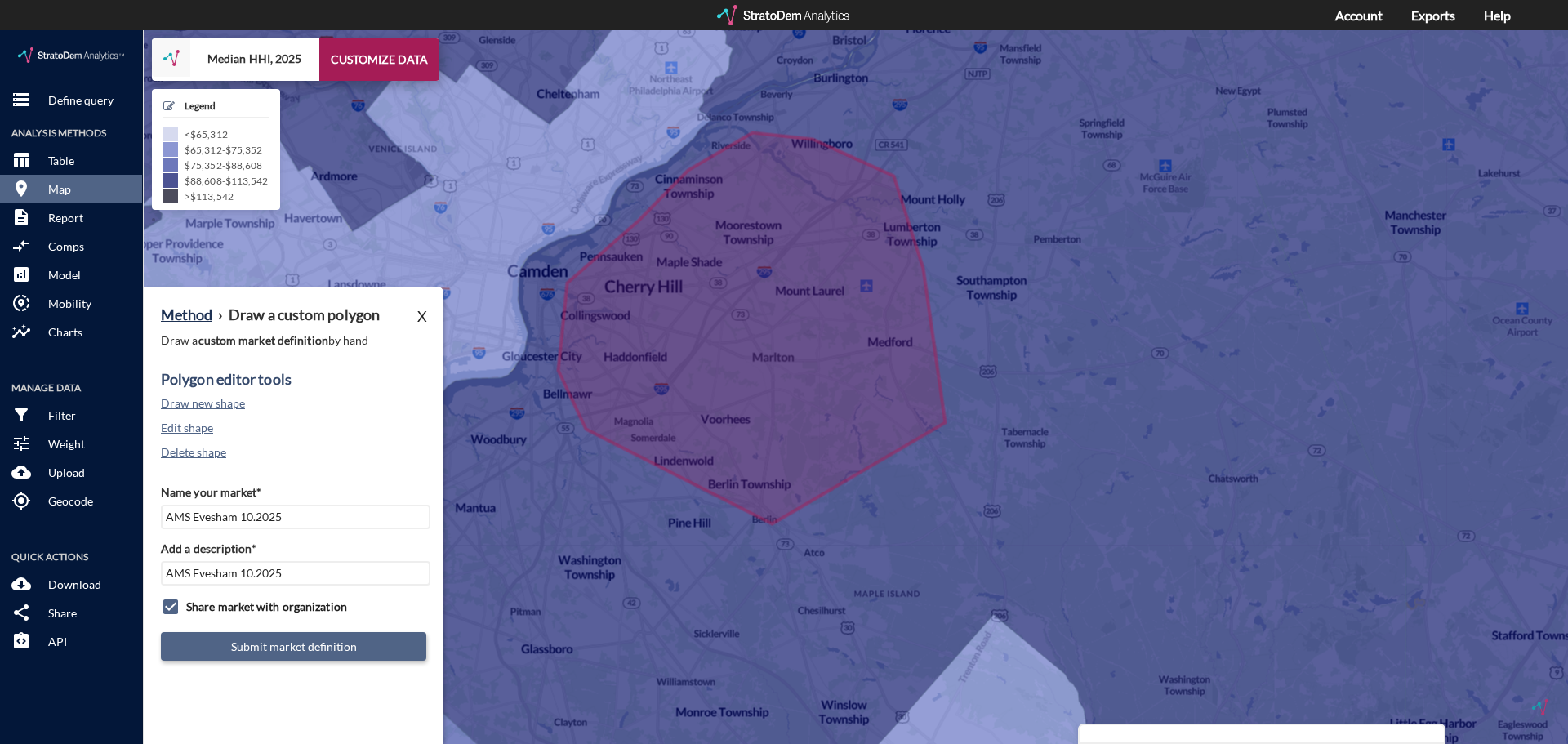
click button "Submit market definition"
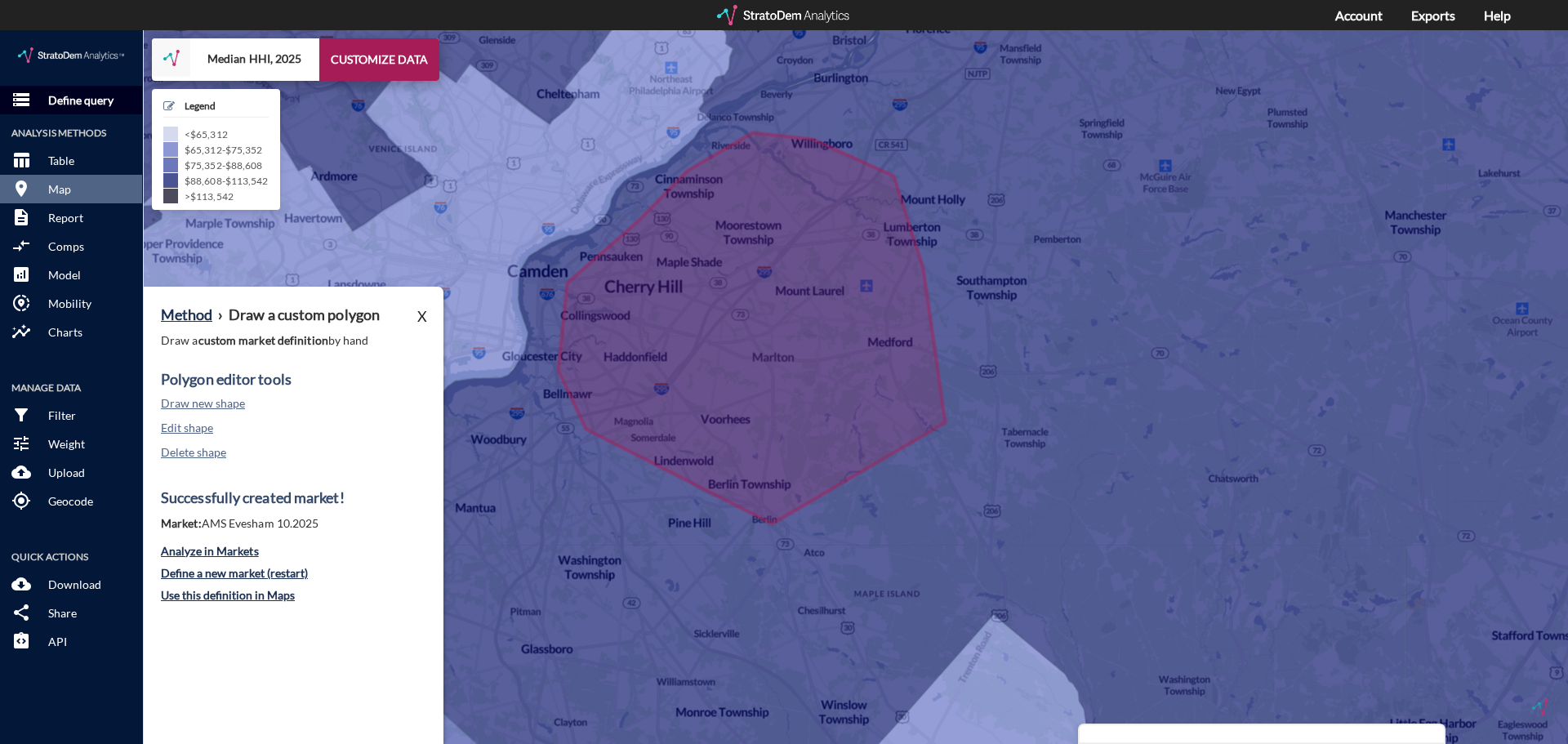
click button "storage Define query"
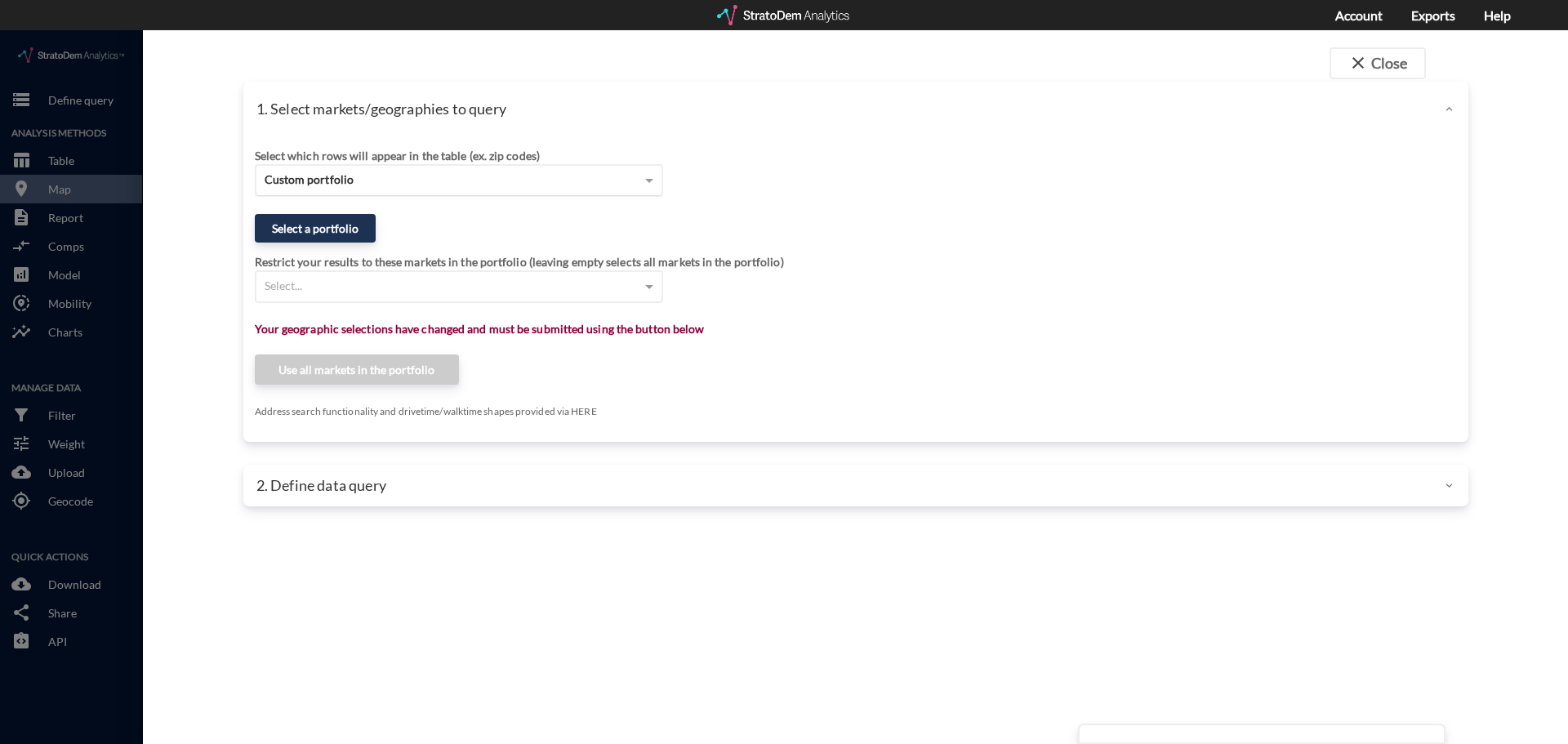
click span "Custom portfolio"
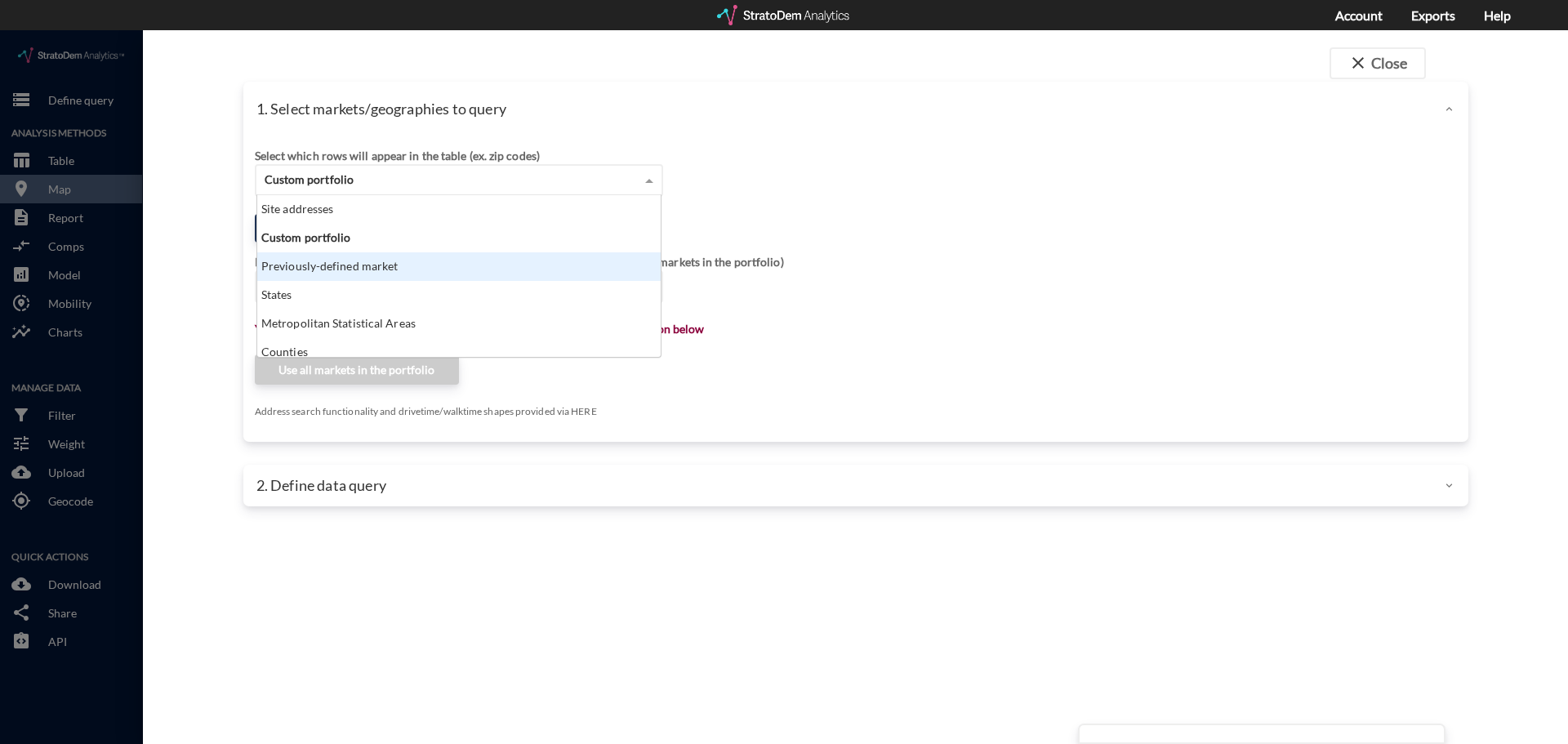
click div "Previously-defined market"
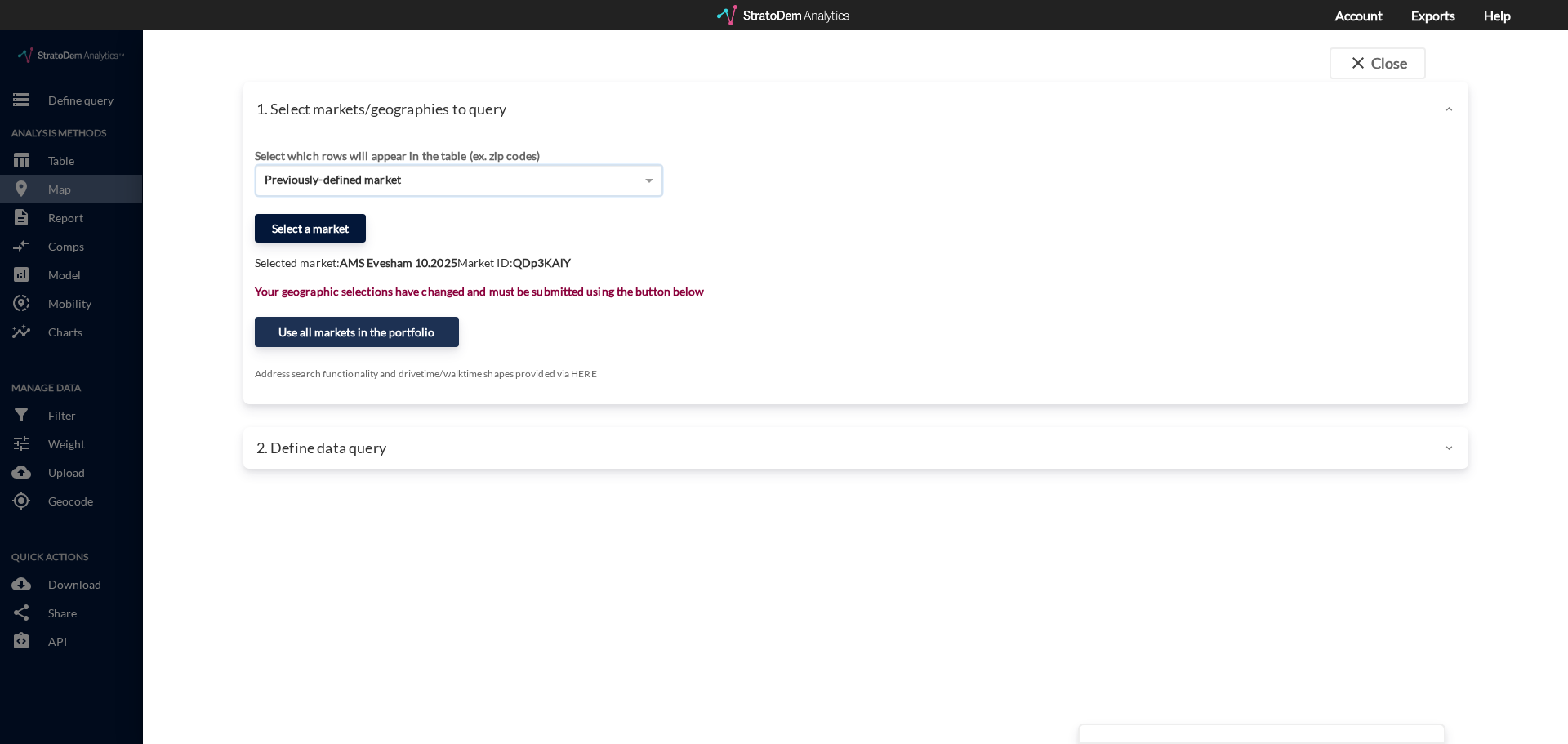
click button "Select a market"
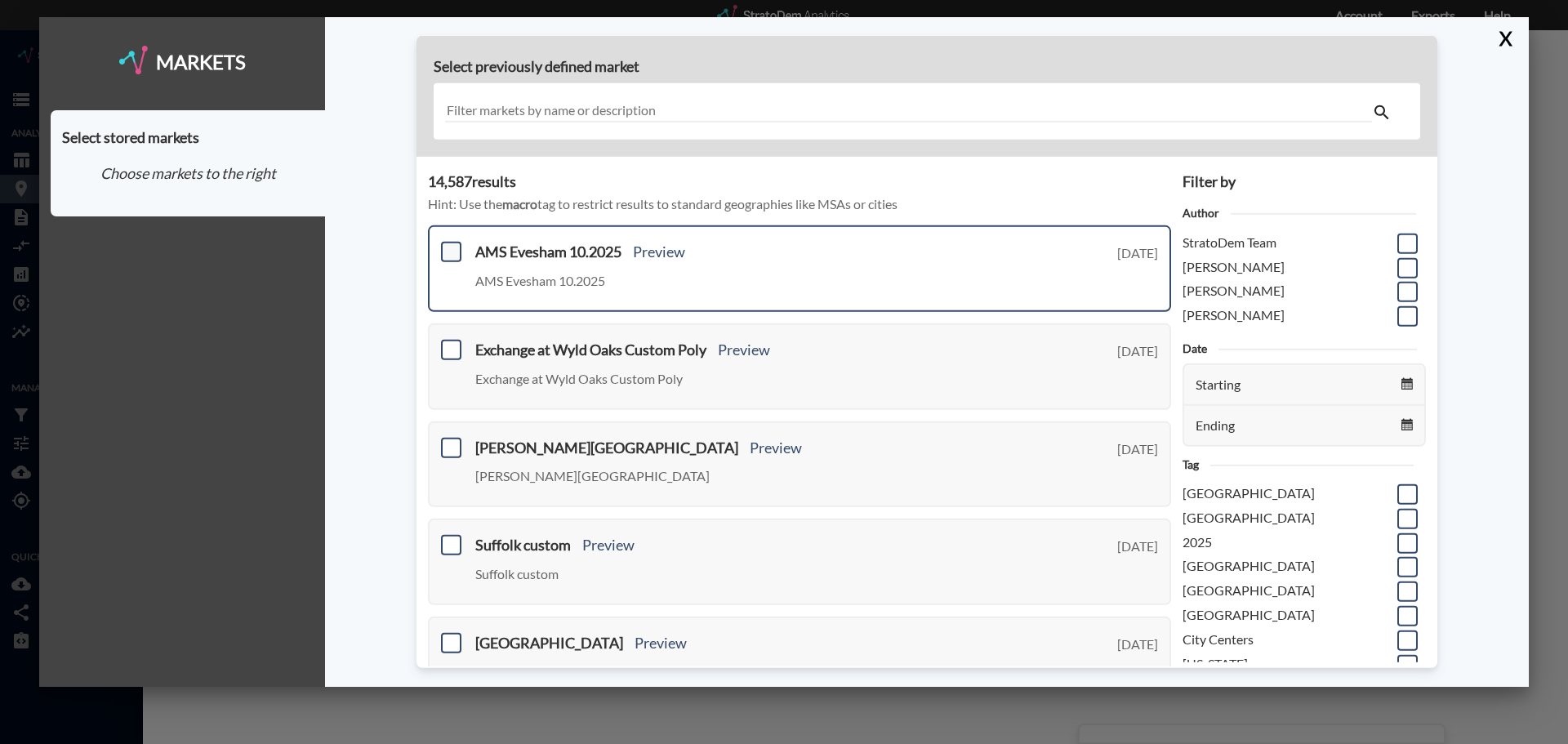
click at [450, 251] on span at bounding box center [452, 252] width 21 height 21
click at [449, 245] on input "checkbox" at bounding box center [449, 245] width 0 height 0
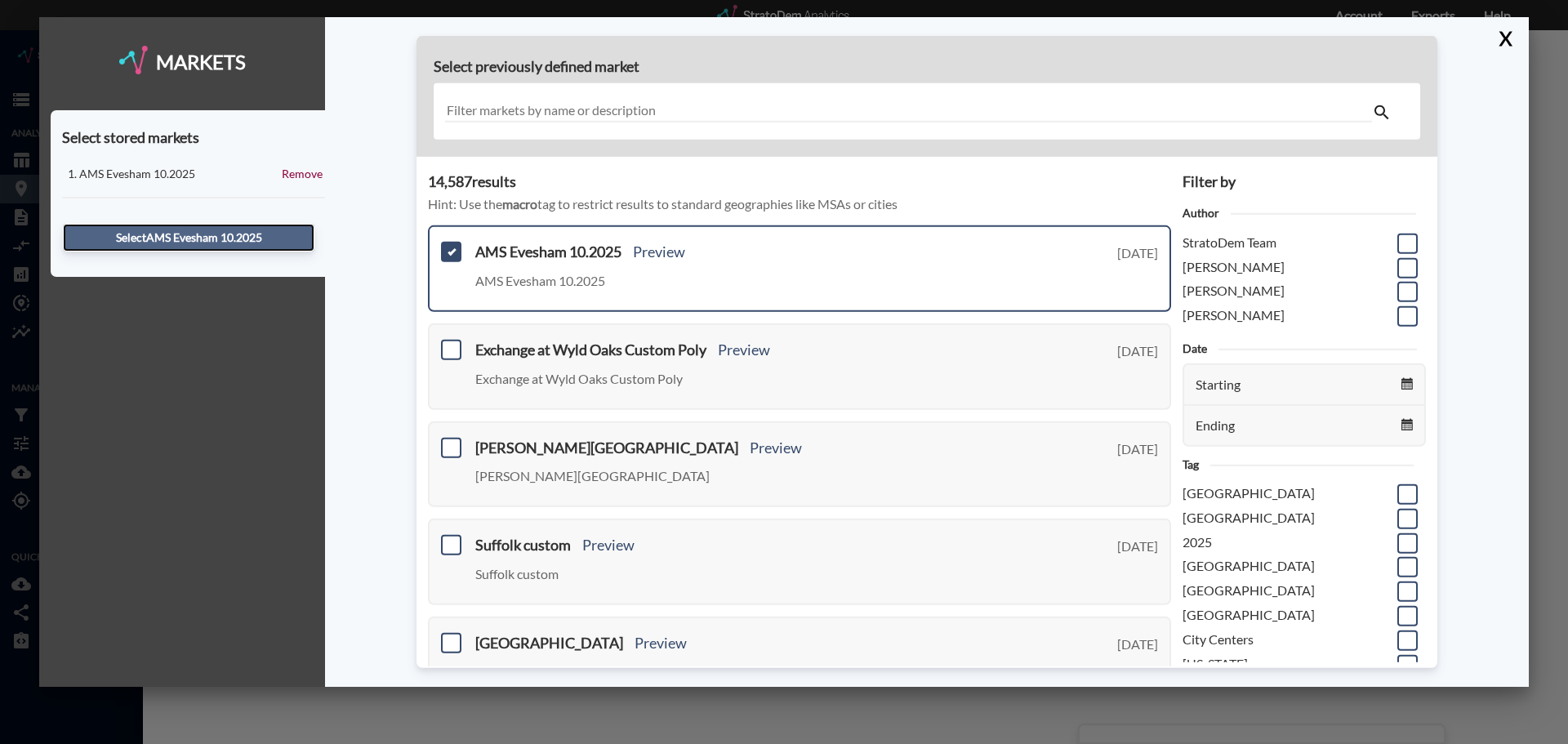
click at [270, 235] on button "Select AMS Evesham 10.2025" at bounding box center [189, 238] width 252 height 28
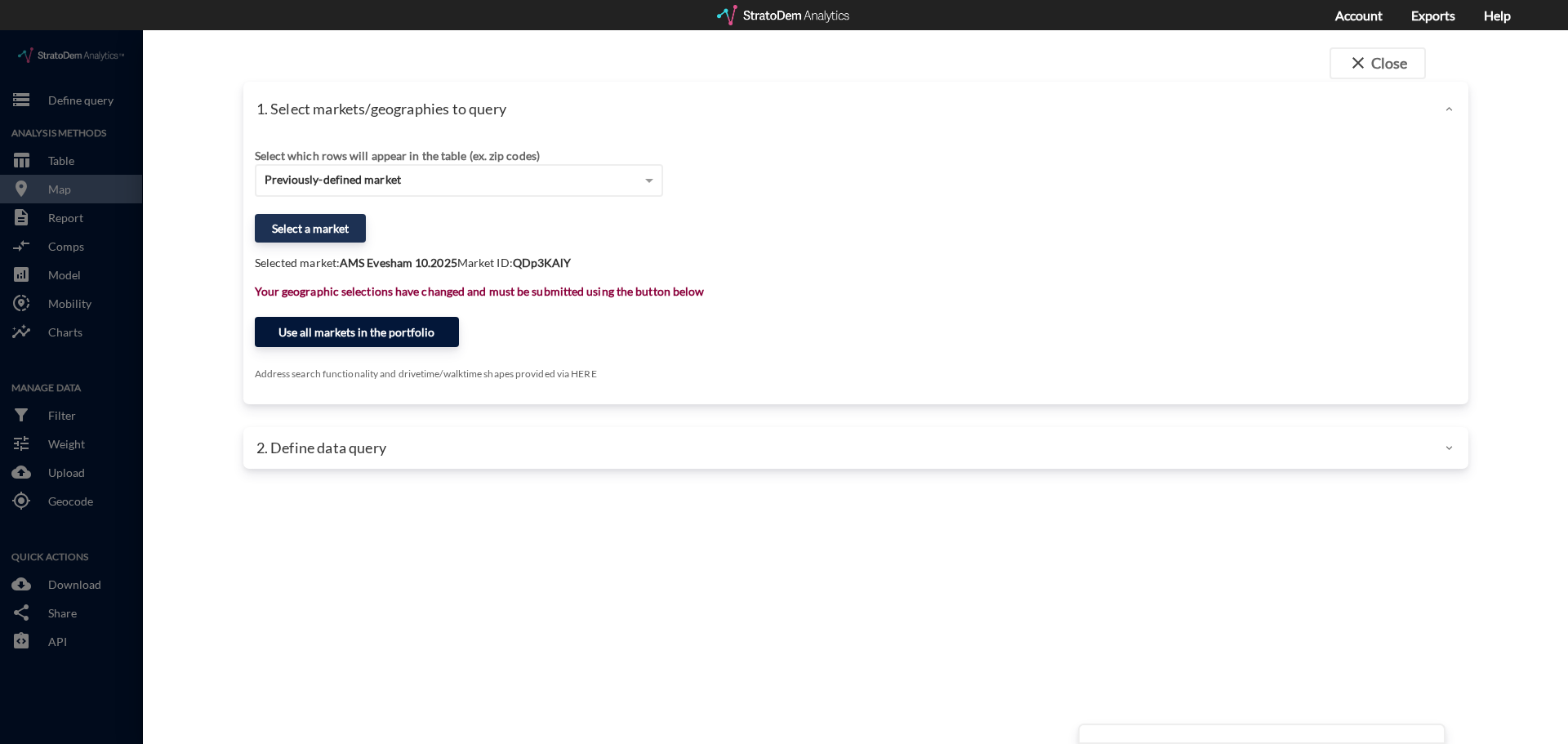
click button "Use all markets in the portfolio"
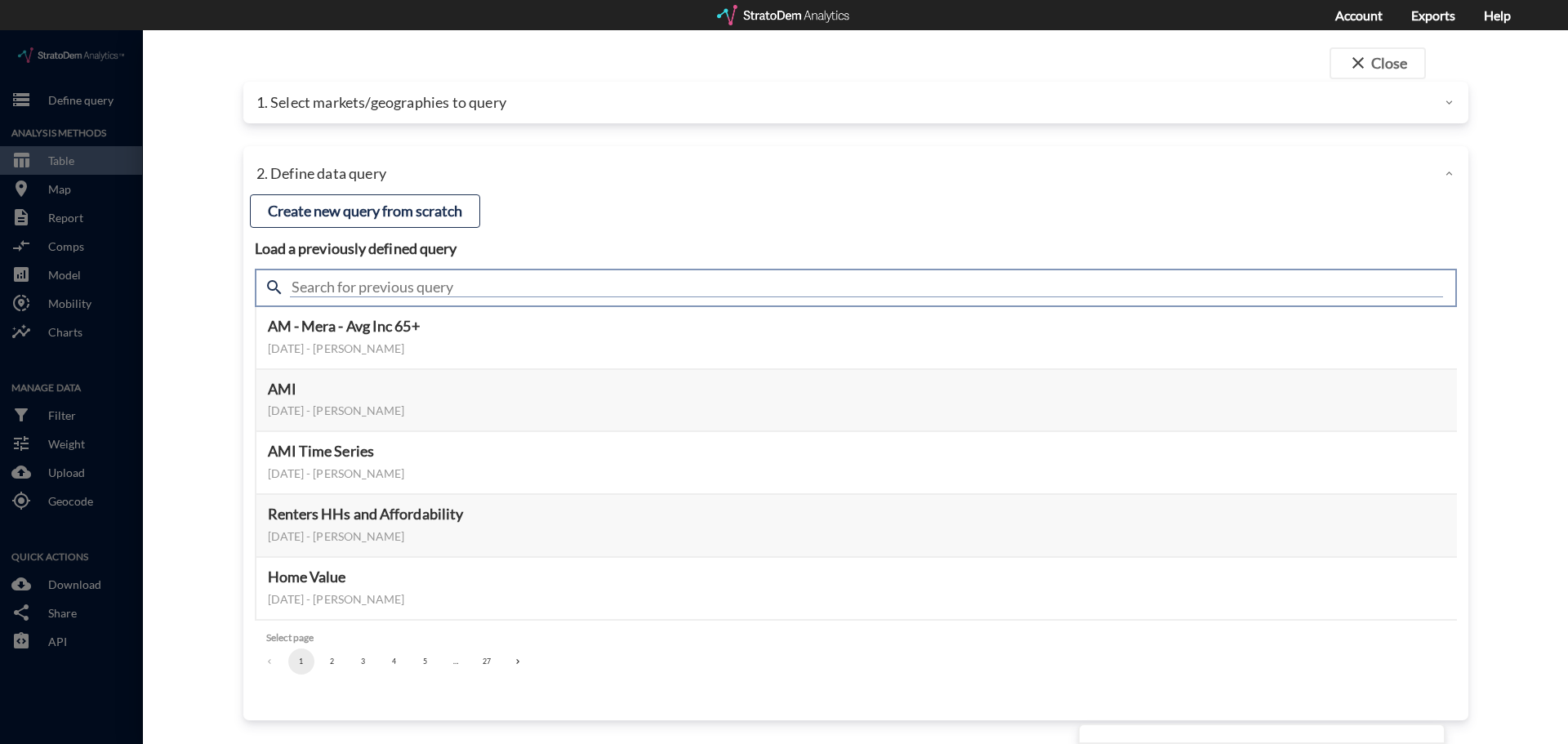
click input "text"
type input "Active Adult"
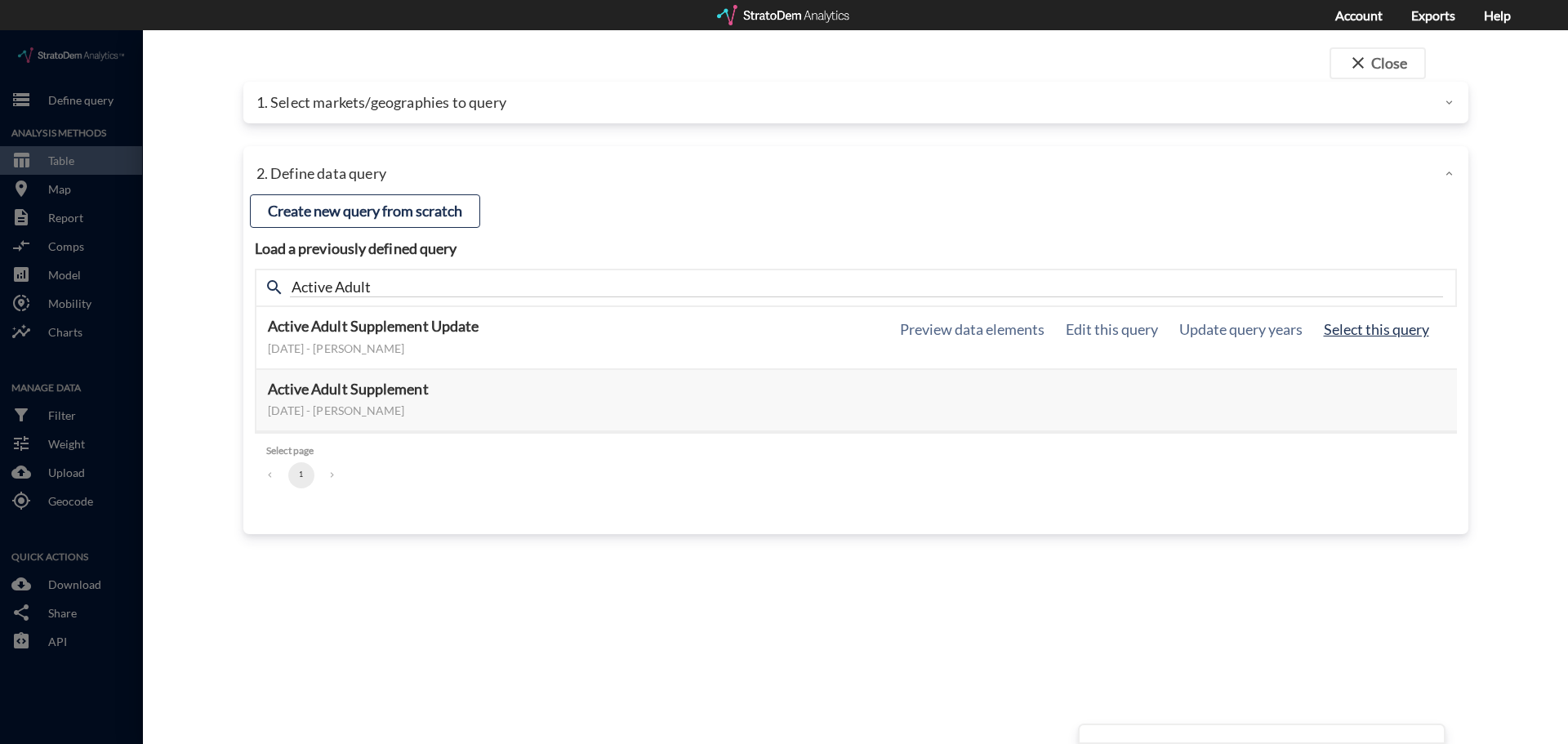
click button "Select this query"
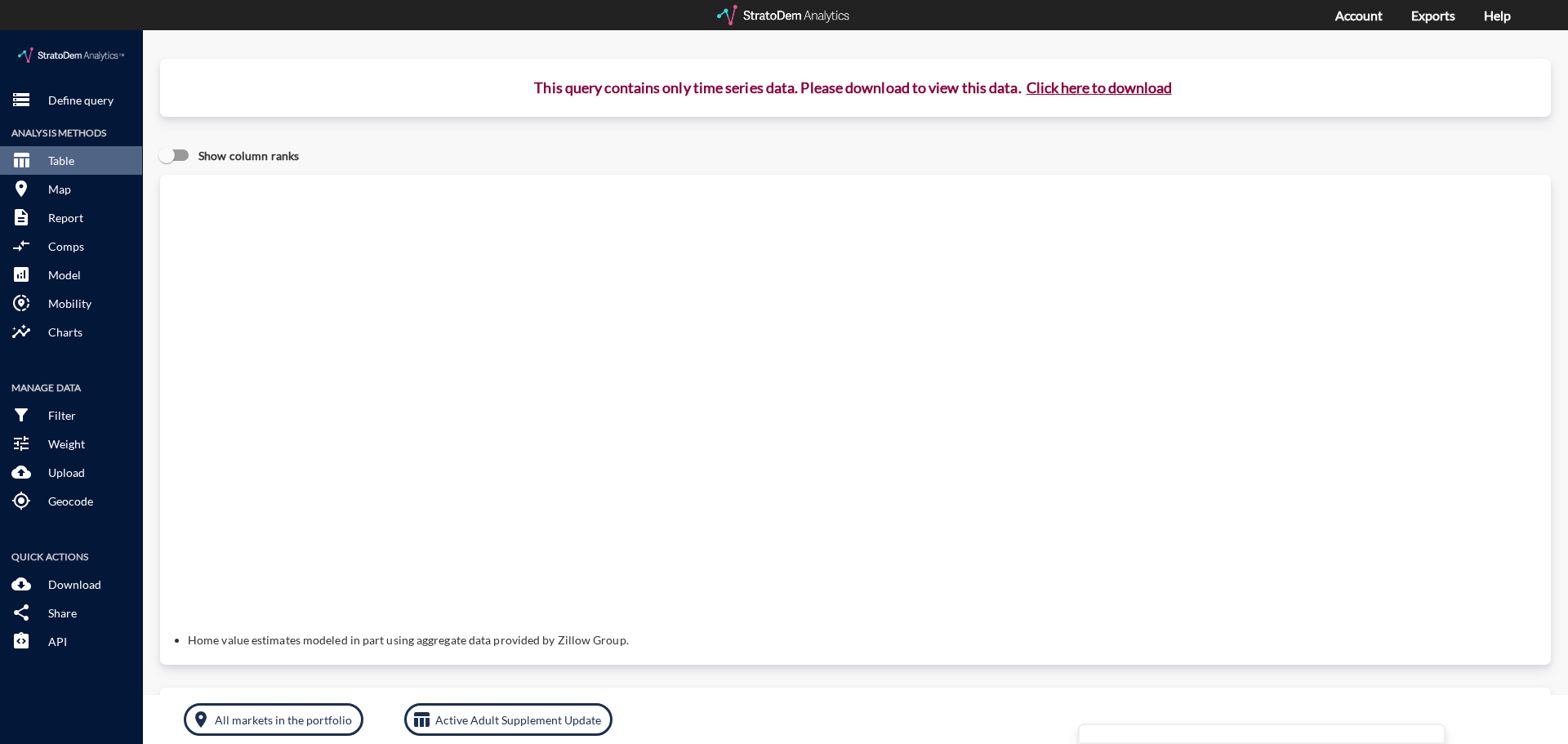
click button "Click here to download"
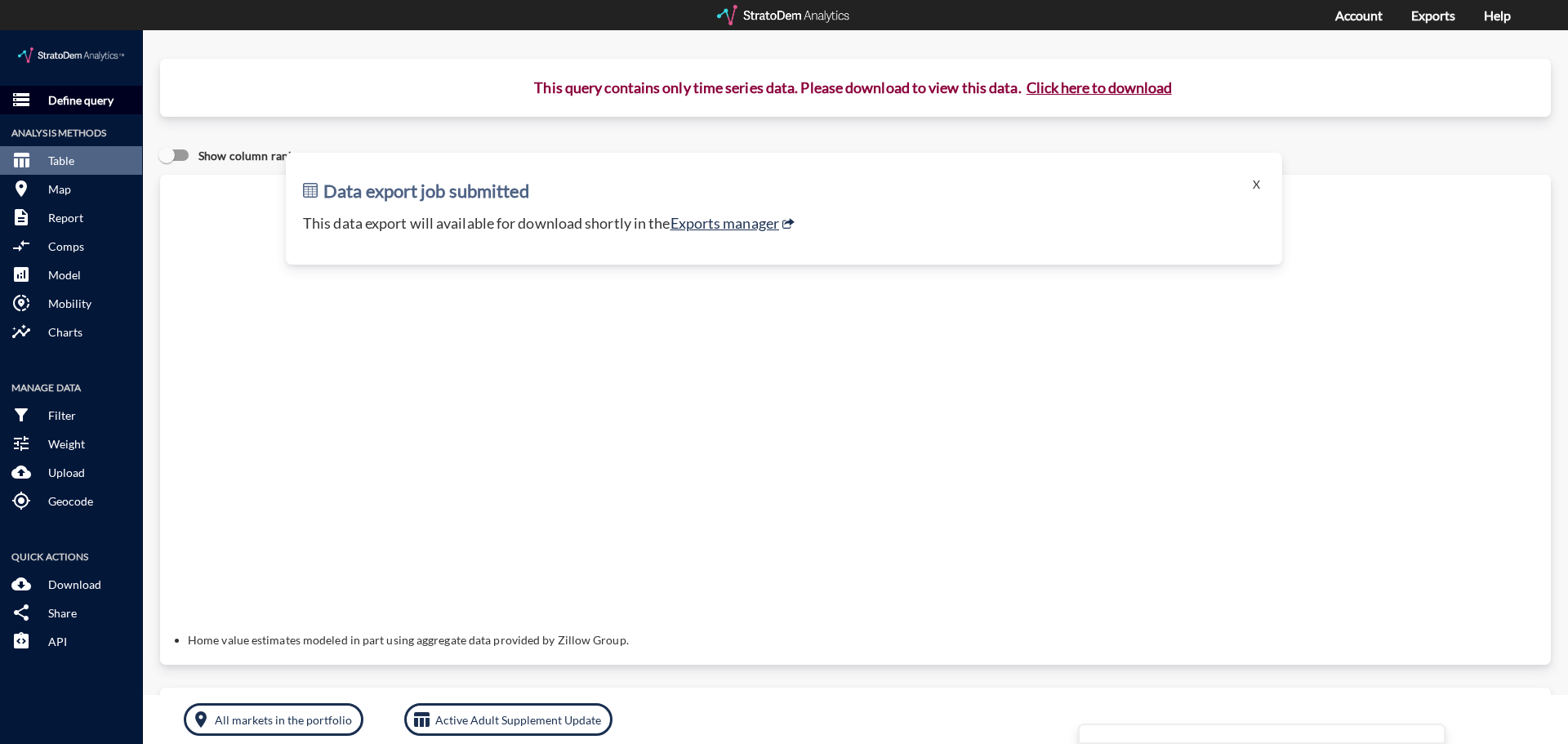
click p "Define query"
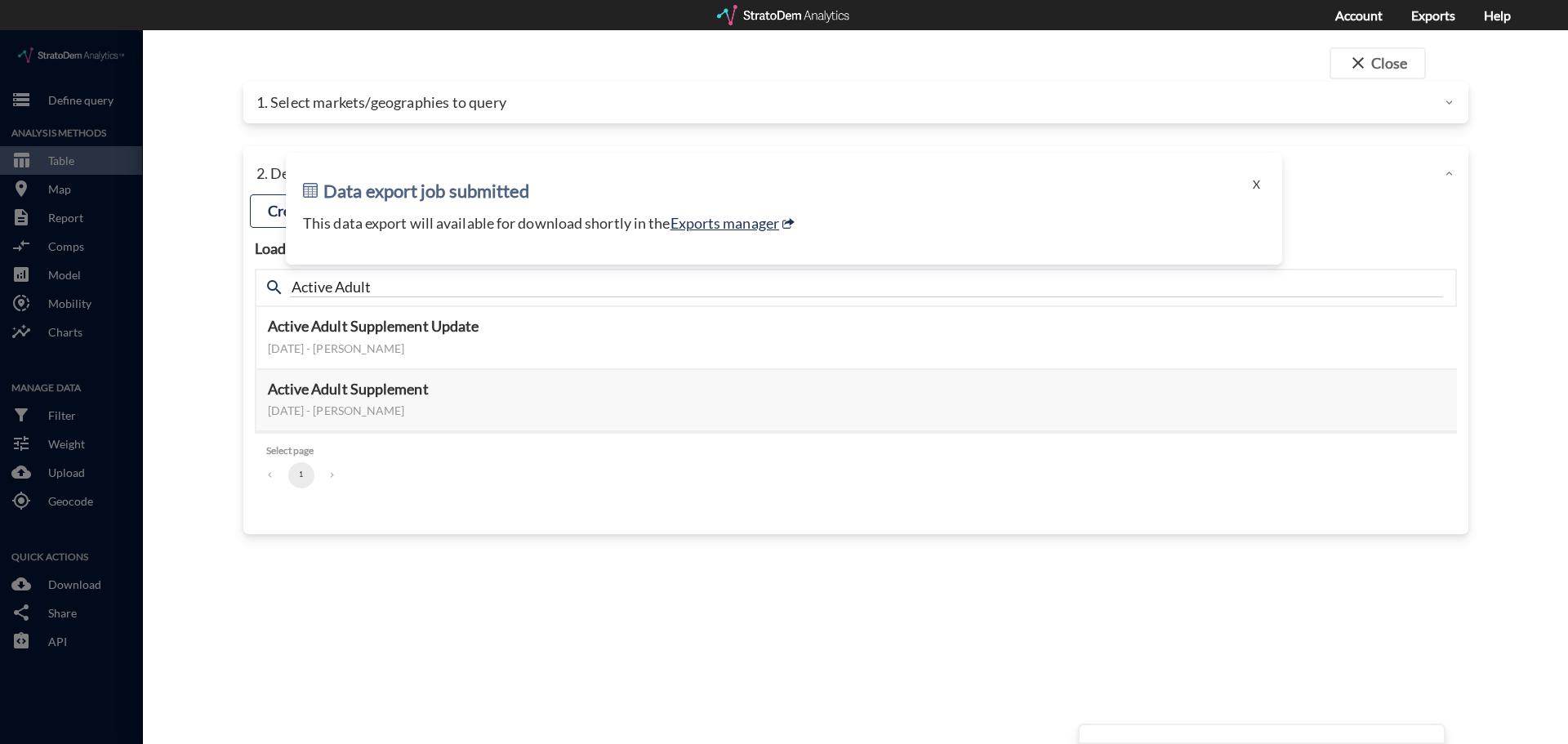
click div "close Close 1. Select markets/geographies to query Select which rows will appea…"
click button "X"
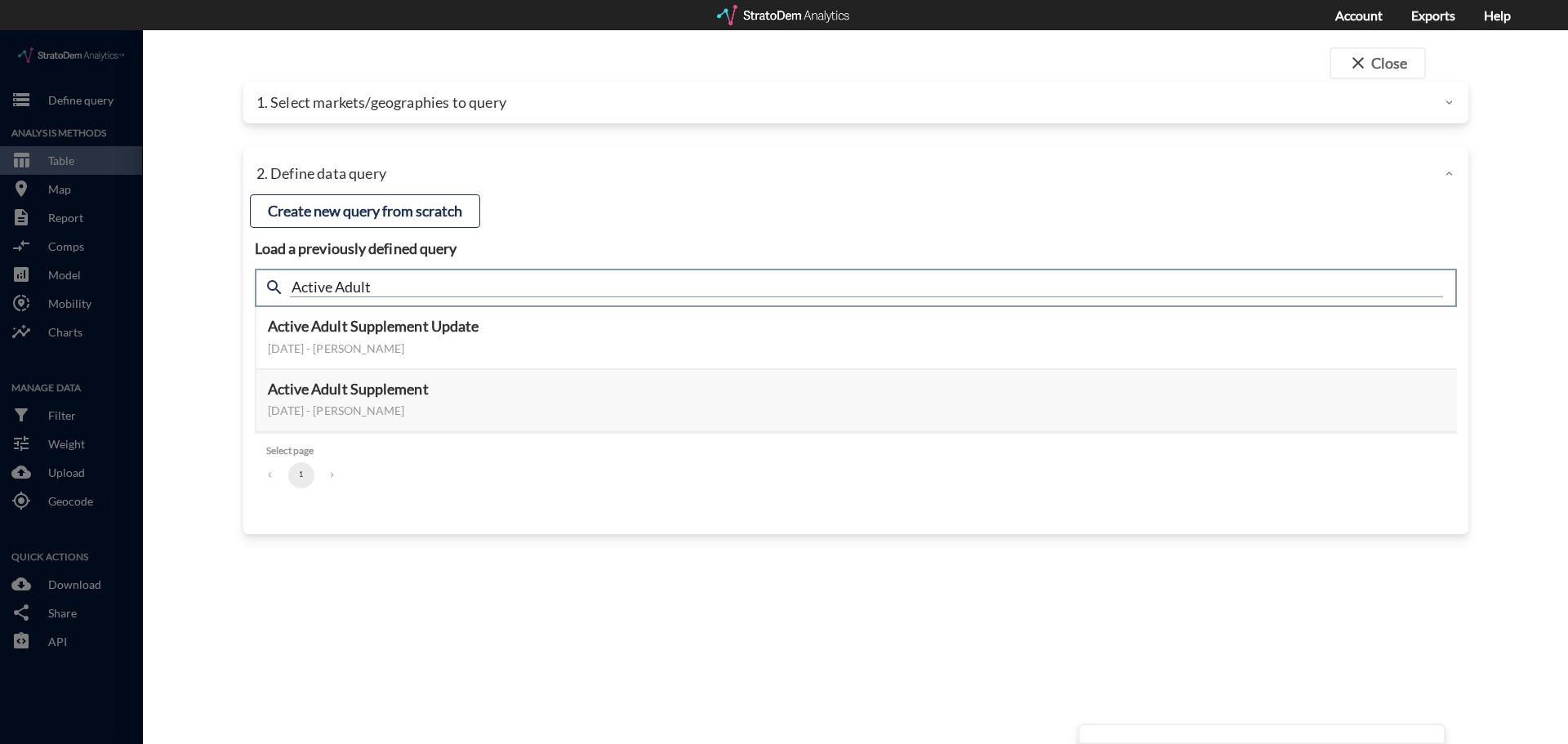
click input "Active Adult"
drag, startPoint x: 399, startPoint y: 258, endPoint x: 145, endPoint y: 224, distance: 256.3
click div "close Close 1. Select markets/geographies to query Select which rows will appea…"
type input "housing"
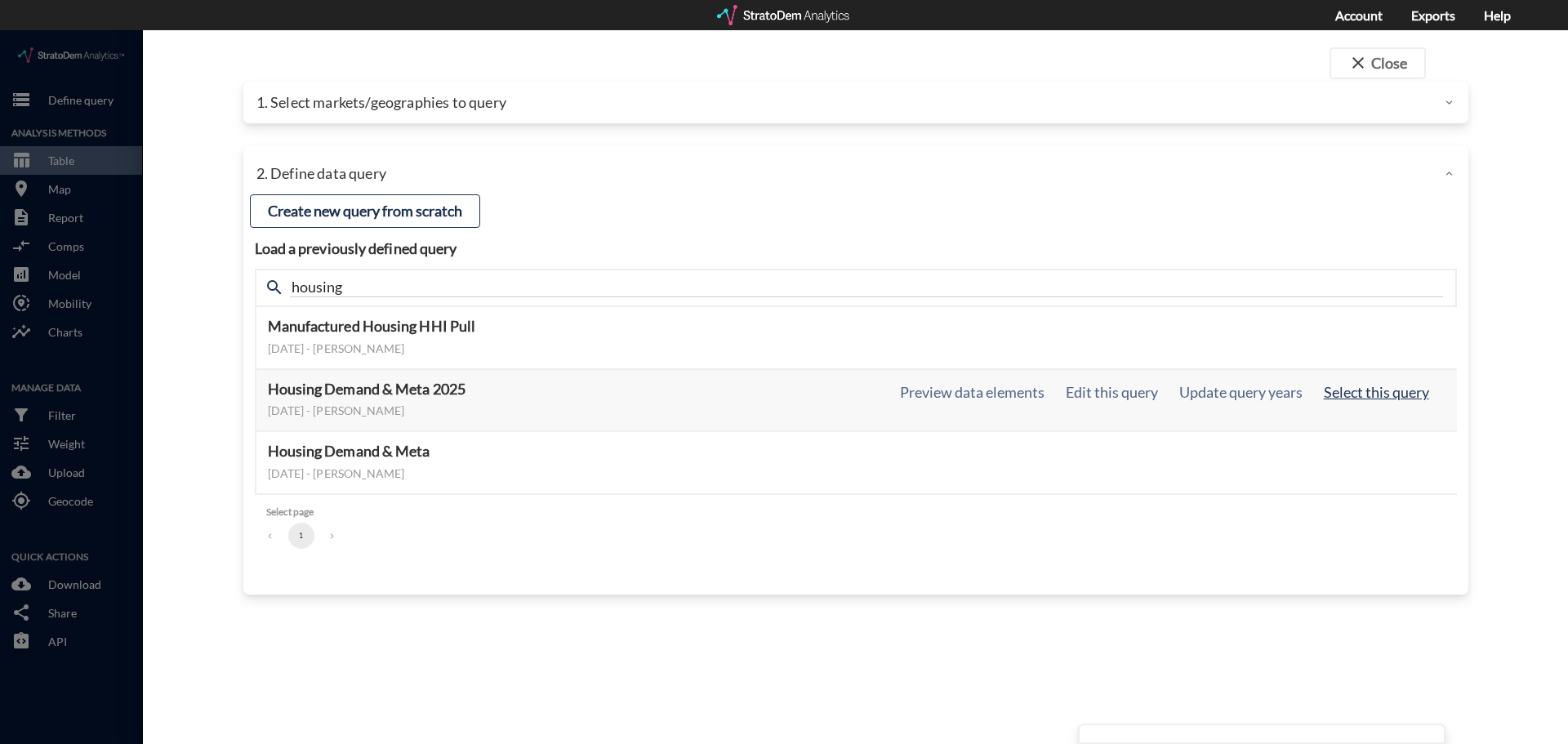
click button "Select this query"
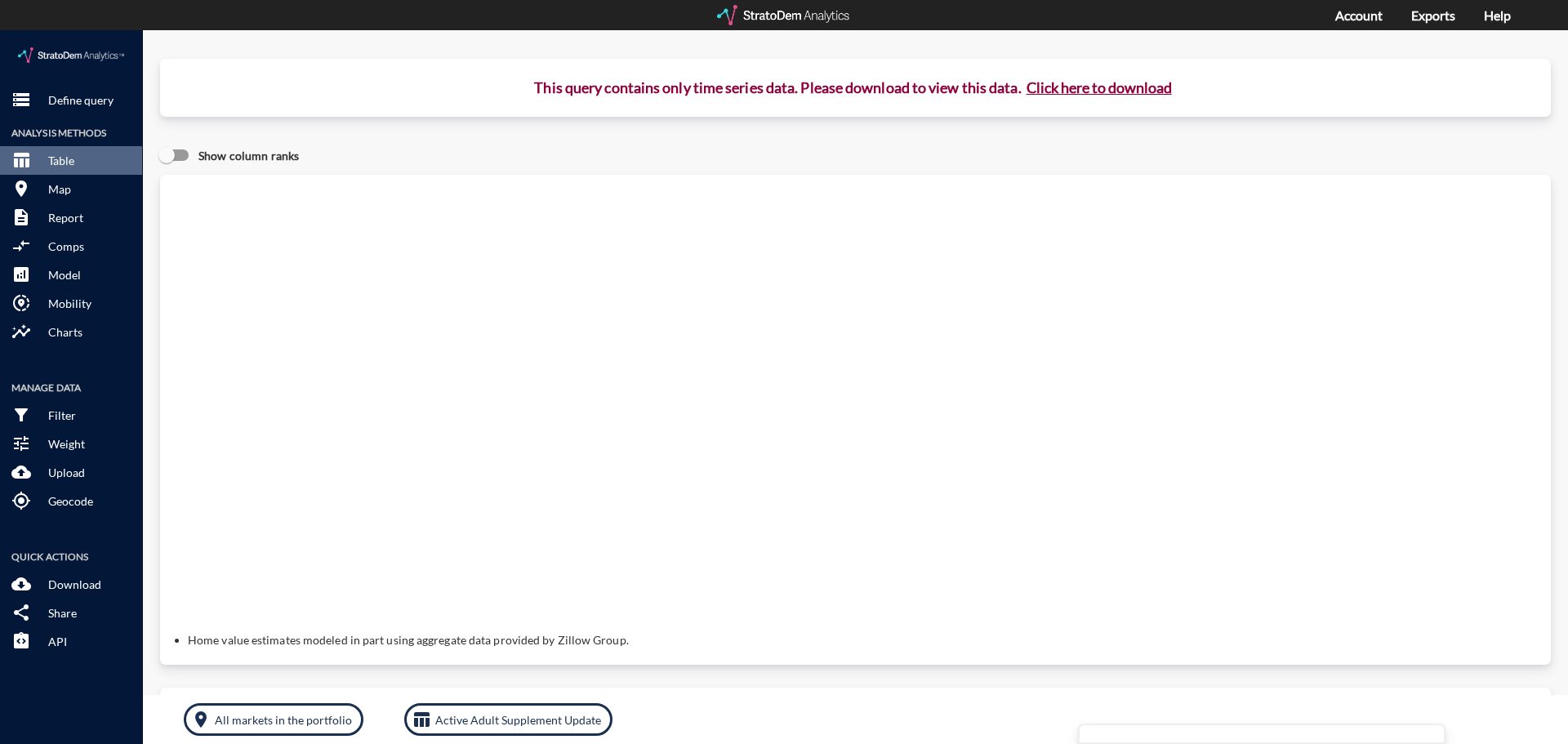
click button "Click here to download"
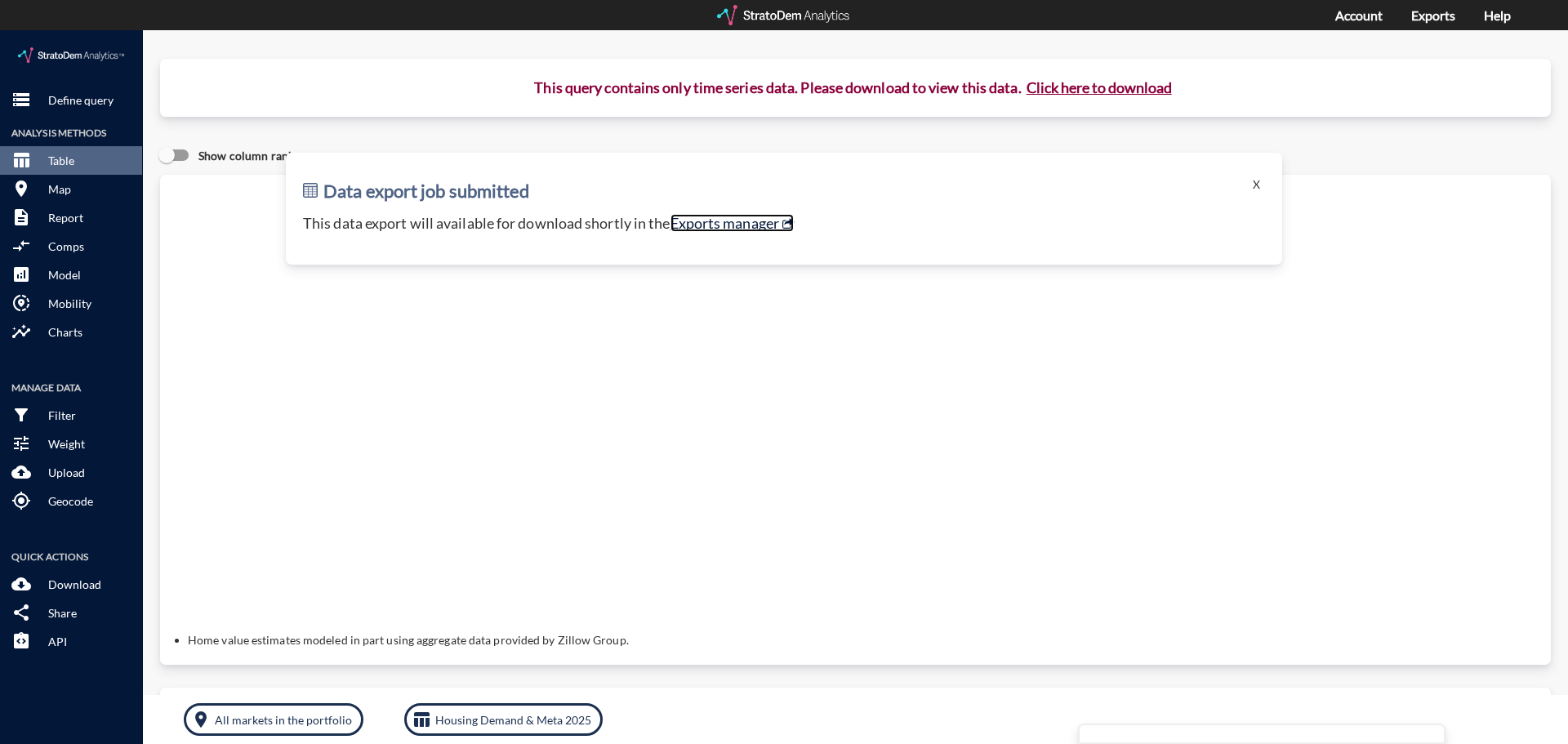
click link "Exports manager"
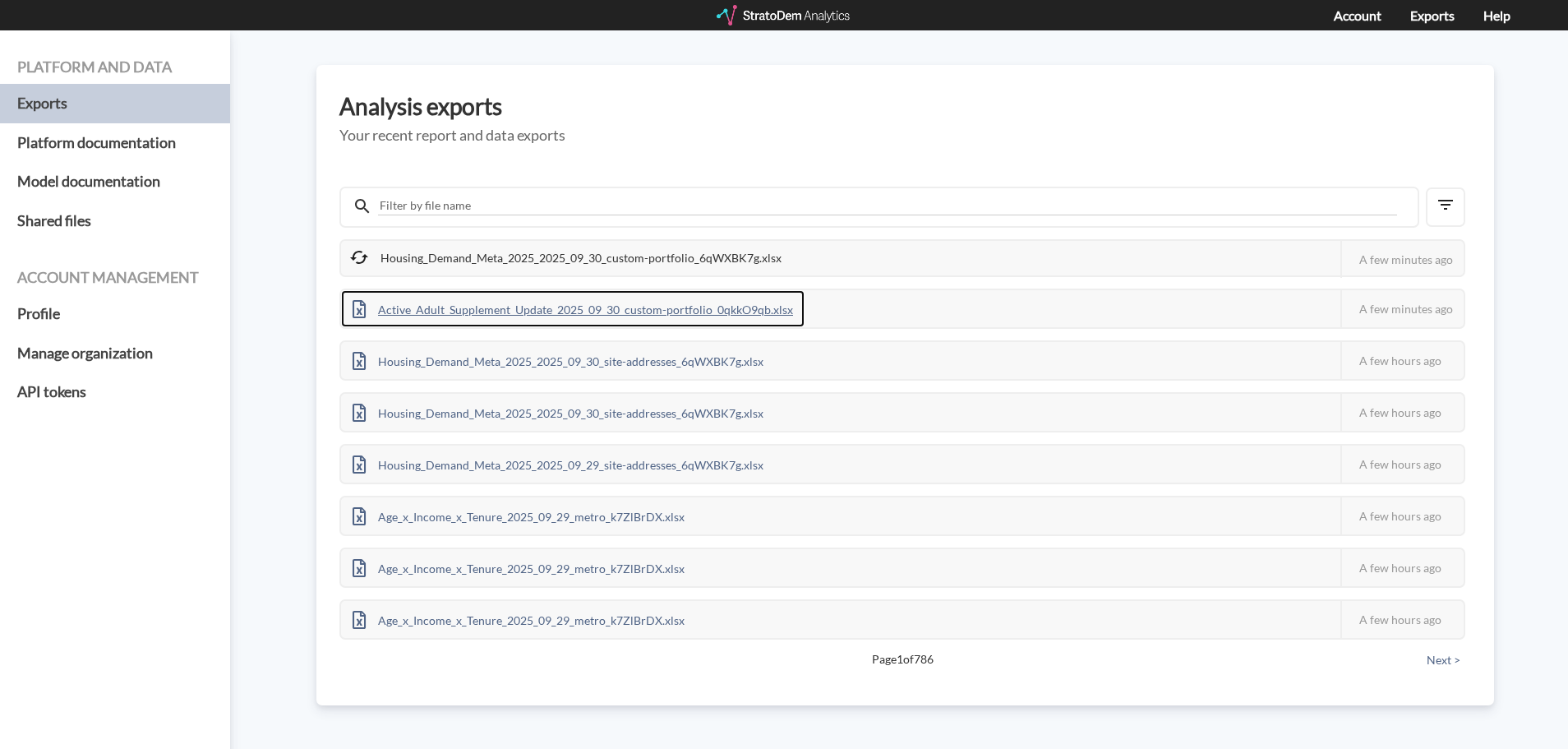
click at [547, 309] on div "Active_Adult_Supplement_Update_2025_09_30_custom-portfolio_0qkkO9qb.xlsx" at bounding box center [572, 309] width 463 height 37
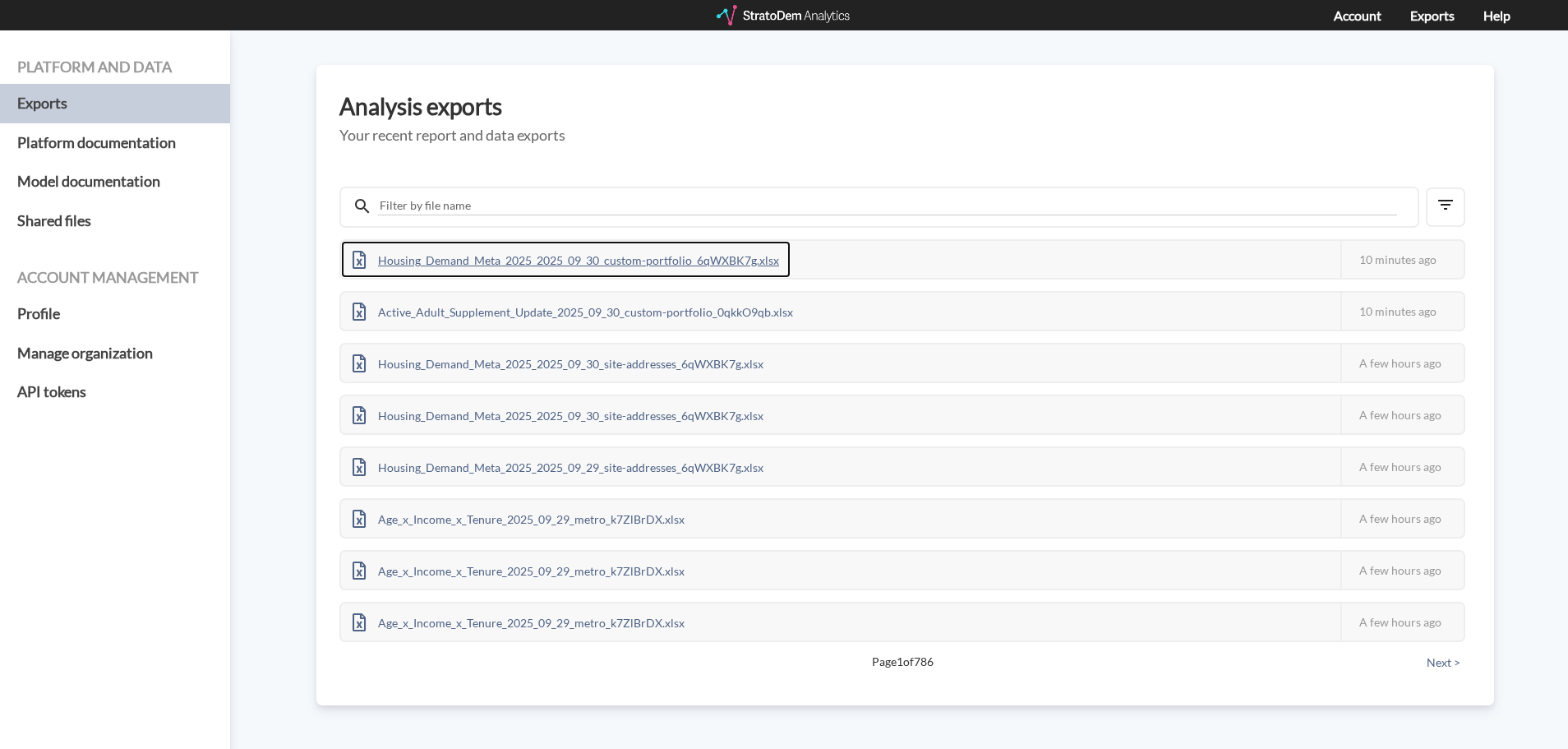
click at [542, 252] on div "Housing_Demand_Meta_2025_2025_09_30_custom-portfolio_6qWXBK7g.xlsx" at bounding box center [565, 260] width 449 height 37
